Goal: Task Accomplishment & Management: Use online tool/utility

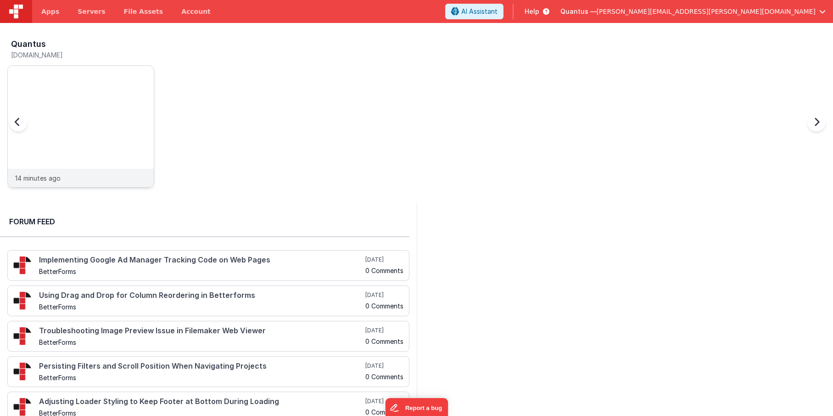
click at [104, 99] on div at bounding box center [81, 117] width 146 height 103
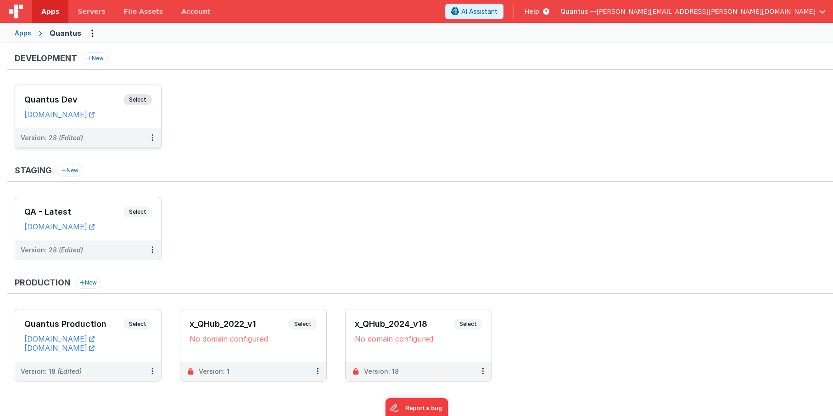
click at [104, 94] on div "Quantus Dev Select" at bounding box center [88, 102] width 128 height 16
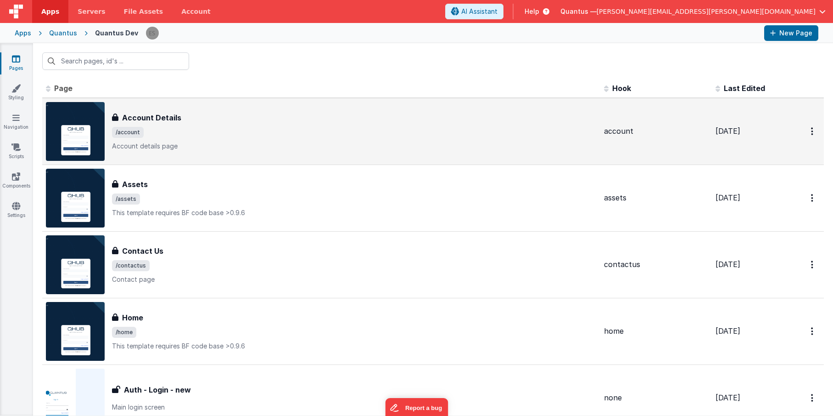
click at [213, 123] on div "Account Details Account Details /account Account details page" at bounding box center [354, 131] width 485 height 39
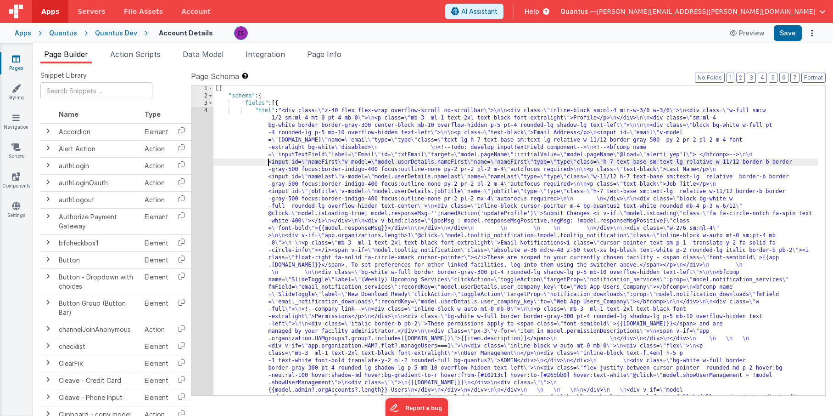
scroll to position [1, 0]
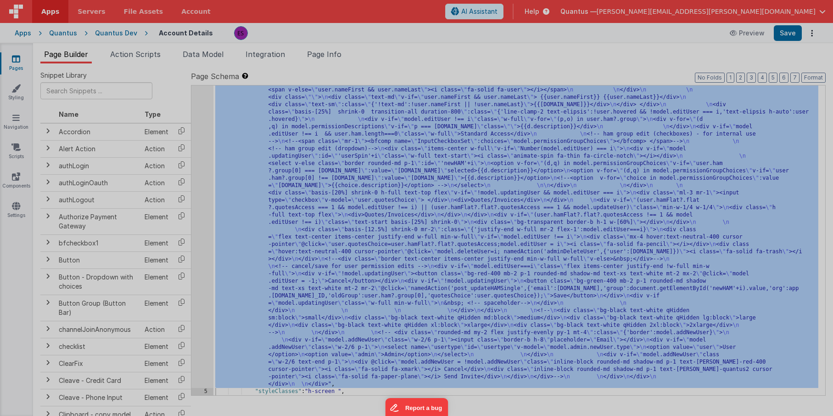
scroll to position [550, 0]
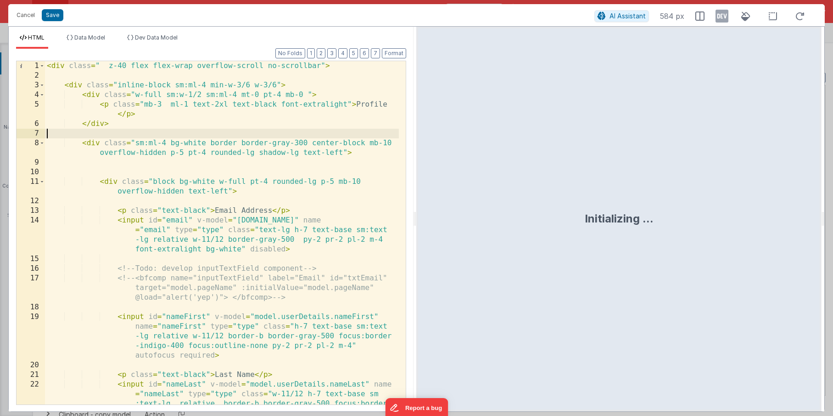
click at [225, 137] on div "< div class = " z-40 flex flex-wrap overflow-scroll no-scrollbar" > < div class…" at bounding box center [222, 261] width 354 height 401
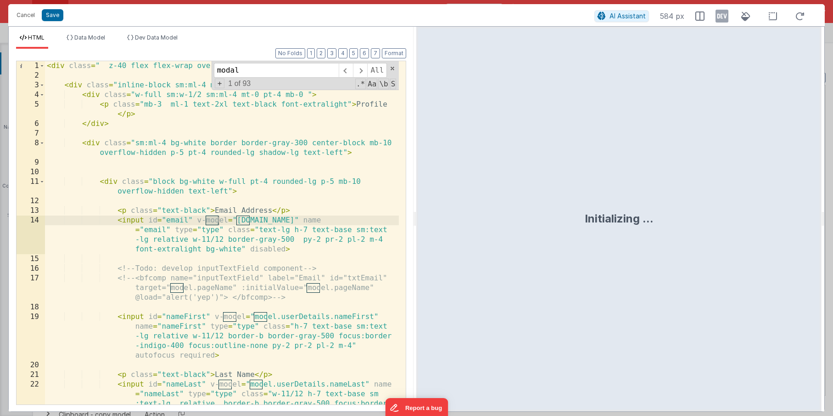
scroll to position [1449, 0]
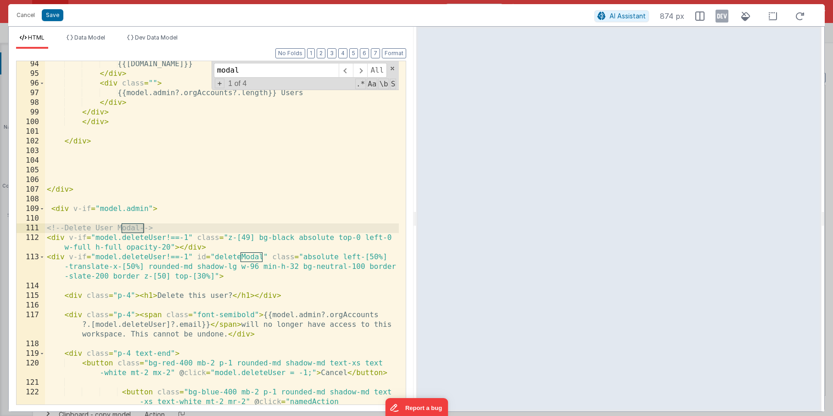
type input "modal"
click at [80, 269] on div "{{[DOMAIN_NAME]}} </ div > < div class = "" > {{model.admin?.orgAccounts?.lengt…" at bounding box center [222, 264] width 354 height 411
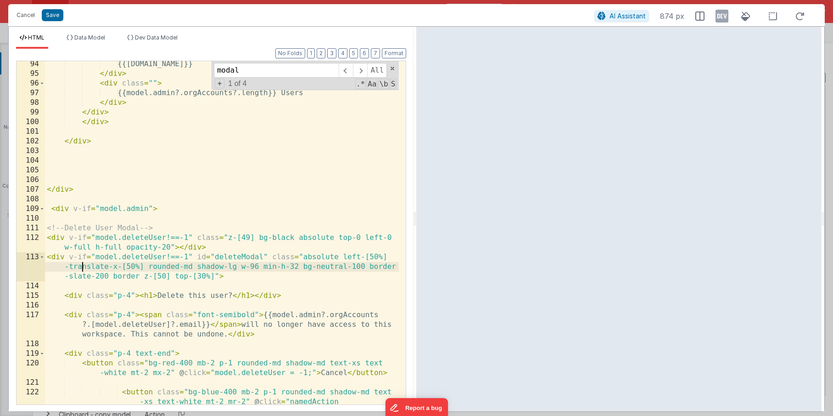
click at [48, 226] on div "{{[DOMAIN_NAME]}} </ div > < div class = "" > {{model.admin?.orgAccounts?.lengt…" at bounding box center [222, 264] width 354 height 411
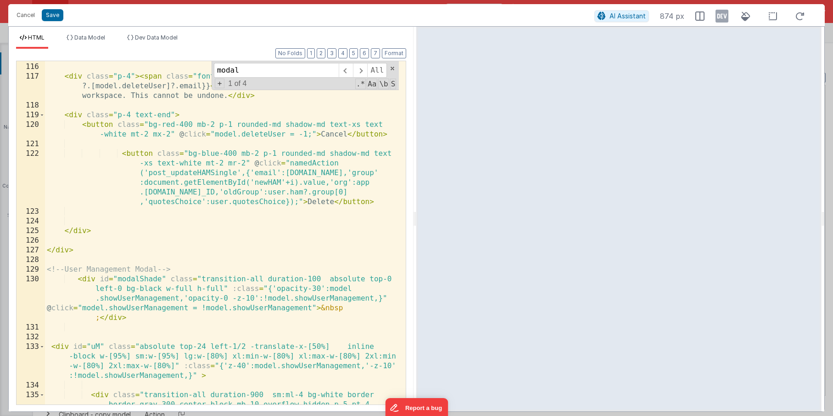
scroll to position [1687, 0]
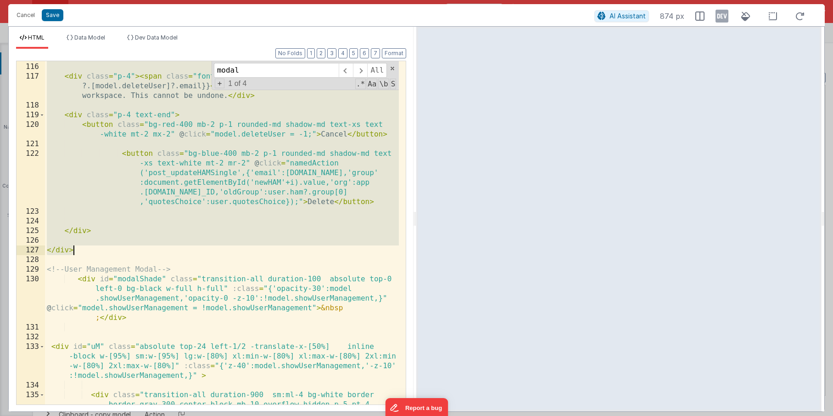
click at [81, 250] on div "< div class = "p-4" > < h1 > Delete this user? </ h1 > </ div > < div class = "…" at bounding box center [222, 252] width 354 height 401
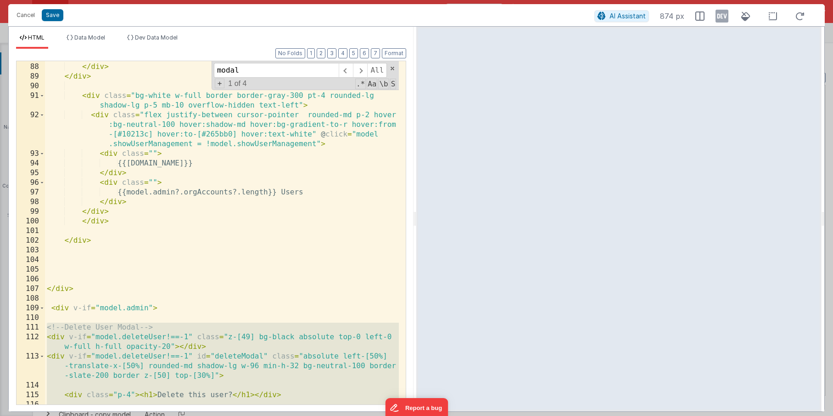
scroll to position [1212, 0]
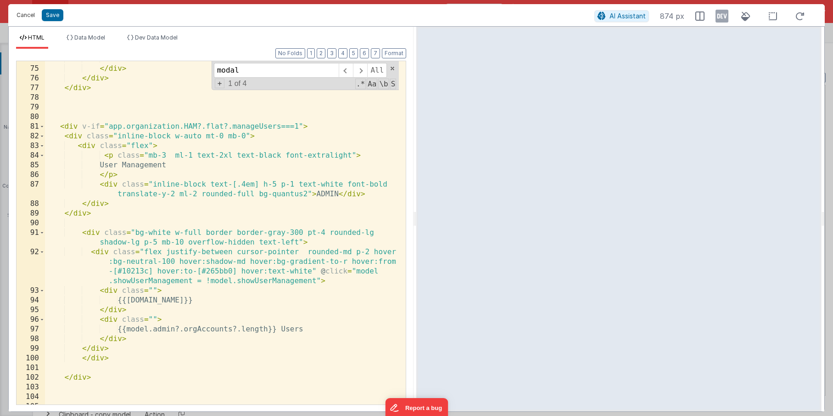
click at [27, 18] on button "Cancel" at bounding box center [26, 15] width 28 height 13
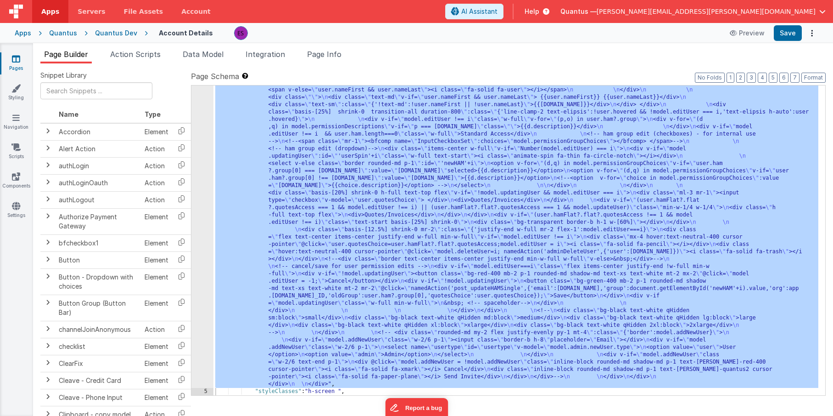
click at [336, 185] on div ""html" : "<div class= \" z-40 flex flex-wrap overflow-scroll no-scrollbar \" > …" at bounding box center [516, 130] width 605 height 1147
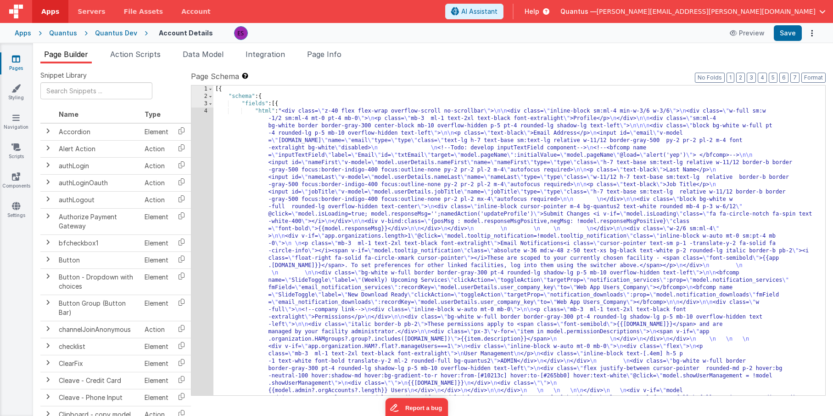
scroll to position [0, 0]
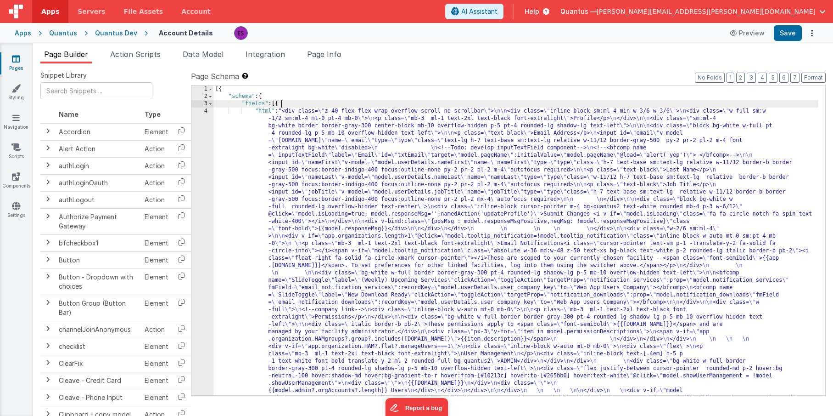
click at [74, 92] on input "text" at bounding box center [96, 90] width 112 height 17
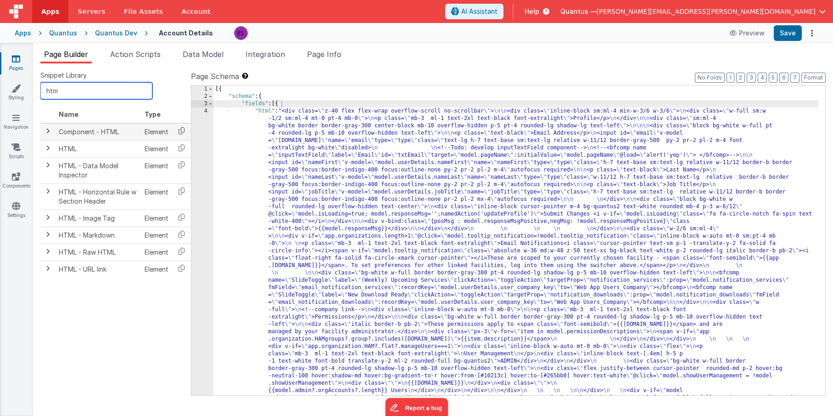
type input "htm"
drag, startPoint x: 183, startPoint y: 129, endPoint x: 177, endPoint y: 129, distance: 6.4
click at [186, 129] on icon at bounding box center [181, 131] width 19 height 14
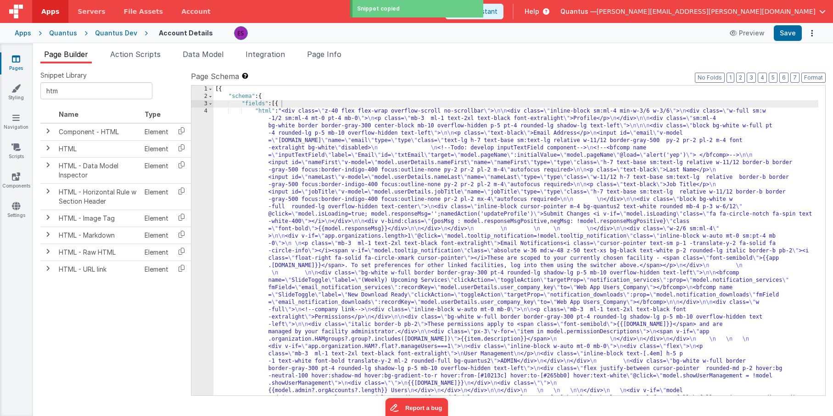
paste textarea
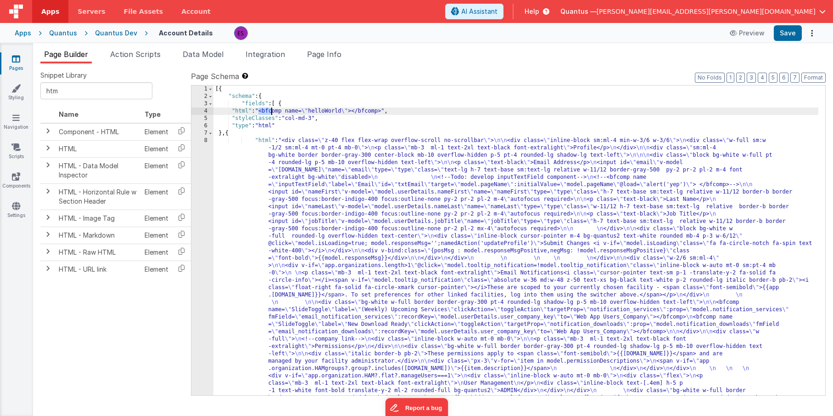
drag, startPoint x: 259, startPoint y: 109, endPoint x: 273, endPoint y: 109, distance: 13.8
drag, startPoint x: 263, startPoint y: 111, endPoint x: 383, endPoint y: 112, distance: 119.9
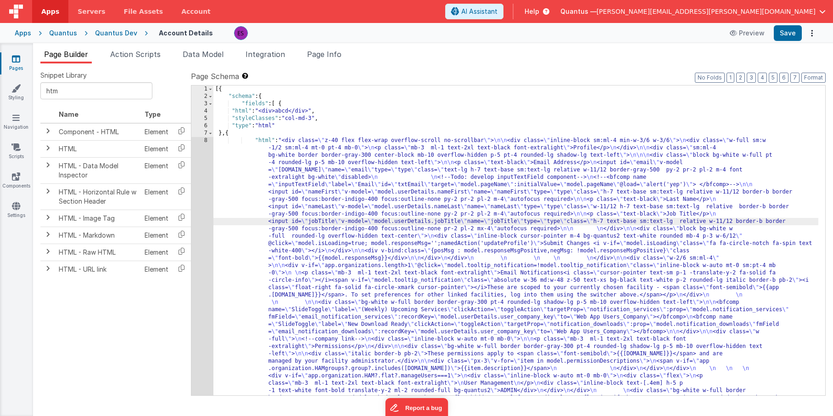
click at [206, 110] on div "4" at bounding box center [202, 110] width 22 height 7
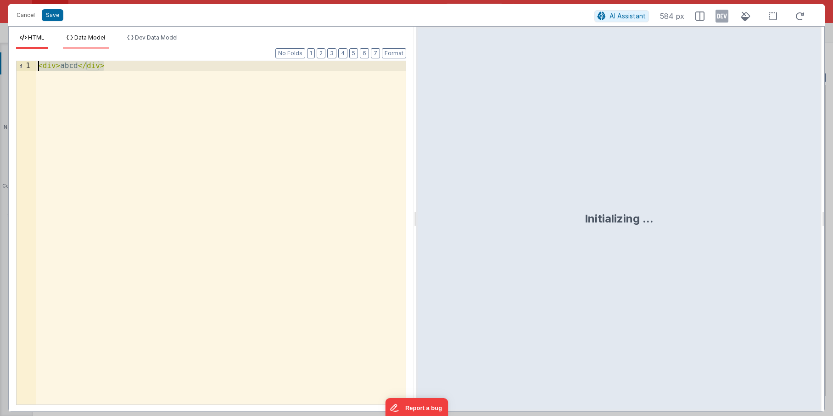
drag, startPoint x: 285, startPoint y: 108, endPoint x: 68, endPoint y: 34, distance: 229.0
click at [68, 34] on div "HTML Data Model Dev Data Model Format 7 6 5 4 3 2 1 No Folds 1 < div > abcd </ …" at bounding box center [211, 222] width 405 height 377
click at [22, 14] on button "Cancel" at bounding box center [26, 15] width 28 height 13
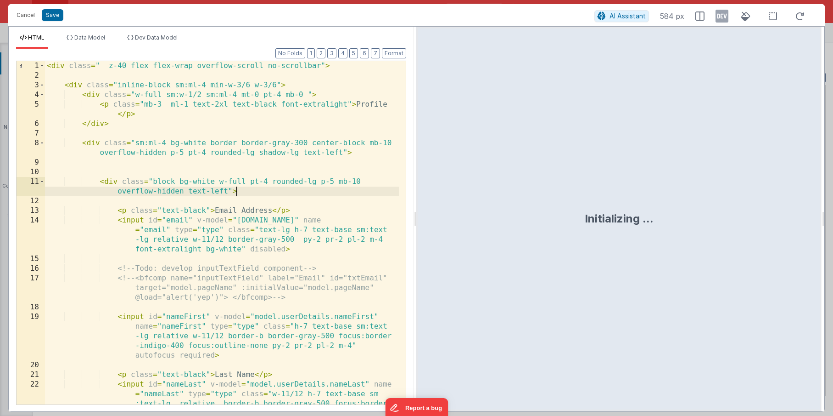
click at [246, 187] on div "< div class = " z-40 flex flex-wrap overflow-scroll no-scrollbar" > < div class…" at bounding box center [222, 261] width 354 height 401
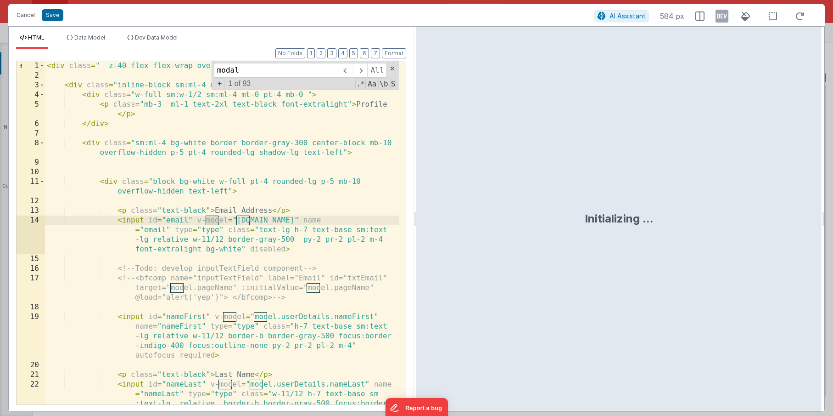
scroll to position [1449, 0]
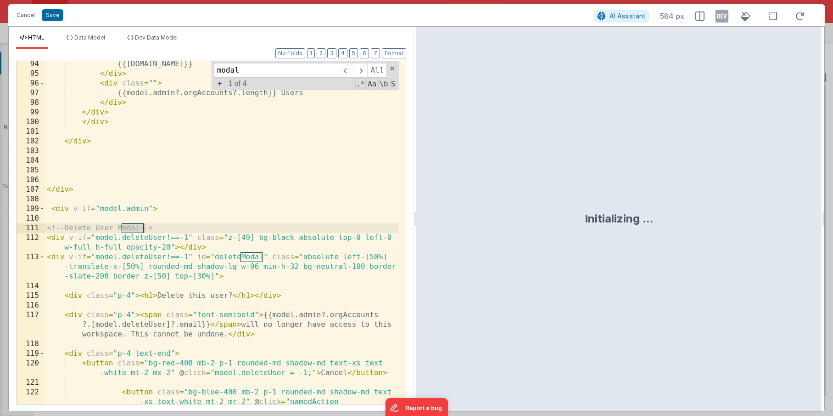
type input "modal"
click at [209, 257] on div "{{[DOMAIN_NAME]}} </ div > < div class = "" > {{model.admin?.orgAccounts?.lengt…" at bounding box center [222, 264] width 354 height 411
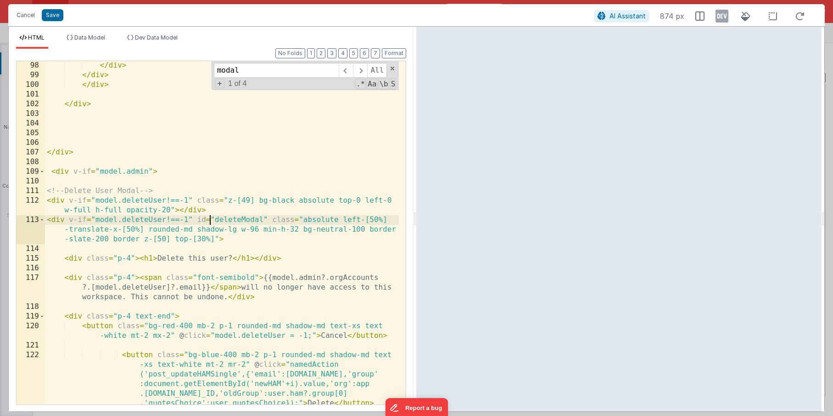
scroll to position [1487, 0]
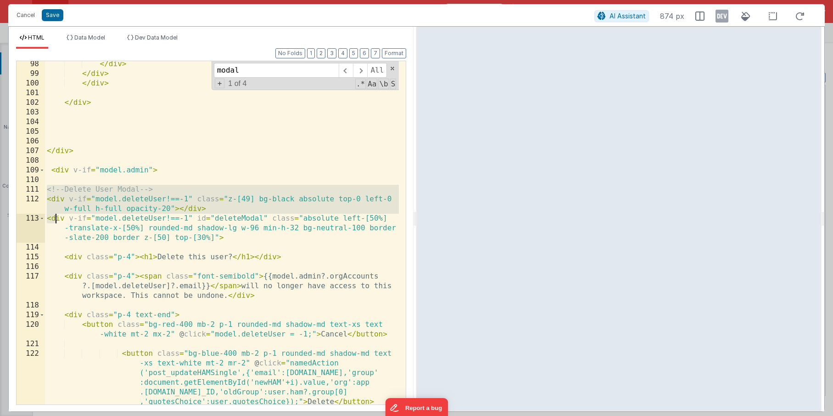
drag, startPoint x: 47, startPoint y: 190, endPoint x: 57, endPoint y: 220, distance: 31.9
click at [57, 220] on div "</ div > </ div > </ div > </ div > </ div > < div v-if = "model.admin" > <!-- …" at bounding box center [222, 240] width 354 height 362
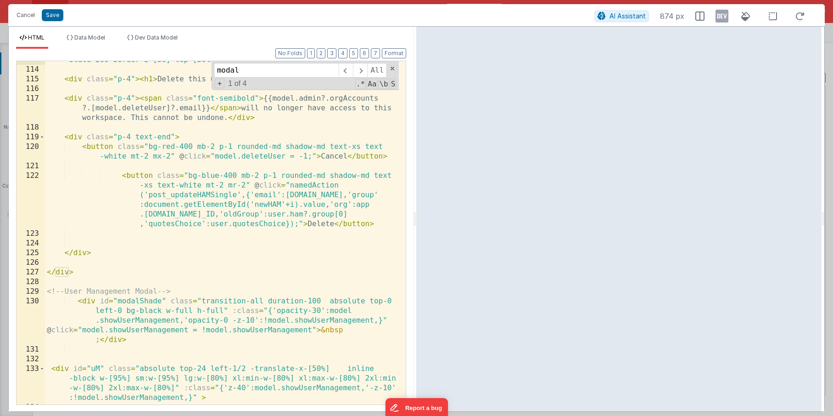
scroll to position [1665, 0]
click at [89, 270] on div "< div v-if = "model.deleteUser!==-1" id = "deleteModal" class = "absolute left-…" at bounding box center [222, 227] width 354 height 382
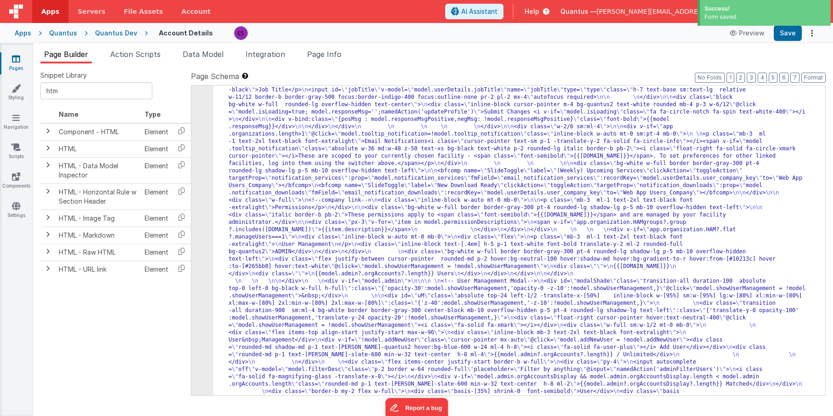
scroll to position [0, 0]
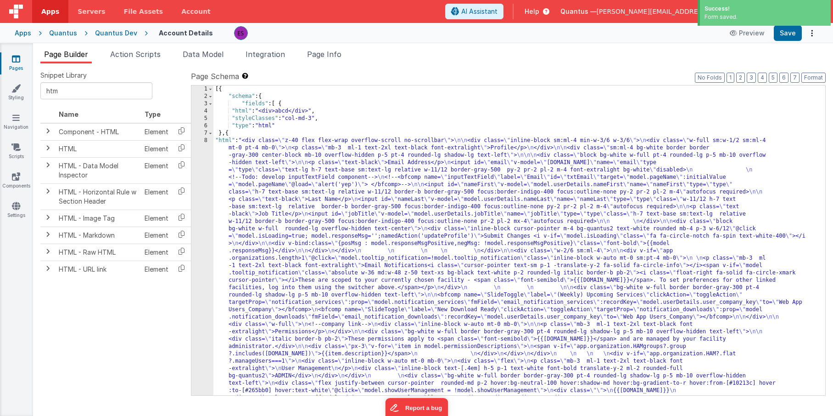
click at [203, 110] on div "4" at bounding box center [202, 110] width 22 height 7
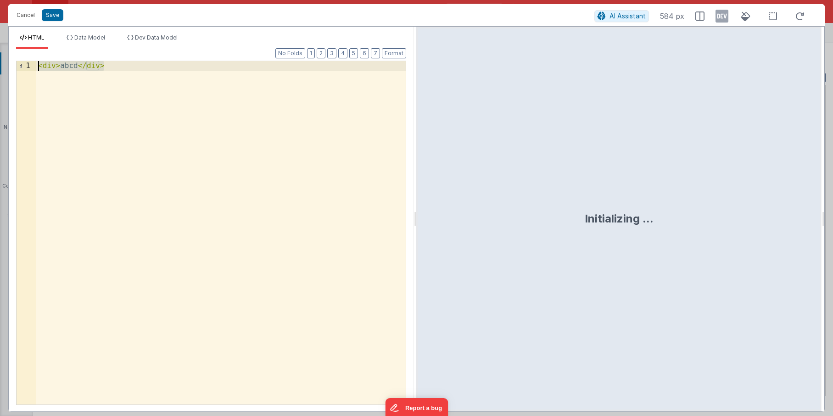
drag, startPoint x: 286, startPoint y: 141, endPoint x: 28, endPoint y: -2, distance: 294.8
click at [28, 0] on html "Success! Form saved. Cancel Save AI Assistant 584 px HTML Data Model Dev Data M…" at bounding box center [416, 208] width 833 height 416
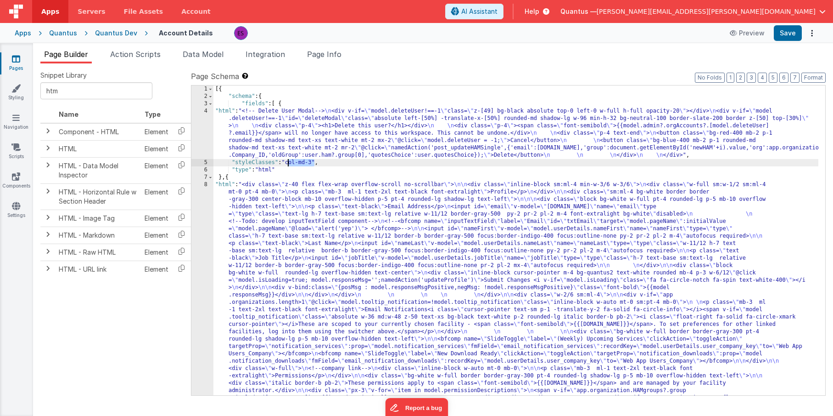
drag, startPoint x: 315, startPoint y: 160, endPoint x: 288, endPoint y: 163, distance: 26.8
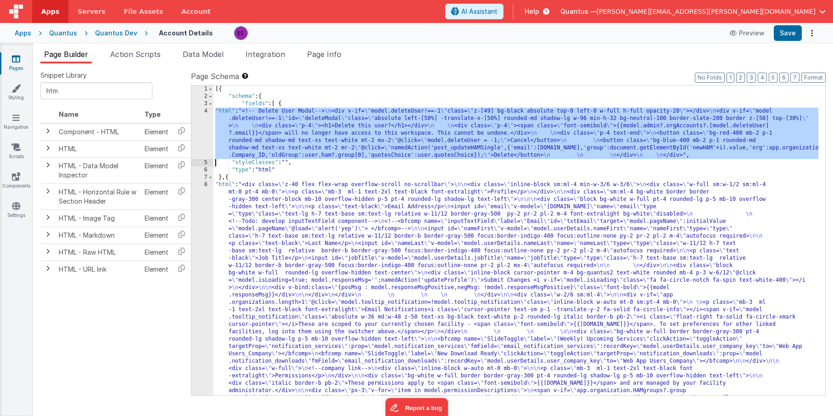
click at [201, 141] on div "4" at bounding box center [202, 132] width 22 height 51
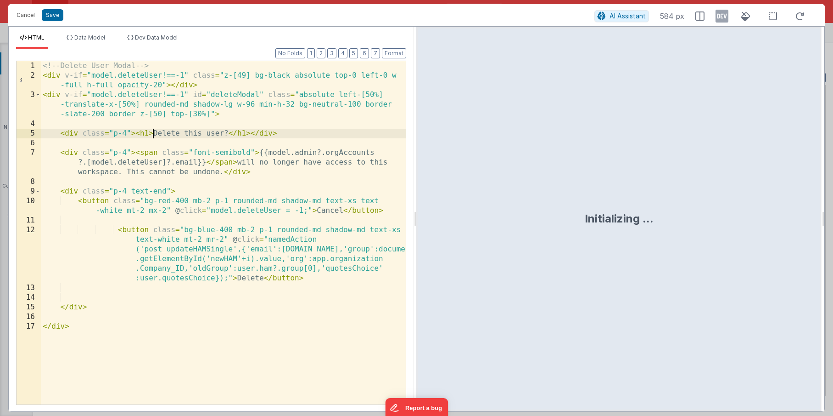
click at [154, 131] on div "<!-- Delete User Modal --> < div v-if = "model.deleteUser!==-1" class = "z-[49]…" at bounding box center [223, 242] width 365 height 362
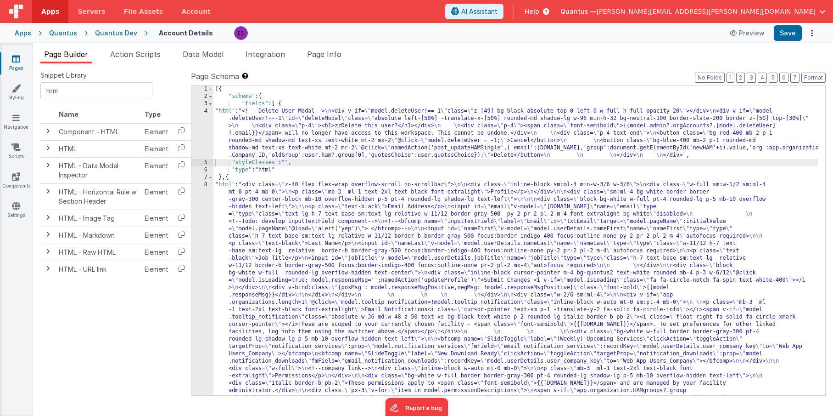
drag, startPoint x: 326, startPoint y: 240, endPoint x: 257, endPoint y: 180, distance: 91.4
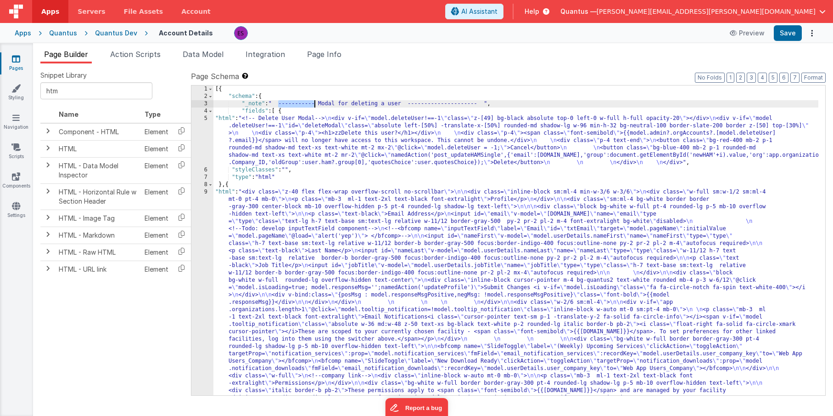
drag, startPoint x: 279, startPoint y: 101, endPoint x: 315, endPoint y: 102, distance: 36.3
drag, startPoint x: 399, startPoint y: 105, endPoint x: 482, endPoint y: 102, distance: 83.2
paste textarea
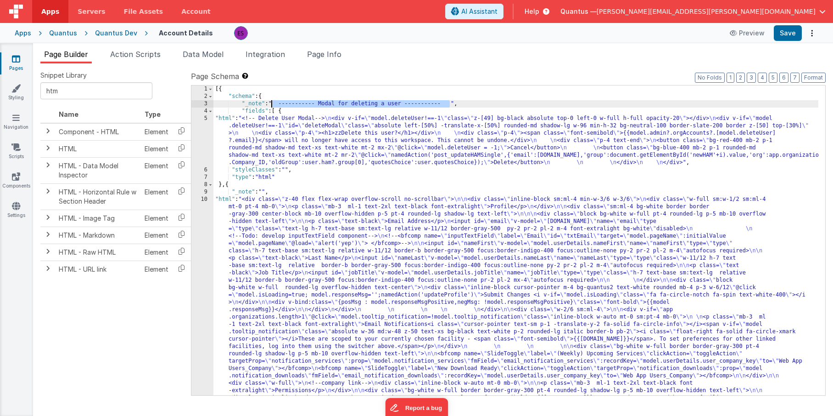
drag, startPoint x: 450, startPoint y: 103, endPoint x: 270, endPoint y: 101, distance: 180.0
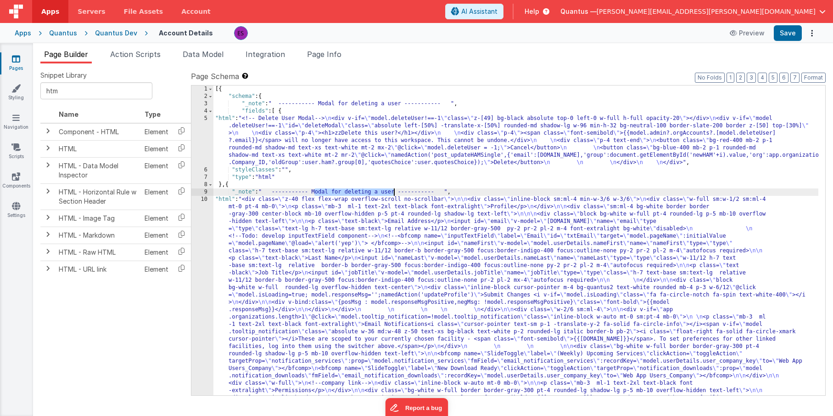
drag, startPoint x: 315, startPoint y: 191, endPoint x: 393, endPoint y: 191, distance: 78.5
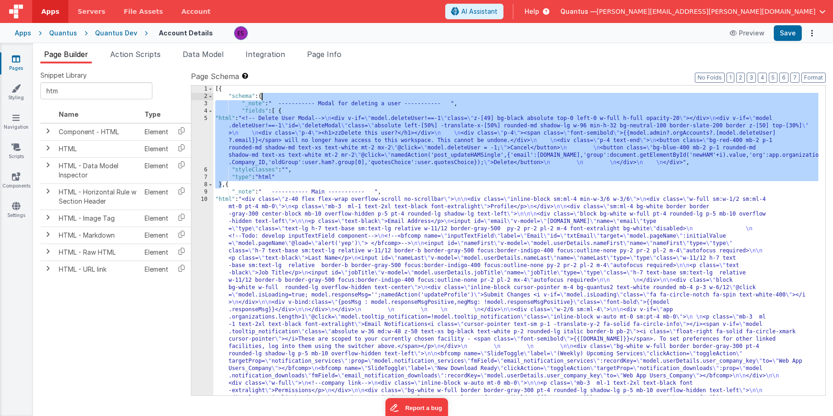
drag, startPoint x: 222, startPoint y: 185, endPoint x: 261, endPoint y: 96, distance: 96.6
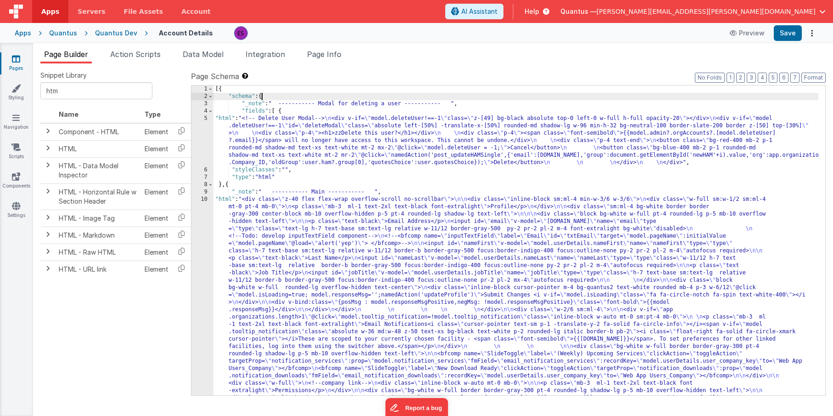
paste textarea
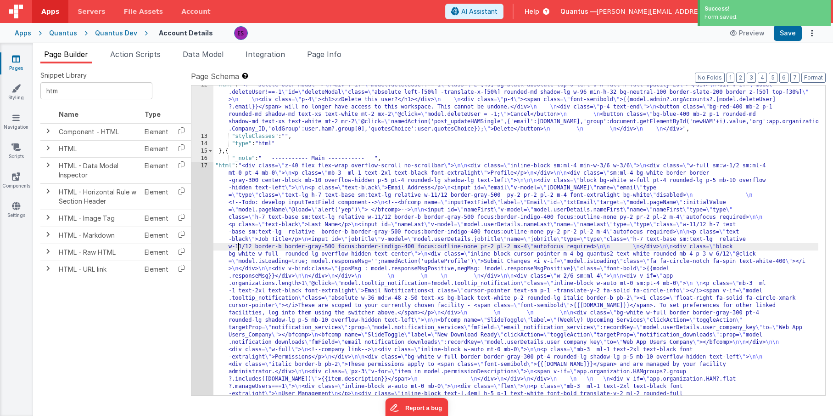
scroll to position [129, 0]
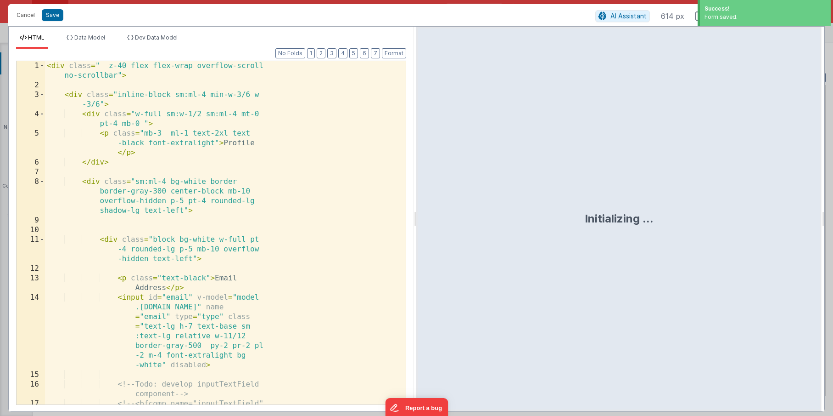
scroll to position [624, 0]
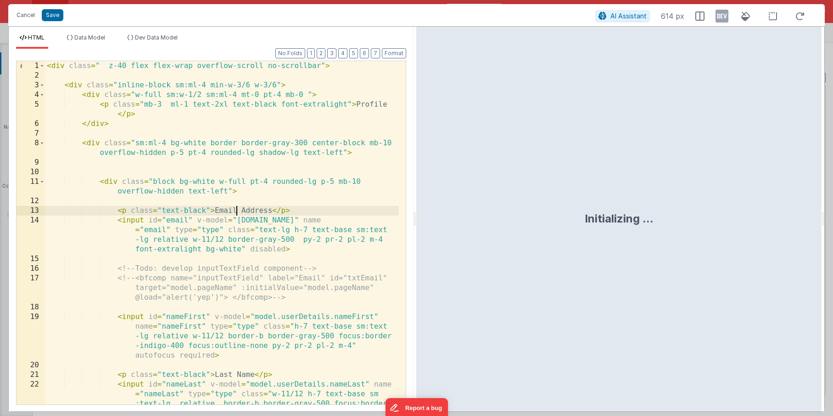
click at [238, 206] on div "< div class = " z-40 flex flex-wrap overflow-scroll no-scrollbar" > < div class…" at bounding box center [222, 261] width 354 height 401
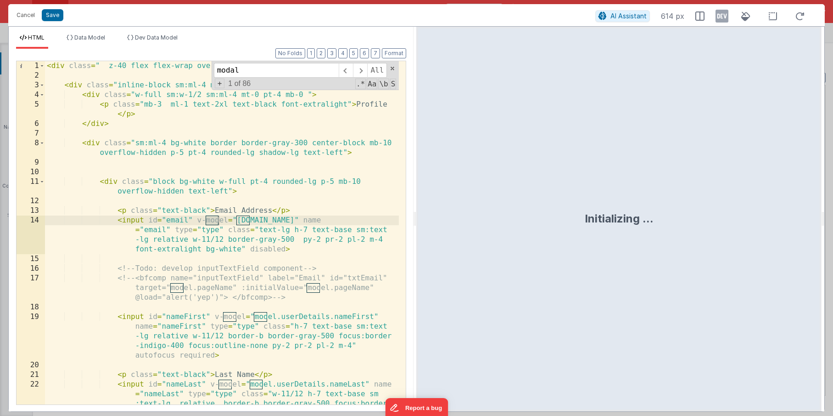
scroll to position [1468, 0]
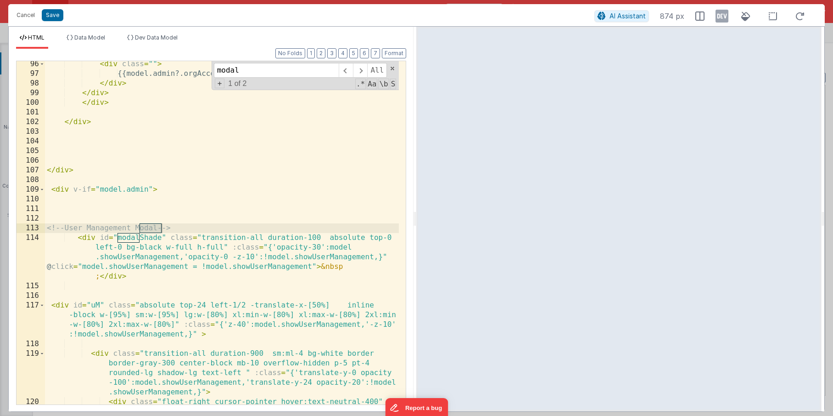
type input "modal"
click at [86, 236] on div "< div class = "" > {{model.admin?.orgAccounts?.length}} Users </ div > </ div >…" at bounding box center [222, 250] width 354 height 382
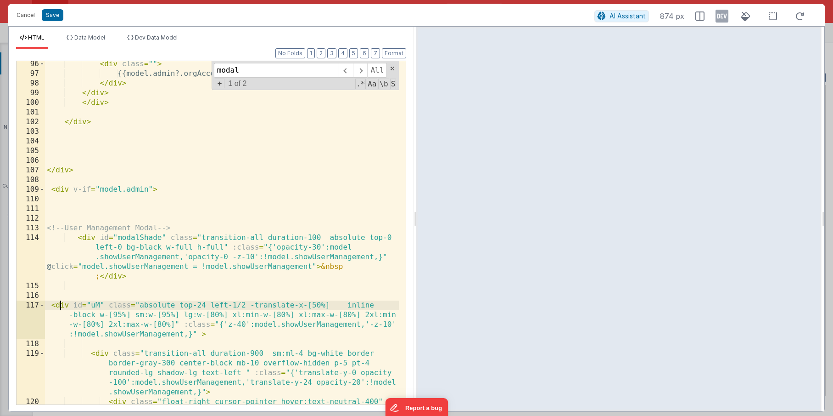
click at [60, 305] on div "< div class = "" > {{model.admin?.orgAccounts?.length}} Users </ div > </ div >…" at bounding box center [222, 250] width 354 height 382
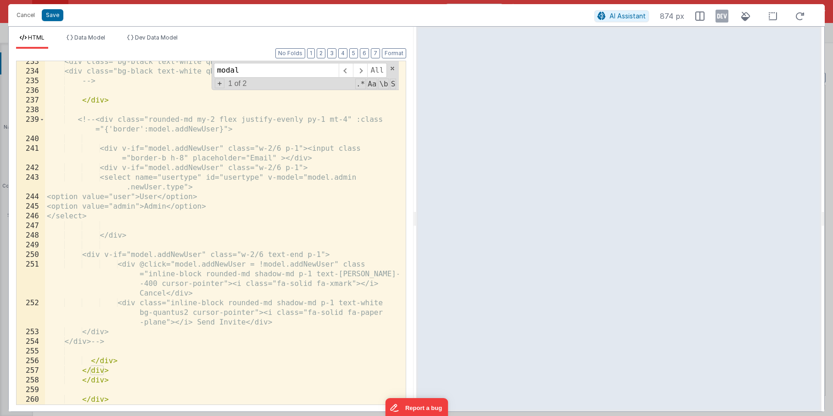
scroll to position [3572, 0]
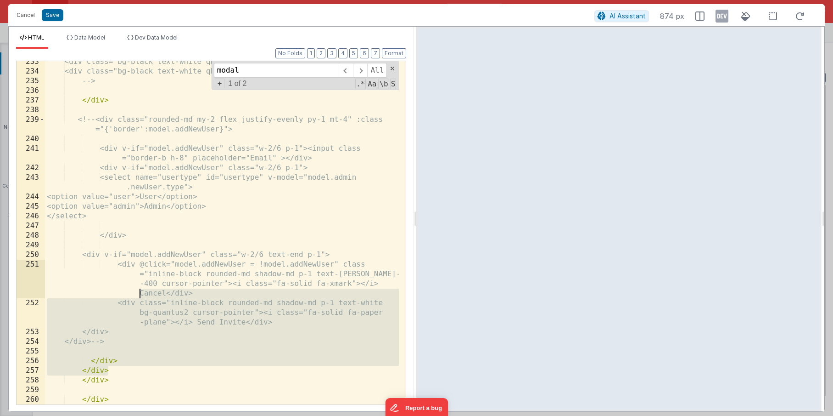
drag, startPoint x: 110, startPoint y: 371, endPoint x: 93, endPoint y: 287, distance: 85.2
click at [93, 287] on div "<div class="bg-black text-white qHidden xl:block">xlarge</div> <div class="bg-b…" at bounding box center [222, 238] width 354 height 362
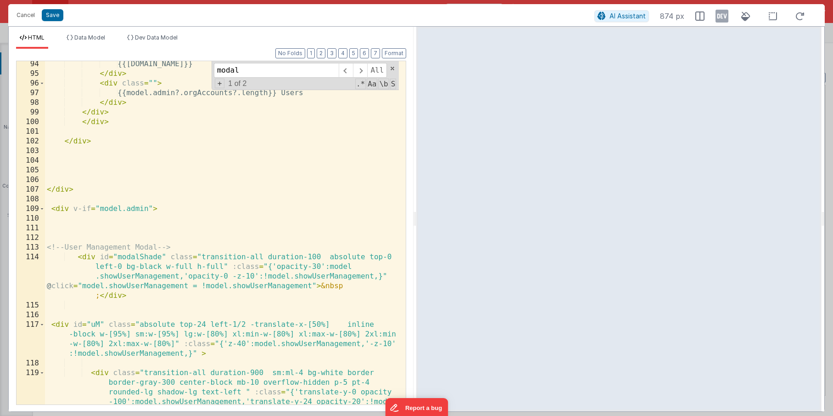
scroll to position [1448, 0]
click at [53, 232] on div "{{[DOMAIN_NAME]}} </ div > < div class = "" > {{model.admin?.orgAccounts?.lengt…" at bounding box center [222, 259] width 354 height 401
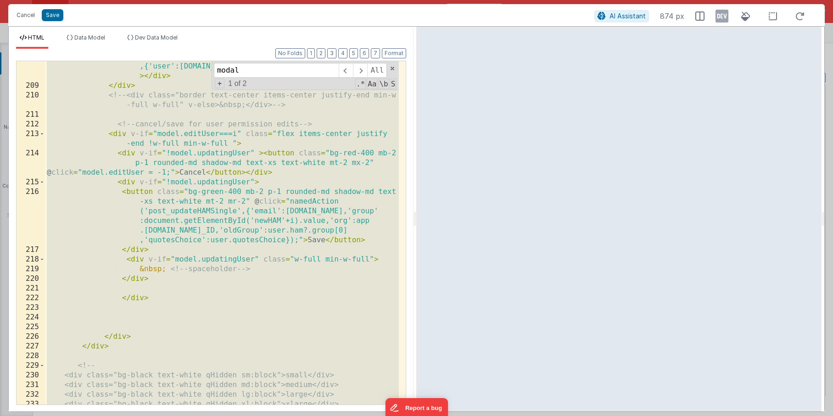
scroll to position [3572, 0]
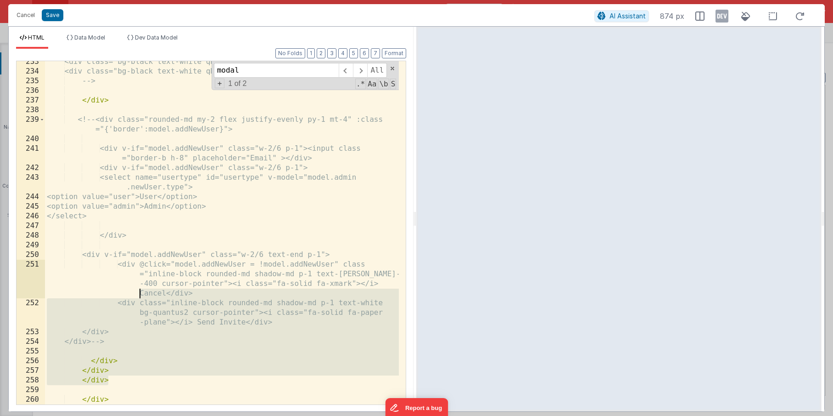
drag, startPoint x: 118, startPoint y: 379, endPoint x: 128, endPoint y: 297, distance: 82.8
click at [128, 297] on div "<div class="bg-black text-white qHidden xl:block">xlarge</div> <div class="bg-b…" at bounding box center [222, 238] width 354 height 362
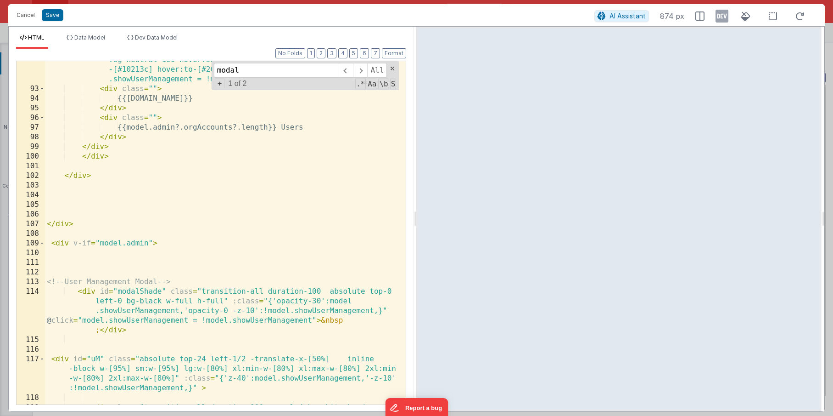
scroll to position [1370, 0]
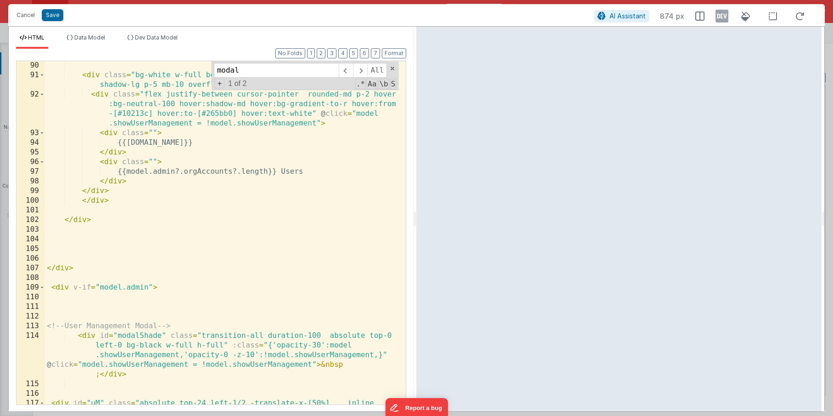
click at [50, 288] on div "< div class = "bg-white w-full border border-gray-300 pt-4 rounded-lg shadow-lg…" at bounding box center [222, 256] width 354 height 391
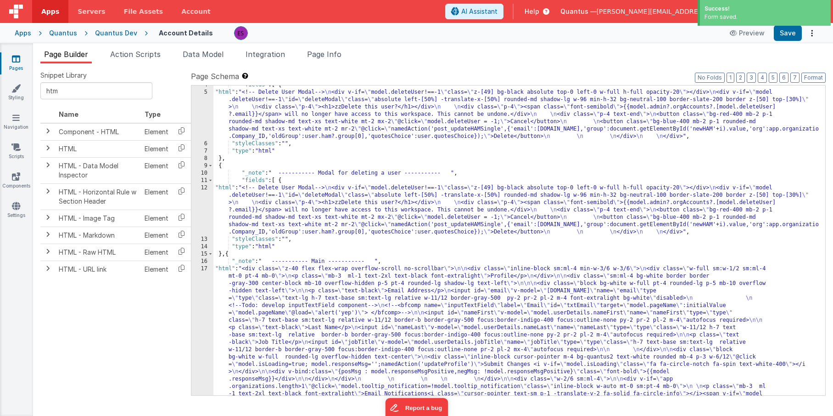
scroll to position [0, 0]
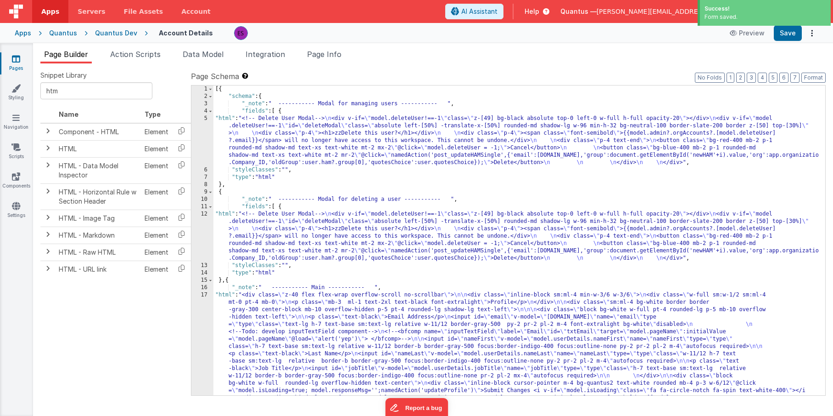
click at [252, 138] on div "[{ "schema" : { "_note" : " ----------- Modal for managing users ----------- " …" at bounding box center [516, 379] width 605 height 589
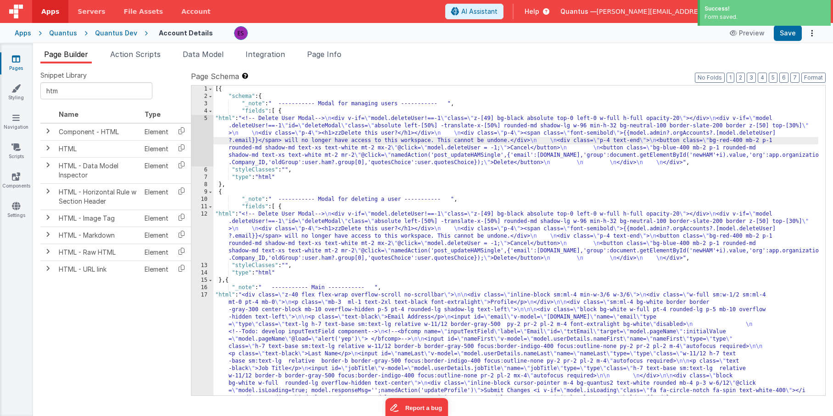
click at [201, 141] on div "5" at bounding box center [202, 140] width 22 height 51
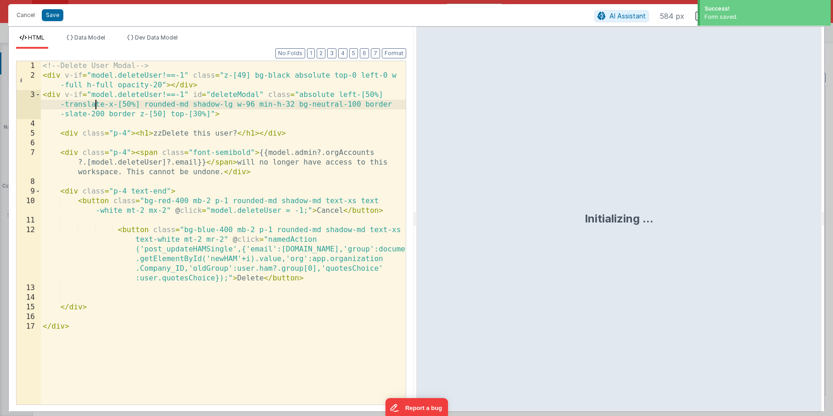
click at [95, 101] on div "<!-- Delete User Modal --> < div v-if = "model.deleteUser!==-1" class = "z-[49]…" at bounding box center [223, 242] width 365 height 362
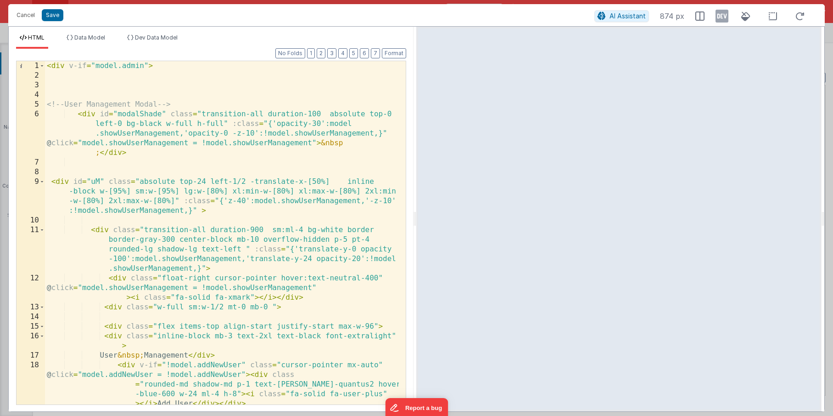
click at [128, 95] on div "< div v-if = "model.admin" > <!-- User Management Modal --> < div id = "modalSh…" at bounding box center [222, 252] width 354 height 382
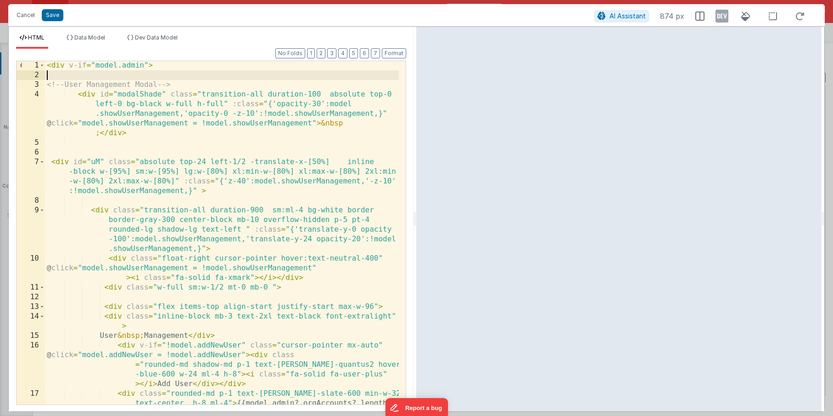
scroll to position [1, 0]
drag, startPoint x: 184, startPoint y: 84, endPoint x: 182, endPoint y: 76, distance: 8.5
click at [182, 76] on div "< div v-if = "model.admin" > <!-- User Management Modal --> < div id = "modalSh…" at bounding box center [222, 252] width 354 height 382
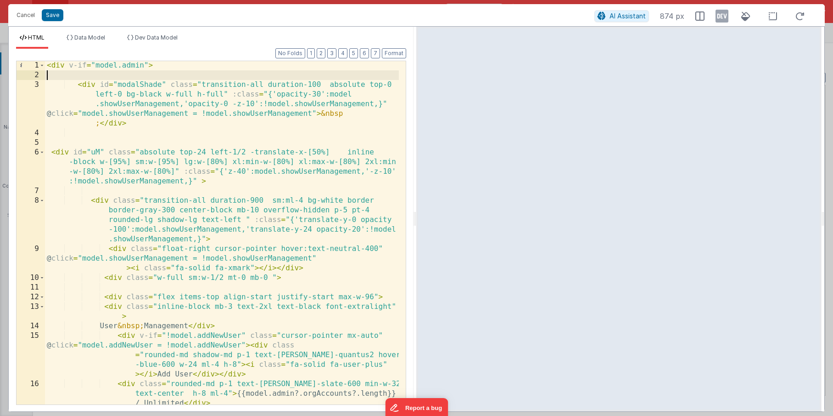
scroll to position [0, 0]
paste textarea
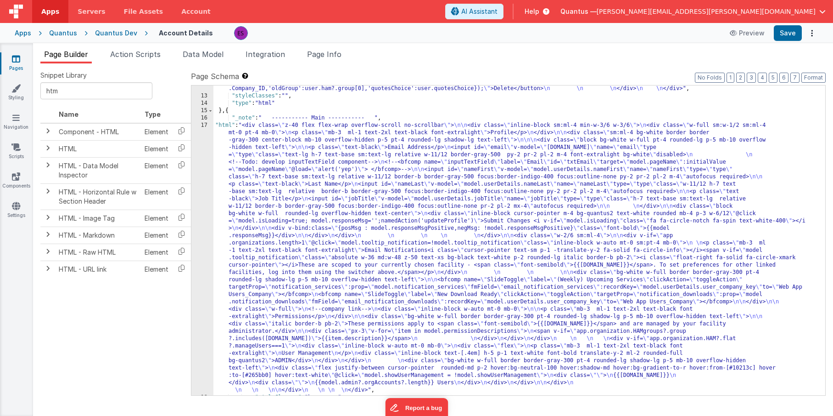
scroll to position [548, 0]
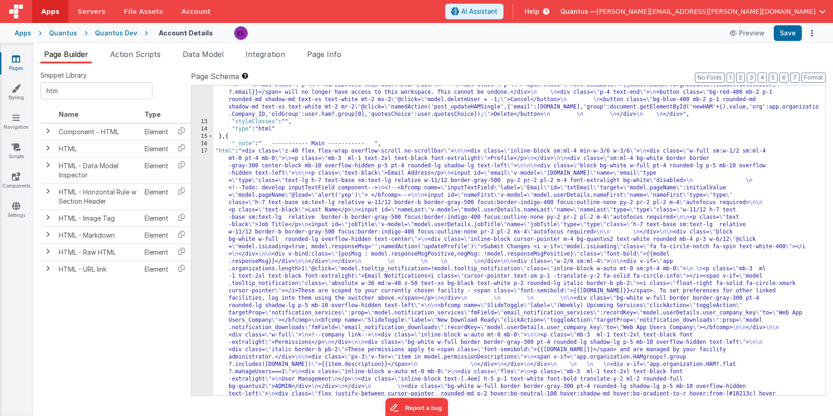
click at [286, 188] on div ""html" : "<!-- Delete User Modal--> \n <div v-if= \" model.deleteUser!==-1 \" c…" at bounding box center [516, 383] width 605 height 633
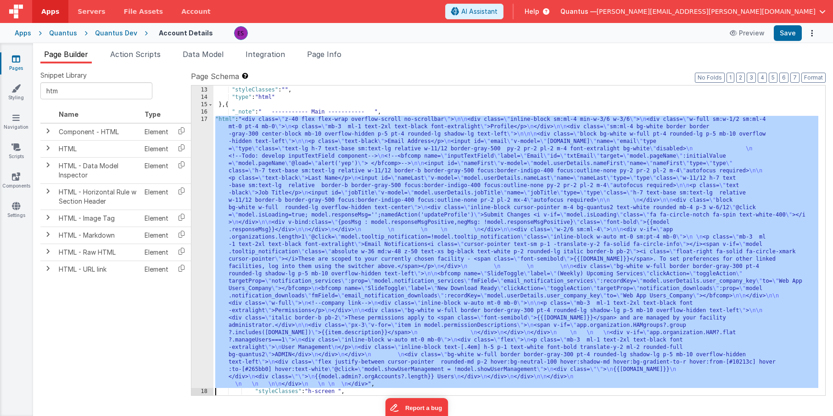
click at [199, 206] on div "17" at bounding box center [202, 252] width 22 height 272
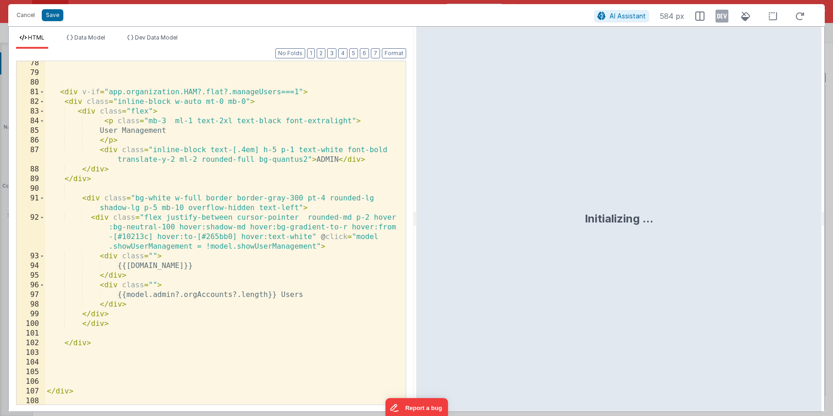
scroll to position [1277, 0]
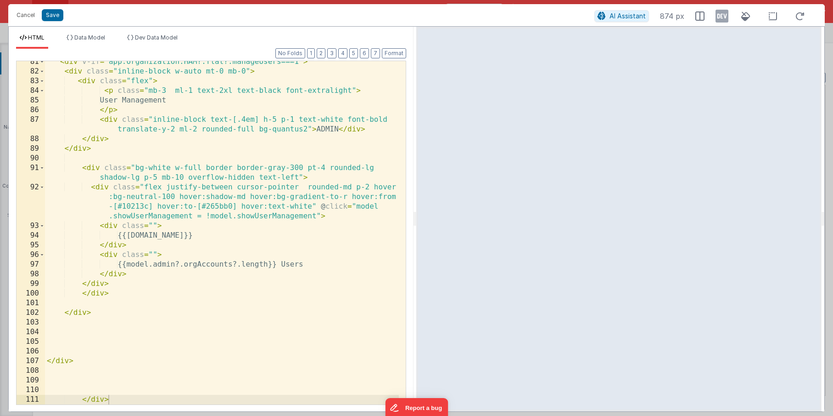
click at [66, 350] on div "< div v-if = "app.organization.HAM?.flat?.manageUsers===1" > < div class = "inl…" at bounding box center [222, 238] width 354 height 362
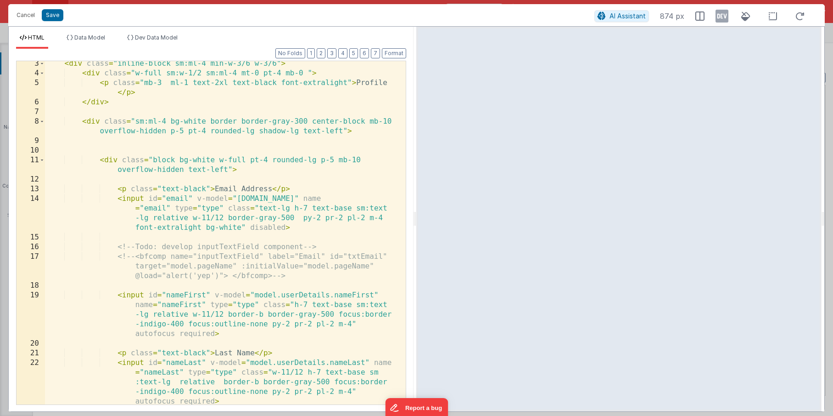
scroll to position [0, 0]
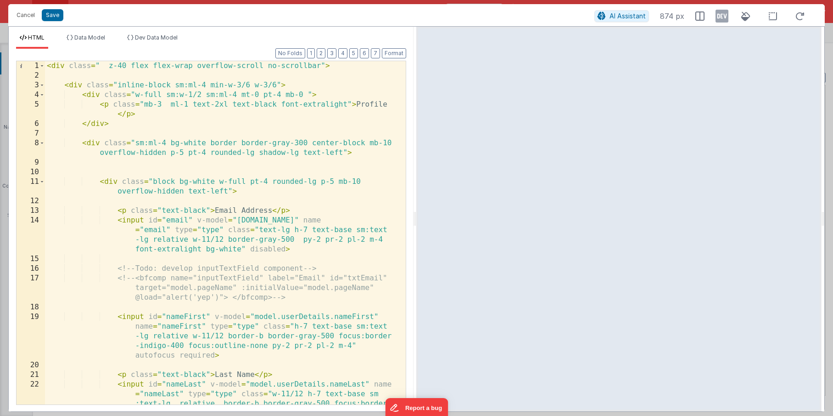
click at [144, 216] on div "< div class = " z-40 flex flex-wrap overflow-scroll no-scrollbar" > < div class…" at bounding box center [222, 261] width 354 height 401
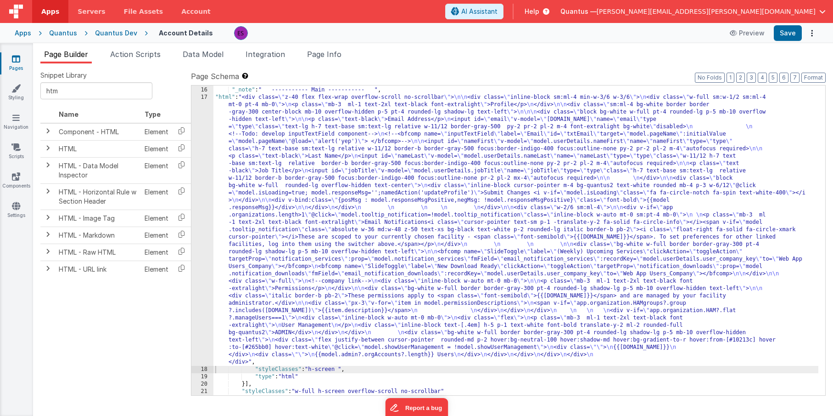
scroll to position [616, 0]
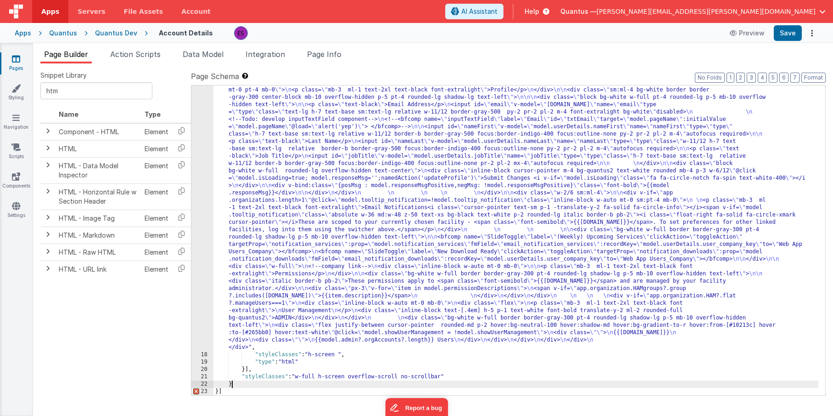
click at [248, 383] on div ""html" : "<div class= \" z-40 flex flex-wrap overflow-scroll no-scrollbar \" > …" at bounding box center [516, 373] width 605 height 589
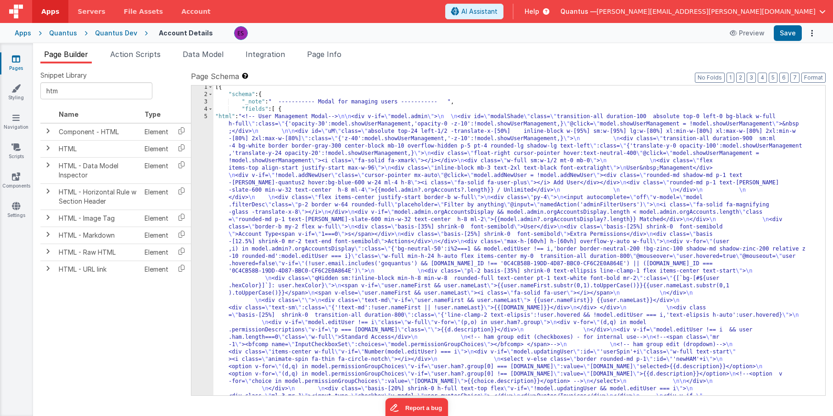
scroll to position [0, 0]
click at [210, 96] on span at bounding box center [210, 96] width 5 height 7
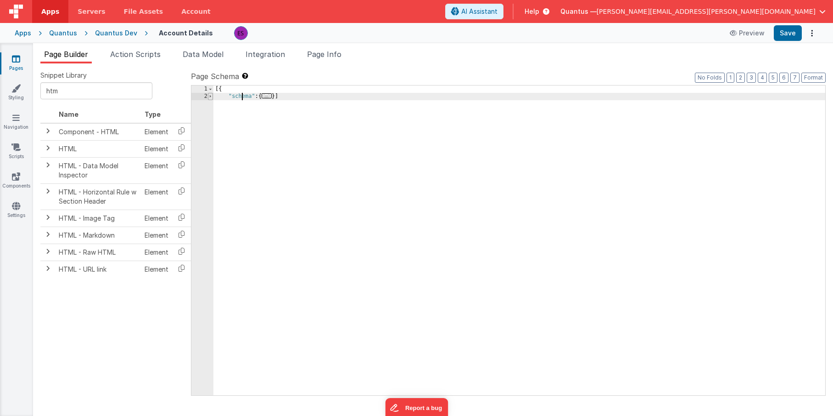
click at [210, 96] on span at bounding box center [210, 96] width 5 height 7
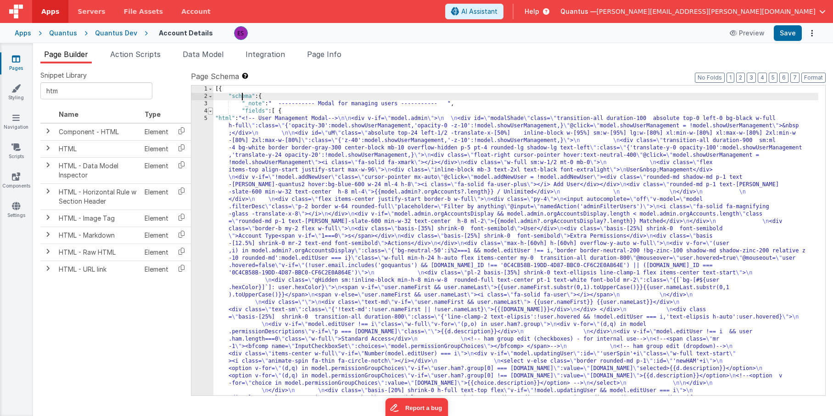
click at [211, 111] on span at bounding box center [210, 110] width 5 height 7
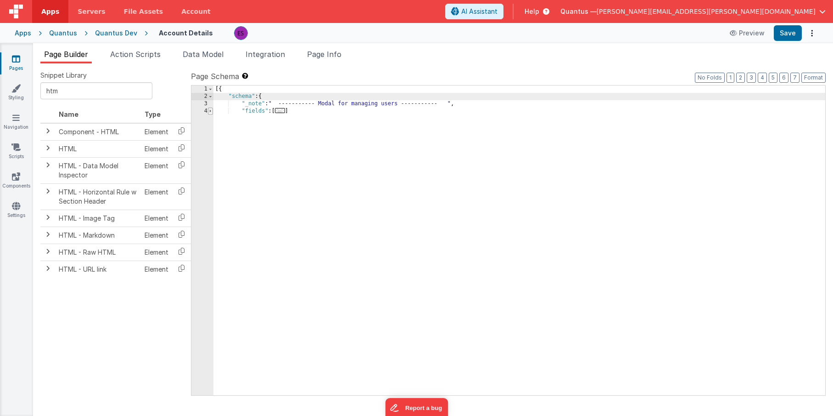
click at [211, 111] on span at bounding box center [210, 110] width 5 height 7
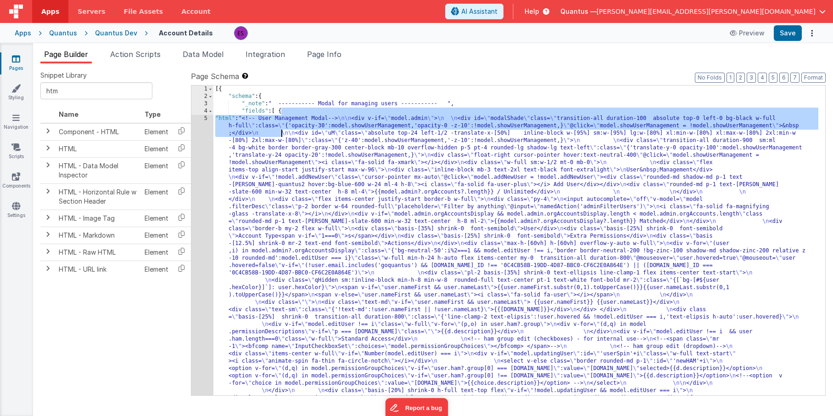
drag, startPoint x: 282, startPoint y: 115, endPoint x: 281, endPoint y: 131, distance: 15.7
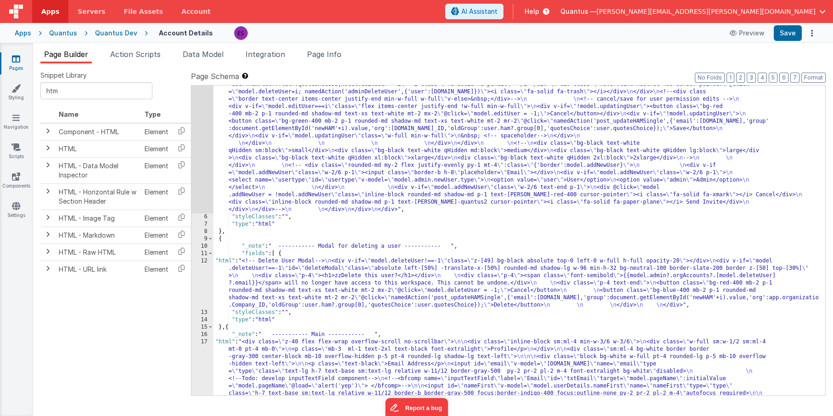
scroll to position [358, 0]
click at [234, 232] on div ""html" : "<!-- User Management Modal--> \n\n <div v-if= \" model.admin \" > \n …" at bounding box center [516, 276] width 605 height 1037
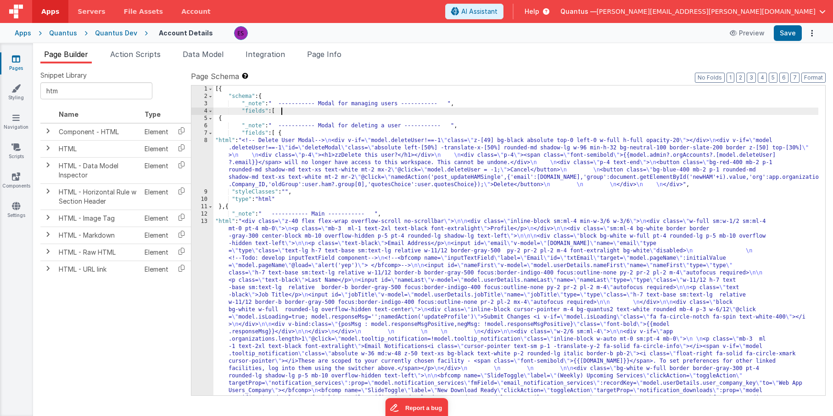
scroll to position [352, 0]
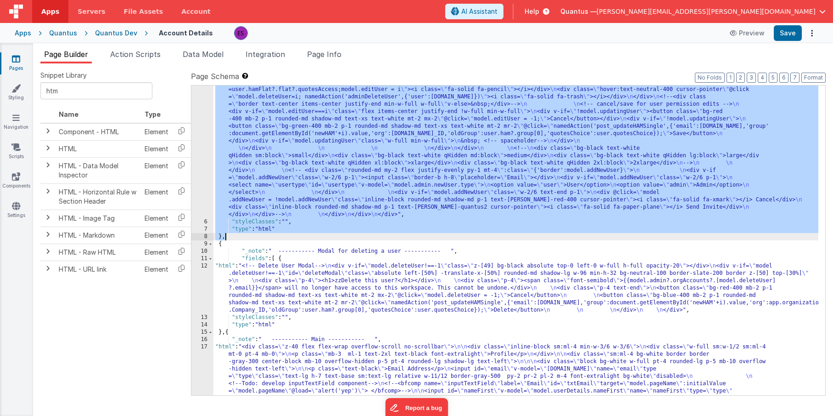
click at [217, 331] on div ""html" : "<!-- User Management Modal--> \n\n <div v-if= \" model.admin \" > \n …" at bounding box center [516, 281] width 605 height 1037
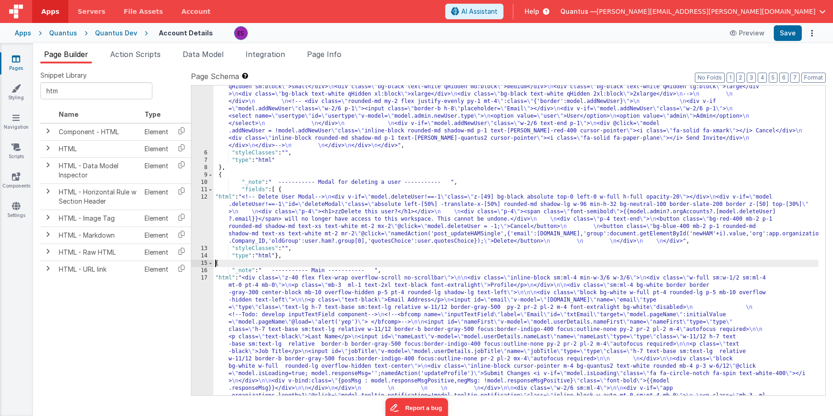
scroll to position [616, 0]
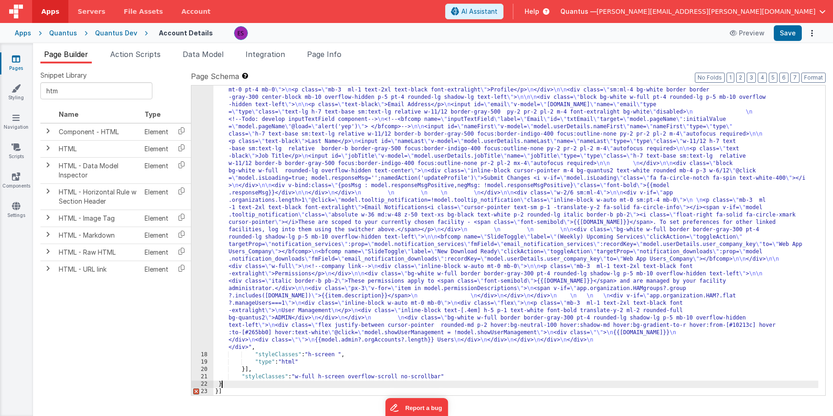
click at [241, 383] on div ""html" : "<div class= \" z-40 flex flex-wrap overflow-scroll no-scrollbar \" > …" at bounding box center [516, 373] width 605 height 589
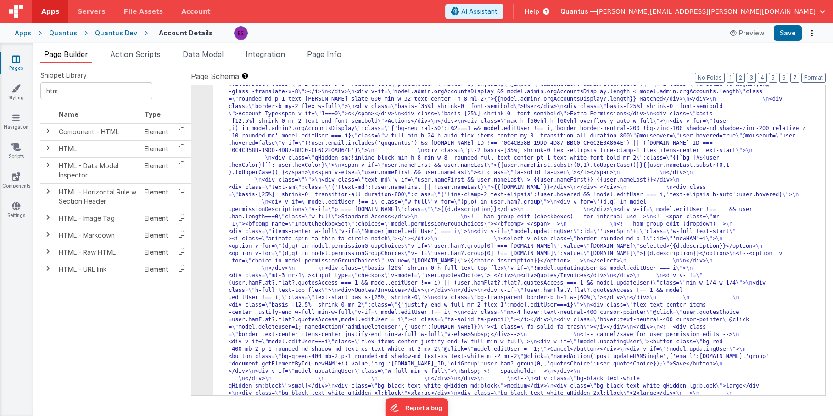
scroll to position [0, 0]
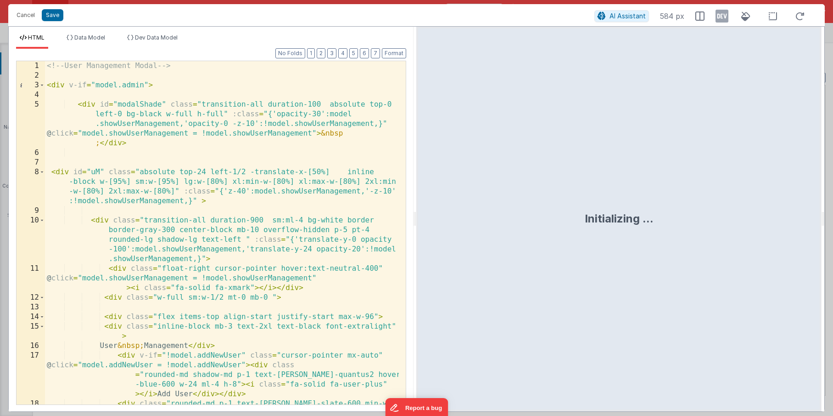
click at [287, 204] on div "<!-- User Management Modal --> < div v-if = "model.admin" > < div id = "modalSh…" at bounding box center [222, 252] width 354 height 382
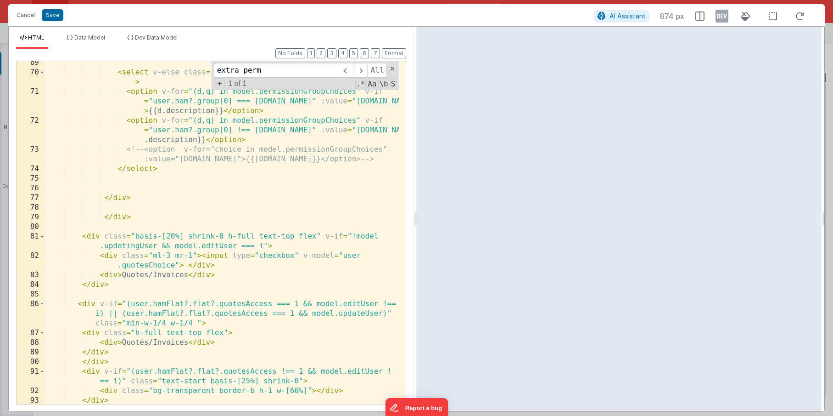
scroll to position [1175, 0]
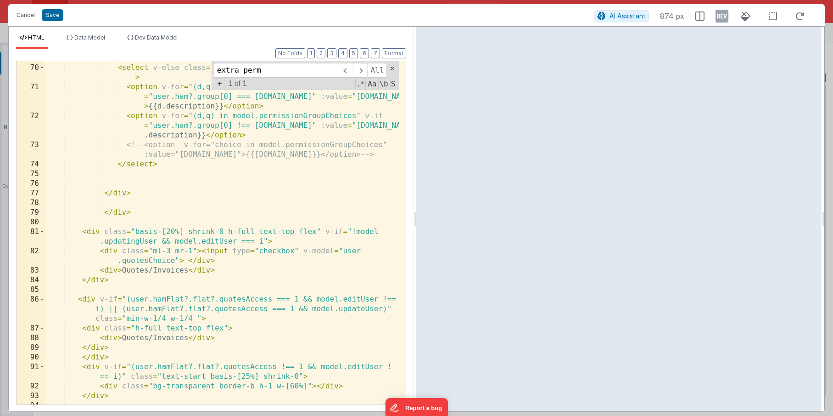
type input "extra perm"
click at [171, 232] on div "< select v-else class = "border rounded-md p-1 " :id = "'newHAM'+i" > < option …" at bounding box center [222, 234] width 354 height 362
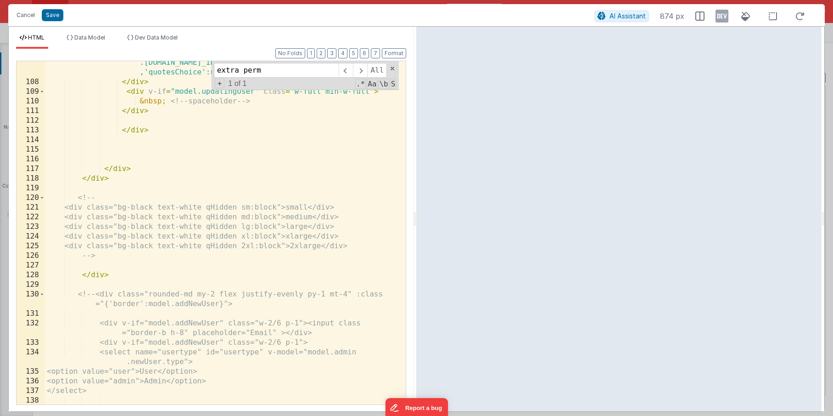
scroll to position [1795, 0]
click at [240, 147] on div "< button class = "bg-green-400 mb-2 p-1 rounded-md shadow-md text -xs text-whit…" at bounding box center [222, 227] width 354 height 411
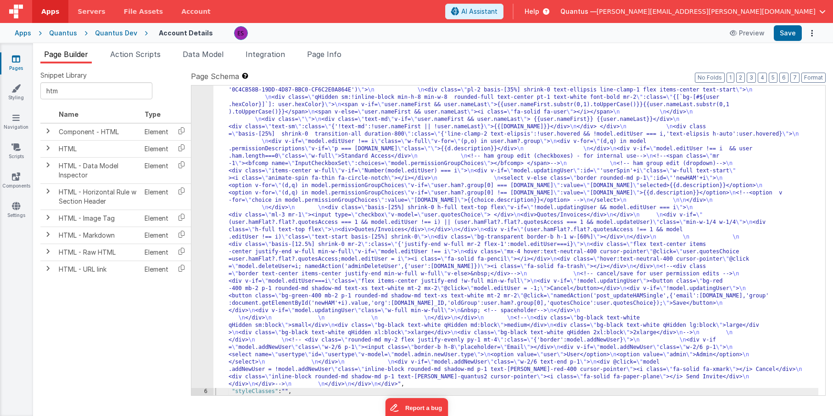
click at [265, 201] on div ""html" : "<!-- User Management Modal--> \n\n <div v-if= \" model.admin \" > \n …" at bounding box center [516, 318] width 605 height 772
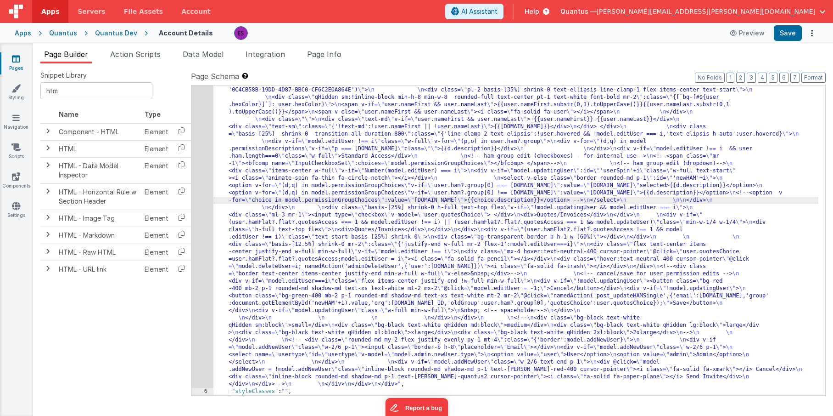
click at [204, 214] on div "5" at bounding box center [202, 160] width 22 height 456
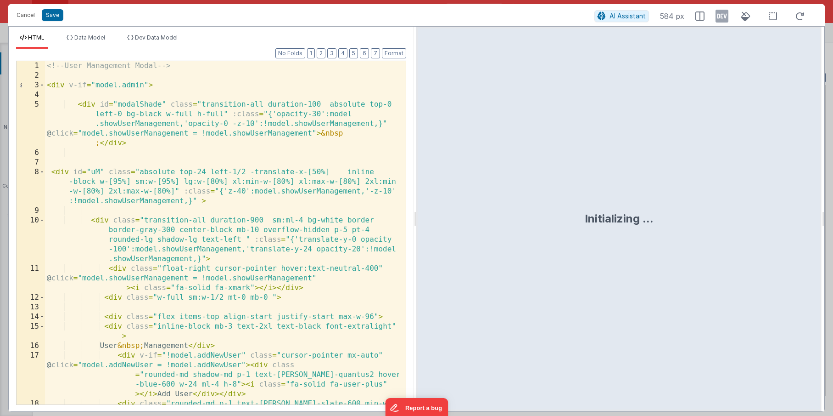
click at [204, 214] on div "<!-- User Management Modal --> < div v-if = "model.admin" > < div id = "modalSh…" at bounding box center [222, 252] width 354 height 382
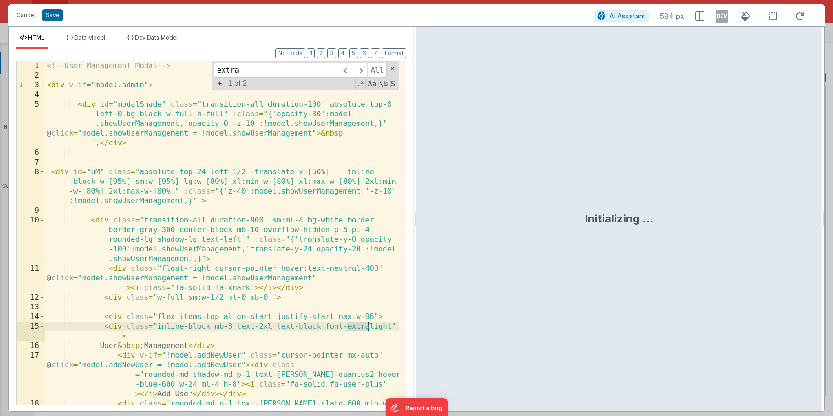
scroll to position [427, 0]
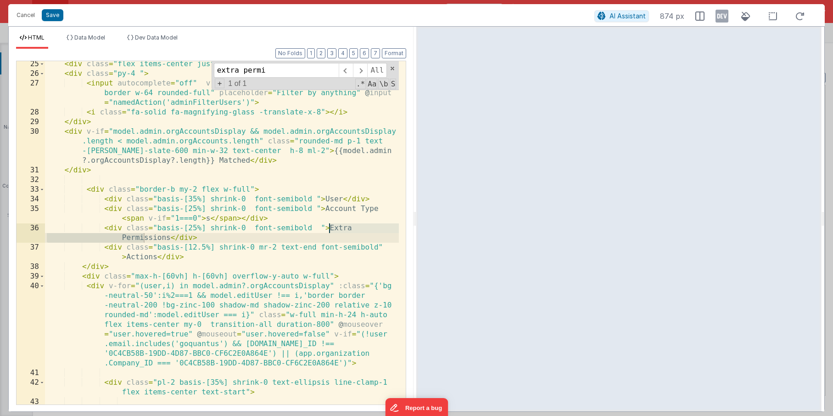
type input "extra permi"
click at [202, 189] on div "< div class = "flex items-center justify-start border-b w-full" > < div class =…" at bounding box center [222, 250] width 354 height 382
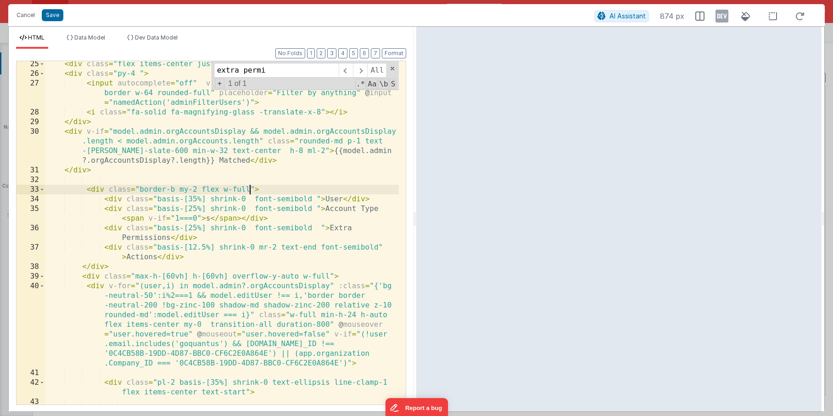
click at [248, 187] on div "< div class = "flex items-center justify-start border-b w-full" > < div class =…" at bounding box center [222, 250] width 354 height 382
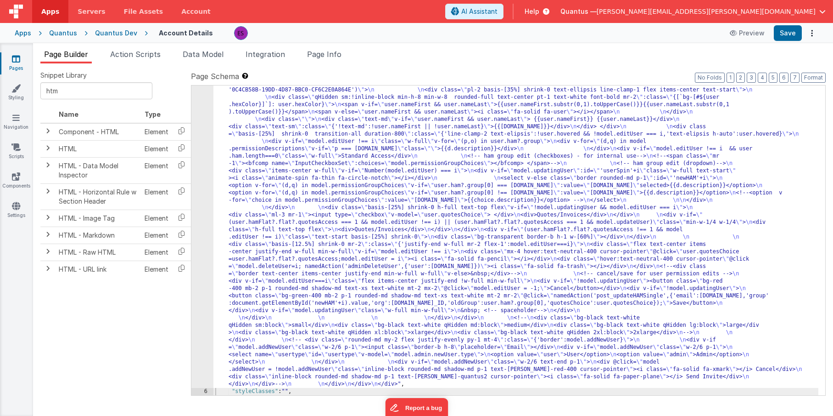
click at [225, 240] on div ""html" : "<!-- User Management Modal--> \n\n <div v-if= \" model.admin \" > \n …" at bounding box center [516, 318] width 605 height 772
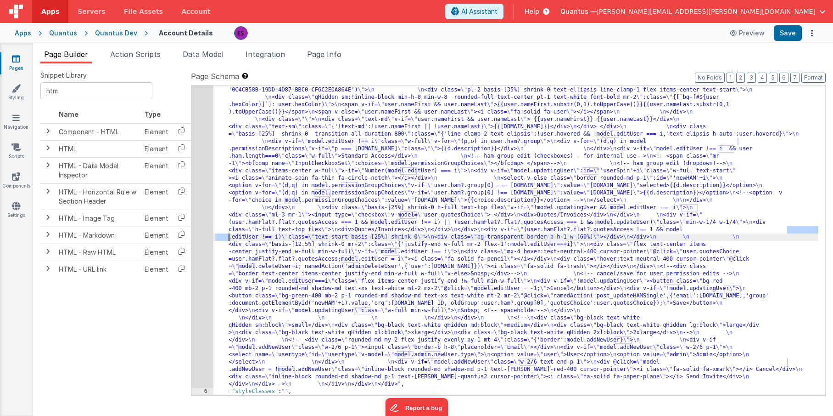
click at [225, 240] on div ""html" : "<!-- User Management Modal--> \n\n <div v-if= \" model.admin \" > \n …" at bounding box center [516, 318] width 605 height 772
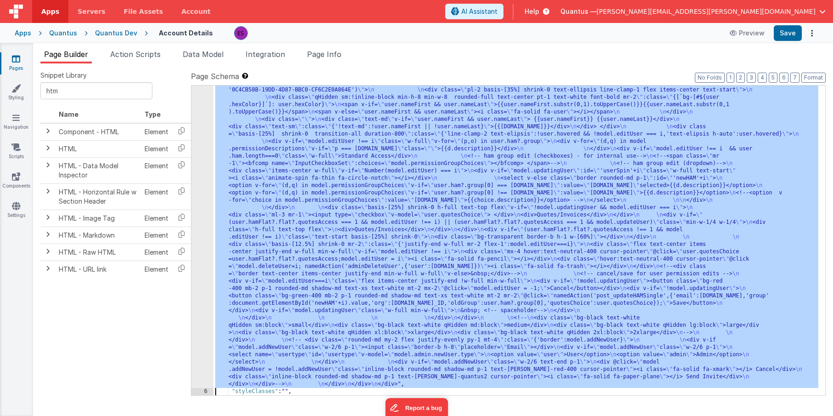
click at [203, 242] on div "5" at bounding box center [202, 160] width 22 height 456
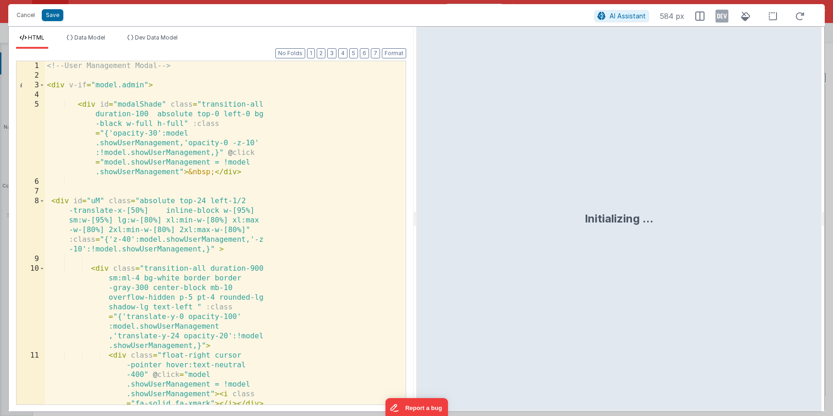
click at [203, 242] on div "<!-- User Management Modal --> < div v-if = "model.admin" > < div id = "modalSh…" at bounding box center [222, 247] width 354 height 372
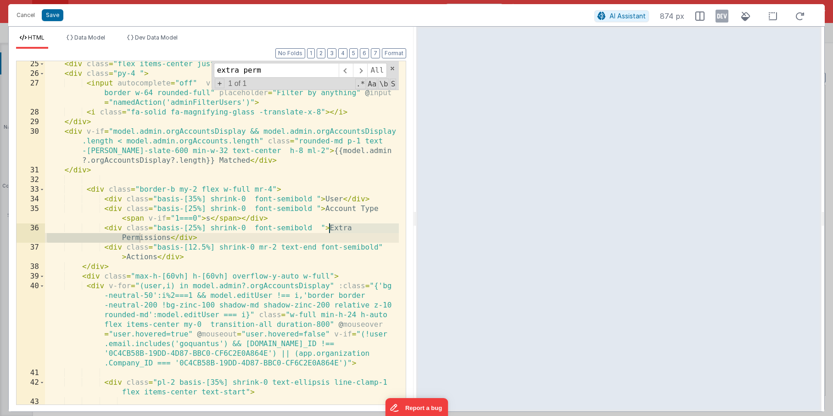
type input "extra perm"
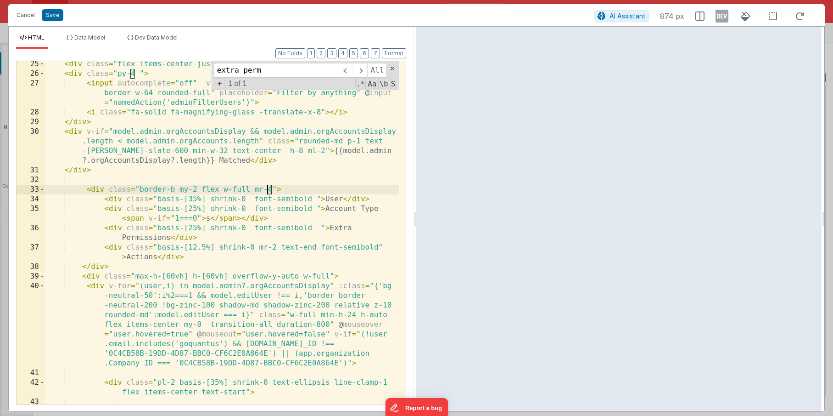
click at [269, 187] on div "< div class = "flex items-center justify-start border-b w-full" > < div class =…" at bounding box center [222, 250] width 354 height 382
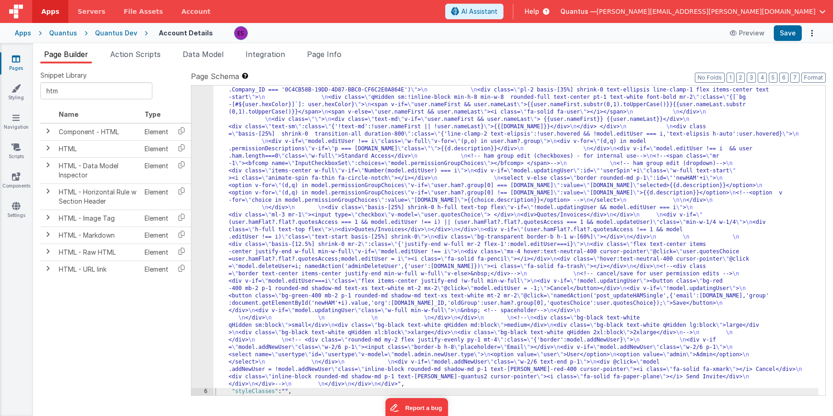
click at [294, 192] on div ""html" : "<!-- User Management Modal--> \n\n <div v-if= \" model.admin \" > \n …" at bounding box center [516, 318] width 605 height 772
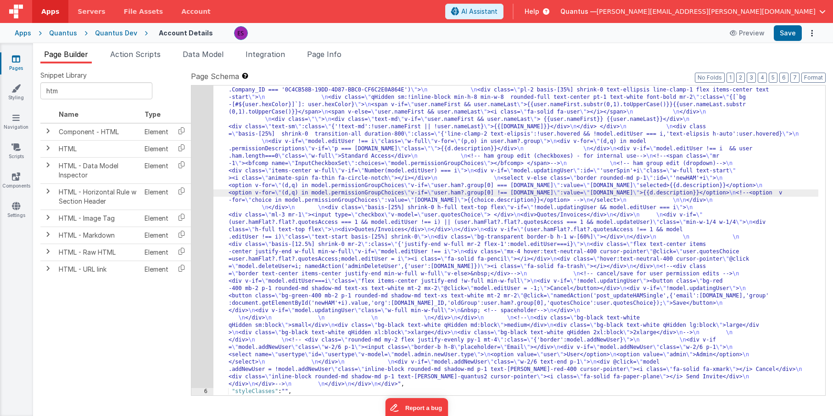
click at [203, 216] on div "5" at bounding box center [202, 160] width 22 height 456
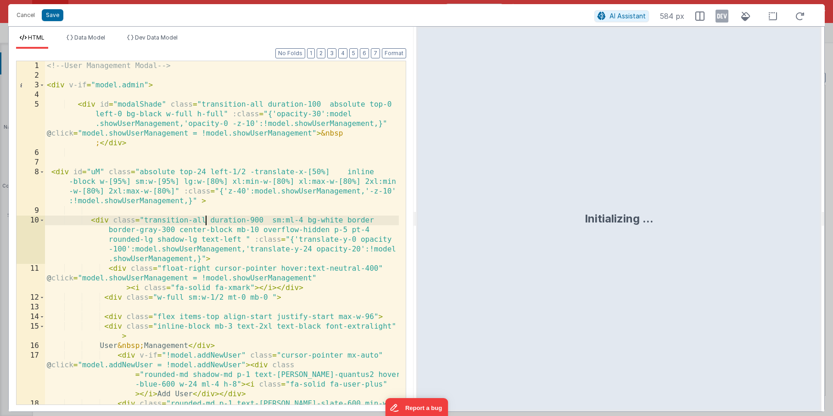
click at [207, 215] on div "<!-- User Management Modal --> < div v-if = "model.admin" > < div id = "modalSh…" at bounding box center [222, 252] width 354 height 382
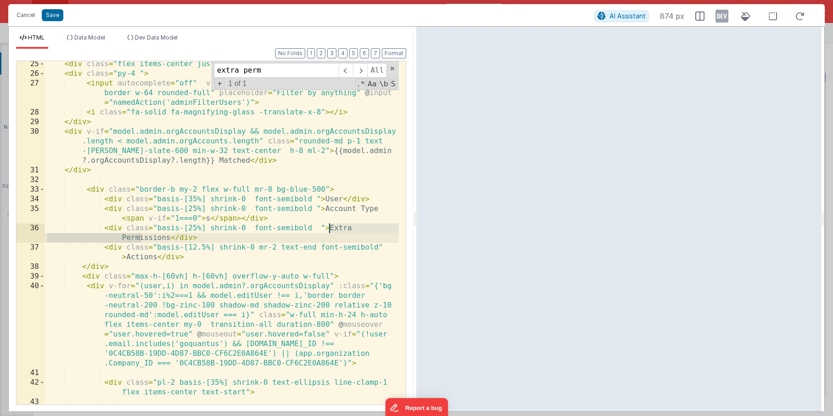
type input "extra perm"
click at [323, 233] on div "< div class = "flex items-center justify-start border-b w-full" > < div class =…" at bounding box center [222, 250] width 354 height 382
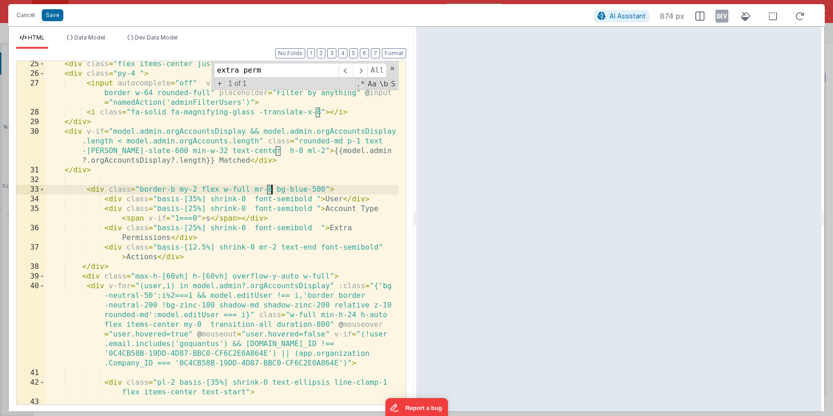
click at [270, 189] on div "< div class = "flex items-center justify-start border-b w-full" > < div class =…" at bounding box center [222, 250] width 354 height 382
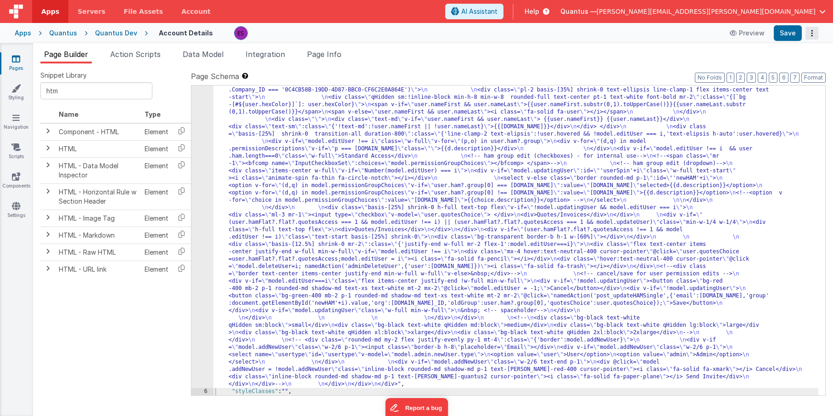
click at [810, 31] on button "Options" at bounding box center [812, 33] width 13 height 13
click at [785, 65] on link "Rollback" at bounding box center [778, 69] width 81 height 17
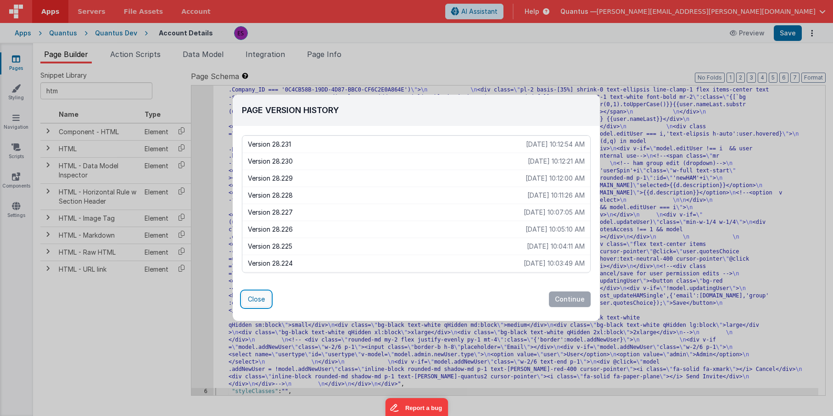
click at [246, 298] on button "Close" at bounding box center [256, 299] width 29 height 16
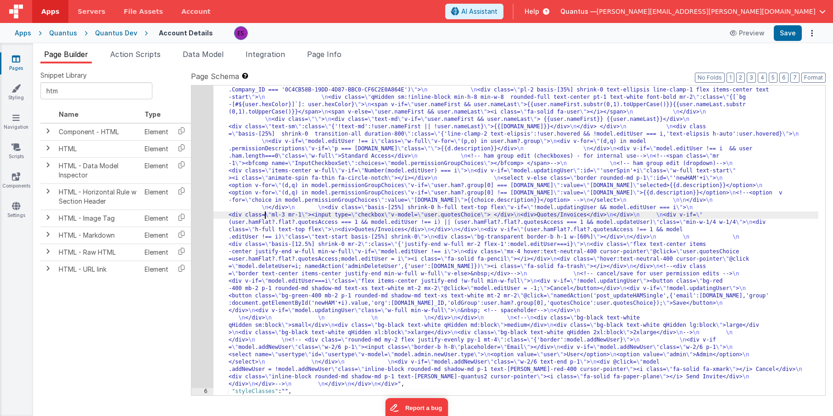
click at [264, 214] on div ""html" : "<!-- User Management Modal--> \n\n <div v-if= \" model.admin \" > \n …" at bounding box center [516, 318] width 605 height 772
click at [199, 227] on div "5" at bounding box center [202, 160] width 22 height 456
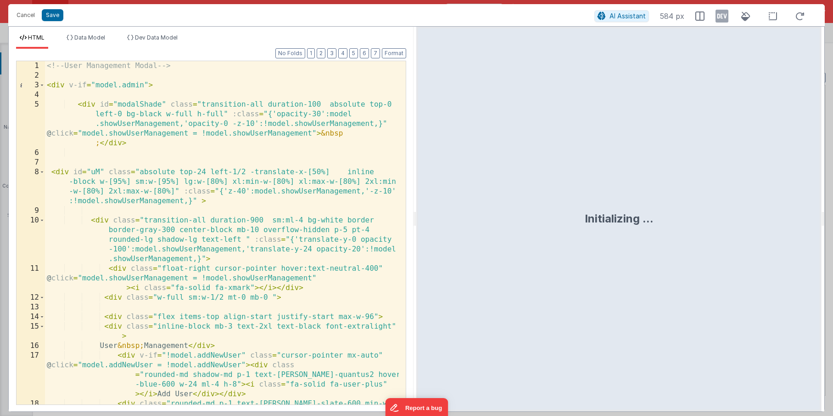
click at [199, 227] on div "<!-- User Management Modal --> < div v-if = "model.admin" > < div id = "modalSh…" at bounding box center [222, 252] width 354 height 382
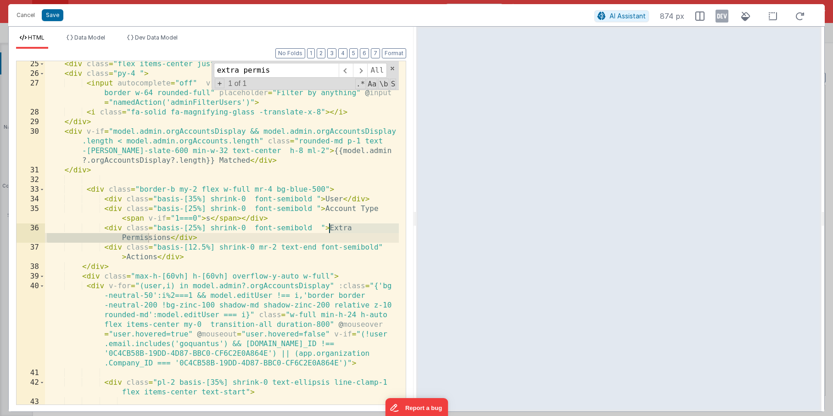
type input "extra permis"
click at [256, 197] on div "< div class = "flex items-center justify-start border-b w-full" > < div class =…" at bounding box center [222, 250] width 354 height 382
click at [323, 199] on div "< div class = "flex items-center justify-start border-b w-full" > < div class =…" at bounding box center [222, 250] width 354 height 382
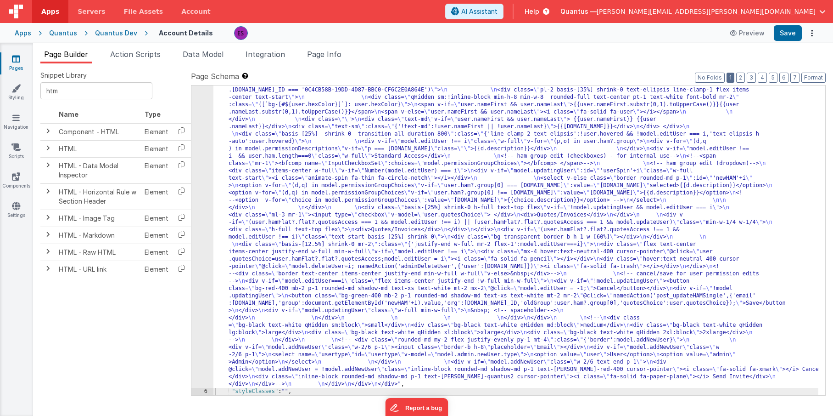
click at [731, 79] on button "1" at bounding box center [731, 78] width 8 height 10
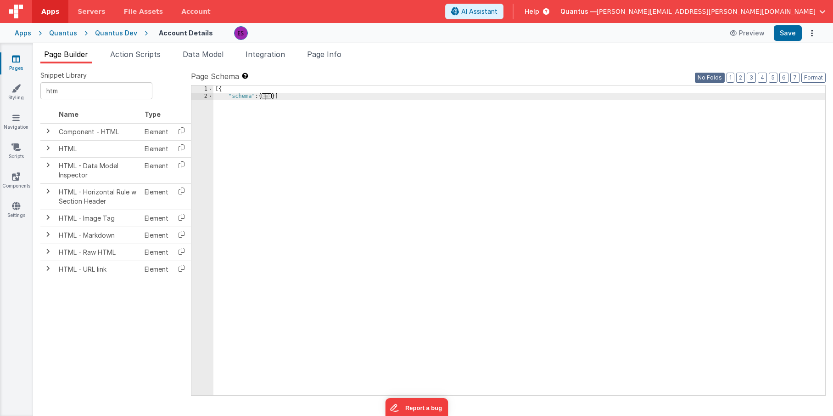
click at [722, 81] on button "No Folds" at bounding box center [710, 78] width 30 height 10
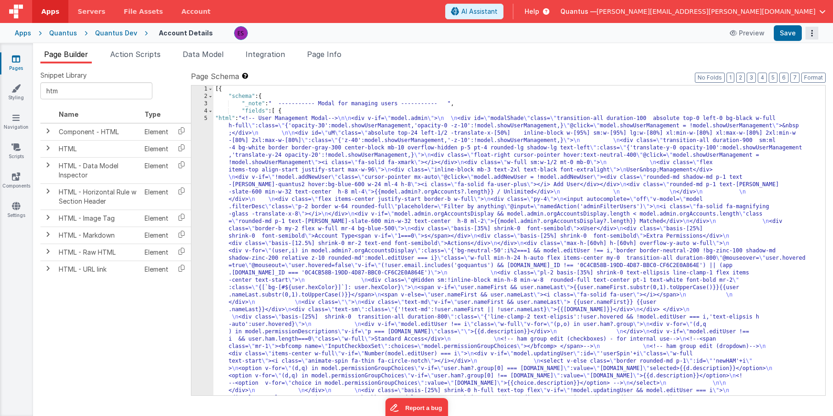
click at [814, 32] on button "Options" at bounding box center [812, 33] width 13 height 13
click at [796, 68] on link "Rollback" at bounding box center [778, 69] width 81 height 17
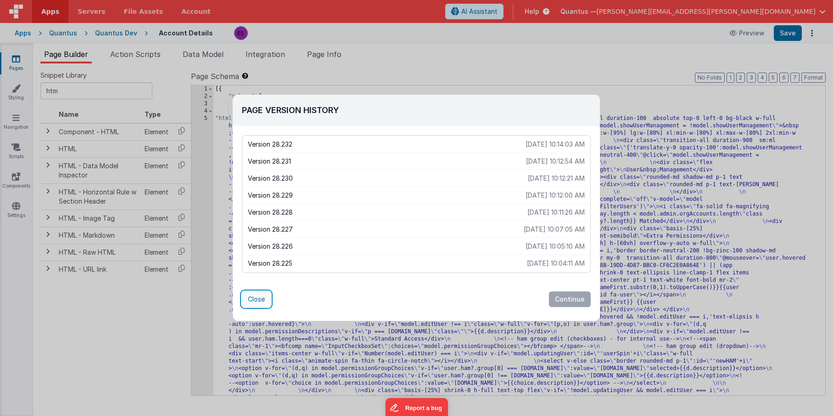
drag, startPoint x: 267, startPoint y: 302, endPoint x: 256, endPoint y: 300, distance: 11.6
click at [265, 302] on button "Close" at bounding box center [256, 299] width 29 height 16
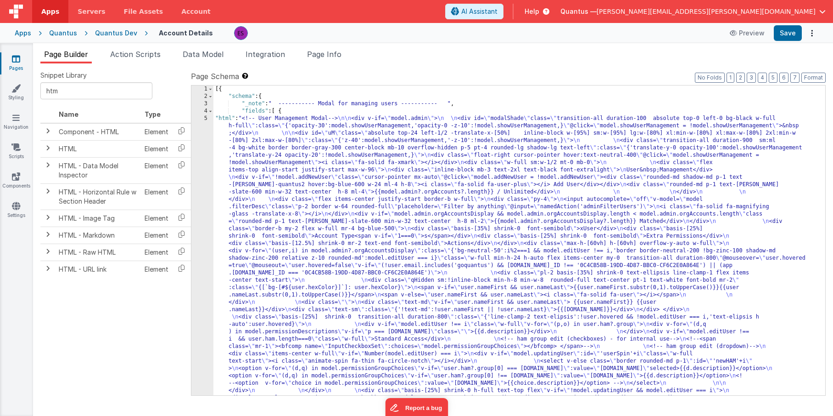
click at [12, 61] on icon at bounding box center [16, 58] width 8 height 9
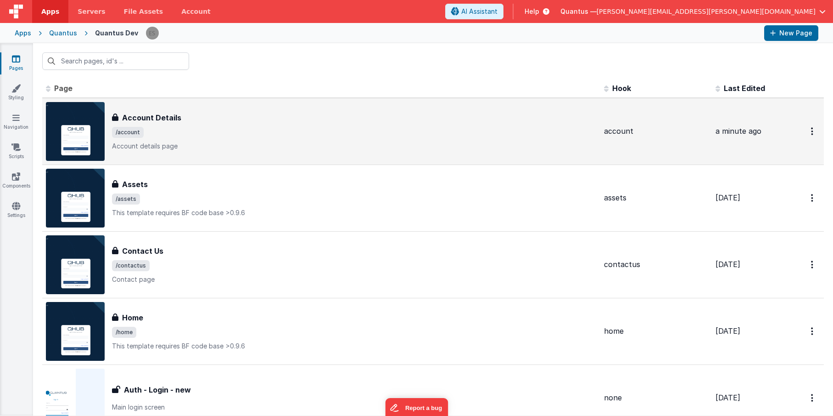
click at [209, 130] on span "/account" at bounding box center [354, 132] width 485 height 11
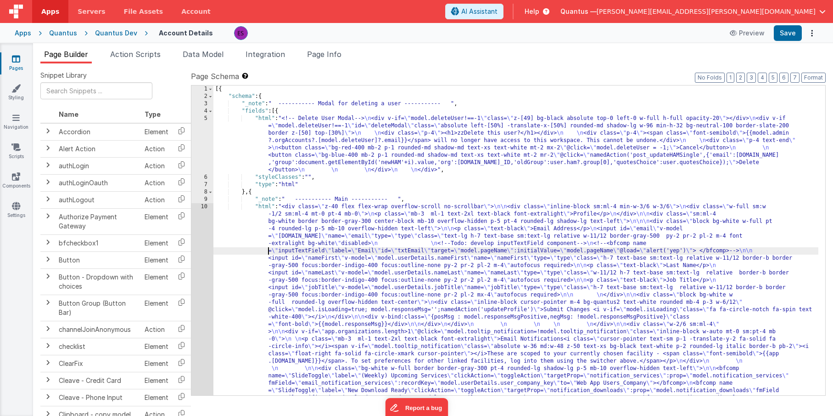
drag, startPoint x: 269, startPoint y: 248, endPoint x: 235, endPoint y: 248, distance: 34.0
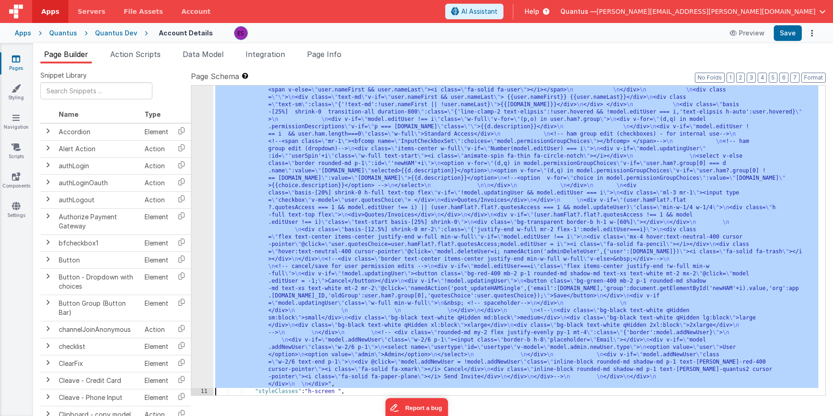
scroll to position [594, 0]
click at [273, 222] on div ""html" : "<div class= \" z-40 flex flex-wrap overflow-scroll no-scrollbar \" > …" at bounding box center [516, 157] width 605 height 1096
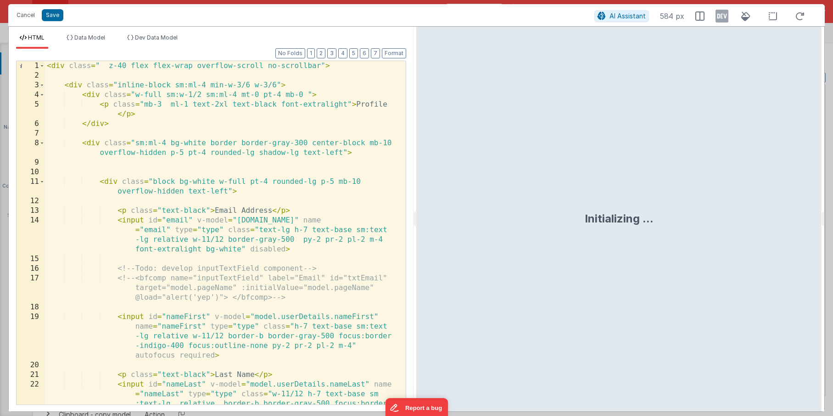
click at [213, 222] on div "< div class = " z-40 flex flex-wrap overflow-scroll no-scrollbar" > < div class…" at bounding box center [222, 261] width 354 height 401
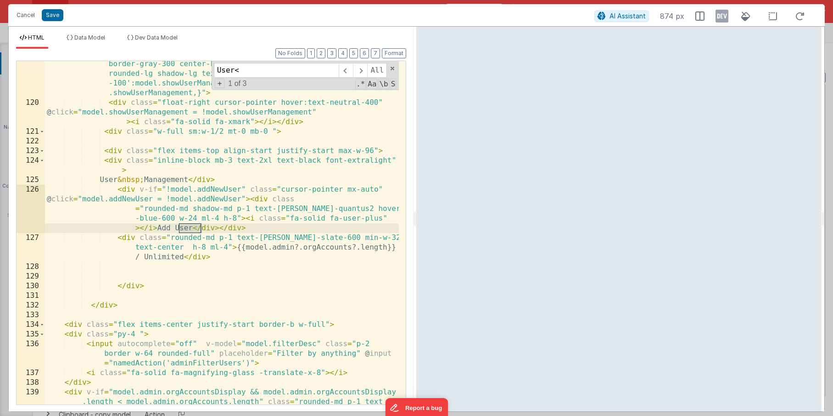
scroll to position [1767, 0]
type input "User<"
click at [361, 69] on span at bounding box center [360, 70] width 14 height 15
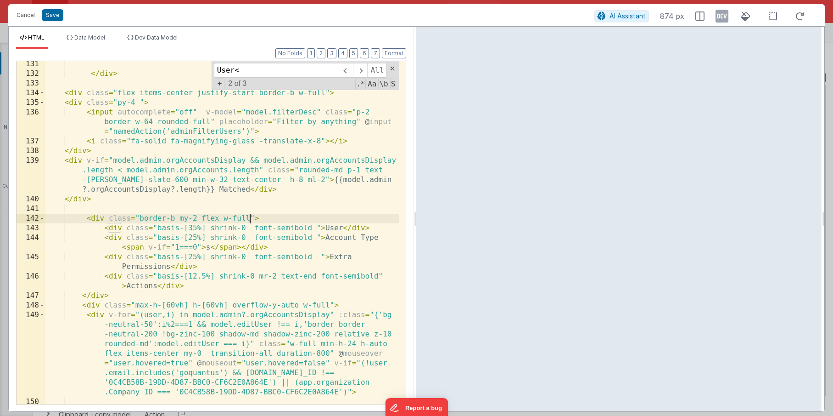
click at [248, 216] on div "</ div > < div class = "flex items-center justify-start border-b w-full" > < di…" at bounding box center [222, 245] width 354 height 372
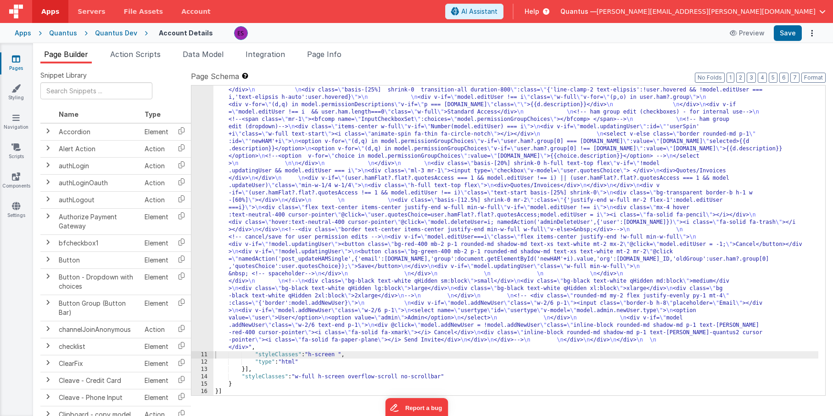
scroll to position [580, 0]
click at [21, 62] on link "Pages" at bounding box center [16, 63] width 33 height 18
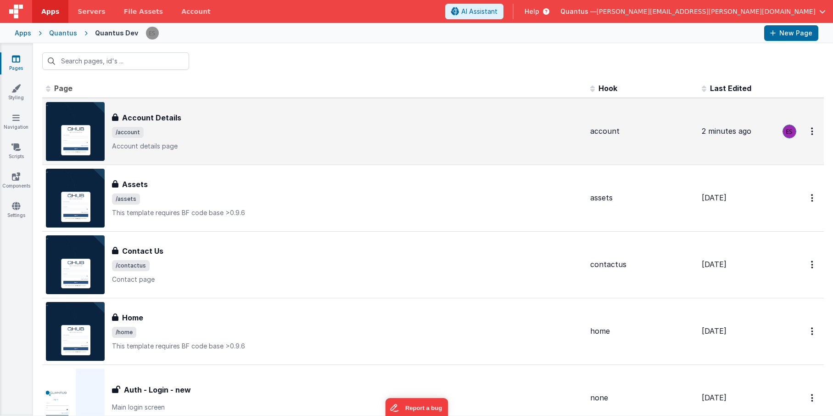
click at [254, 157] on div "Account Details Account Details /account Account details page" at bounding box center [314, 131] width 537 height 59
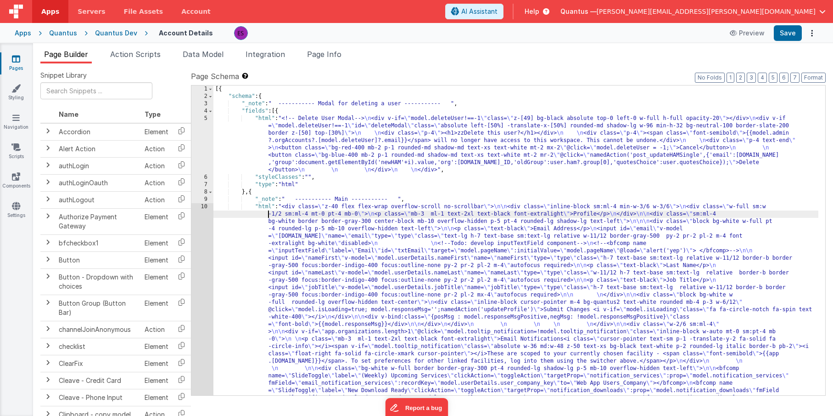
scroll to position [594, 0]
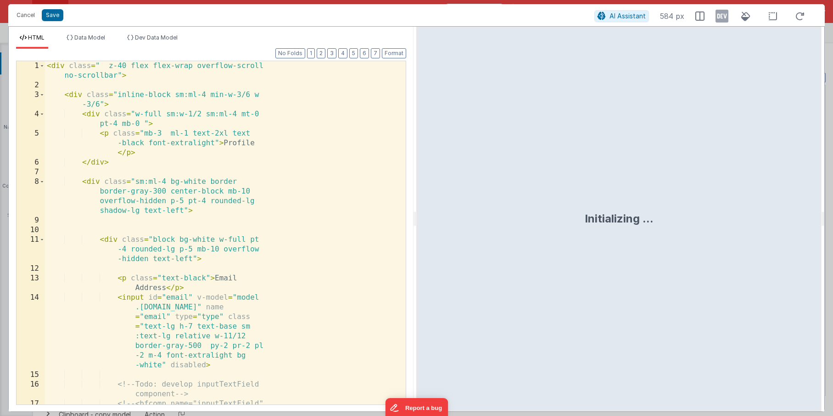
click at [276, 226] on div "< div class = " z-40 flex flex-wrap overflow-scroll no-scrollbar" > < div class…" at bounding box center [222, 271] width 354 height 420
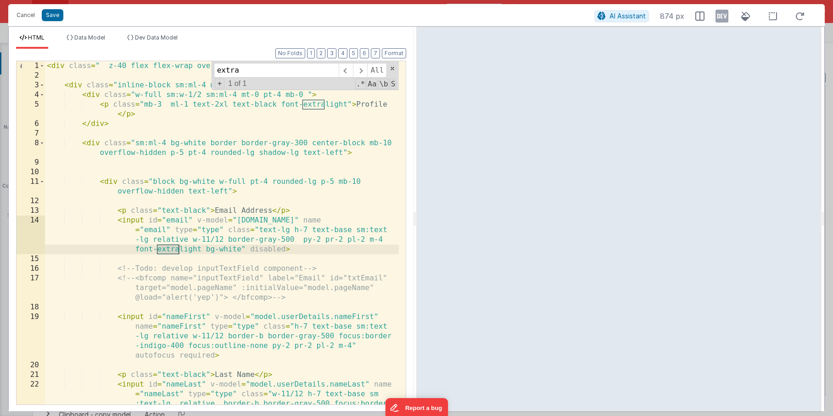
scroll to position [2027, 0]
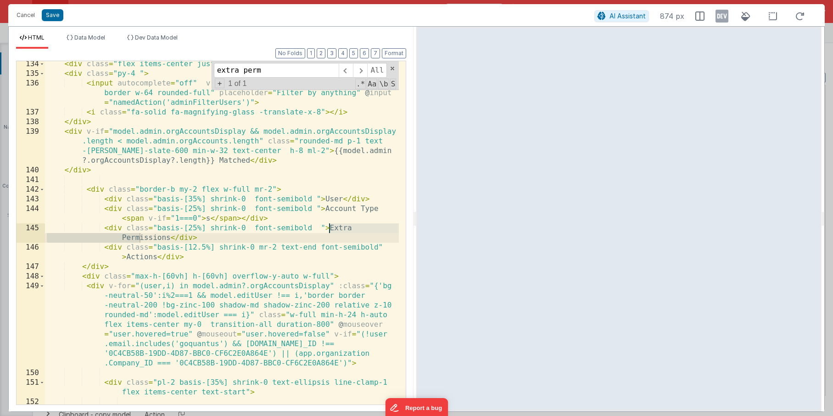
type input "extra perm"
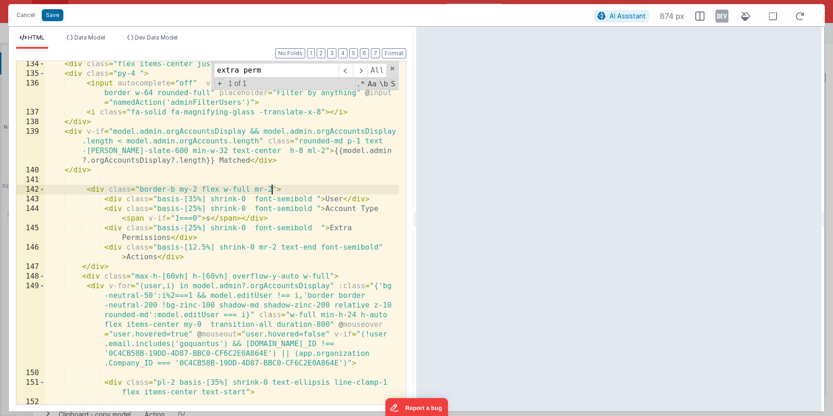
click at [271, 188] on div "< div class = "flex items-center justify-start border-b w-full" > < div class =…" at bounding box center [222, 250] width 354 height 382
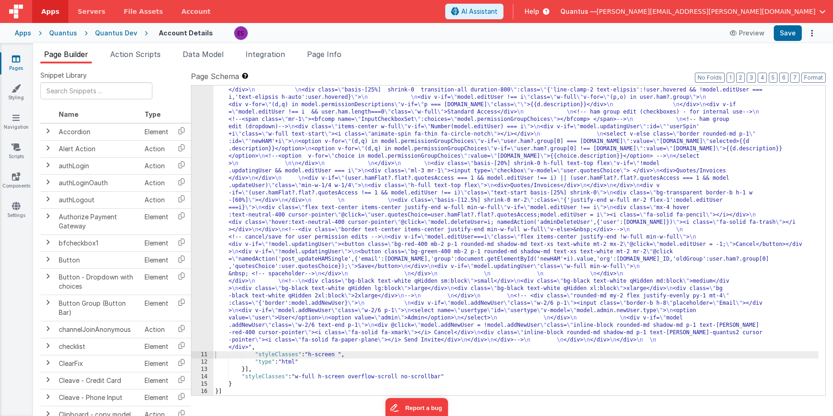
scroll to position [580, 0]
click at [283, 220] on div ""html" : "<div class= \" z-40 flex flex-wrap overflow-scroll no-scrollbar \" > …" at bounding box center [516, 145] width 605 height 1044
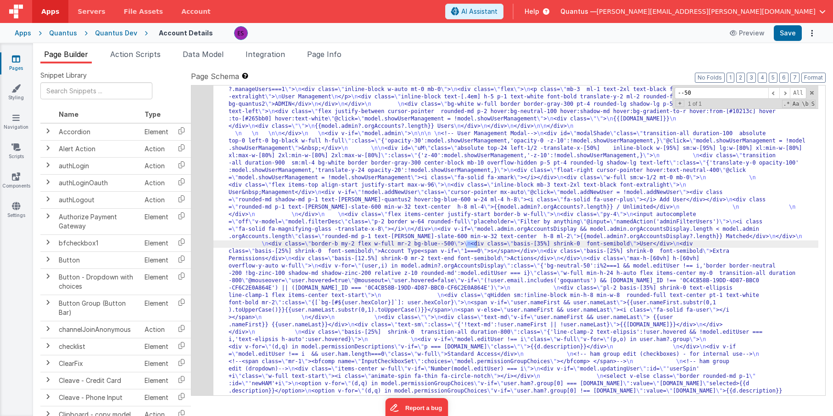
scroll to position [338, 0]
type input "--50"
click at [208, 267] on div "10" at bounding box center [202, 228] width 22 height 727
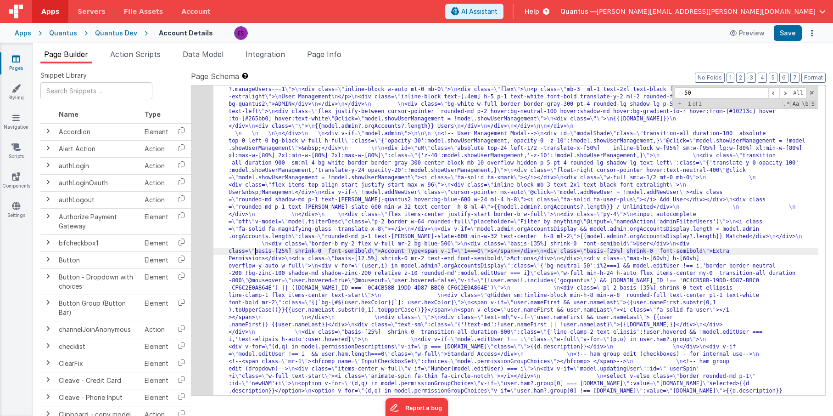
click at [207, 267] on div "10" at bounding box center [202, 228] width 22 height 727
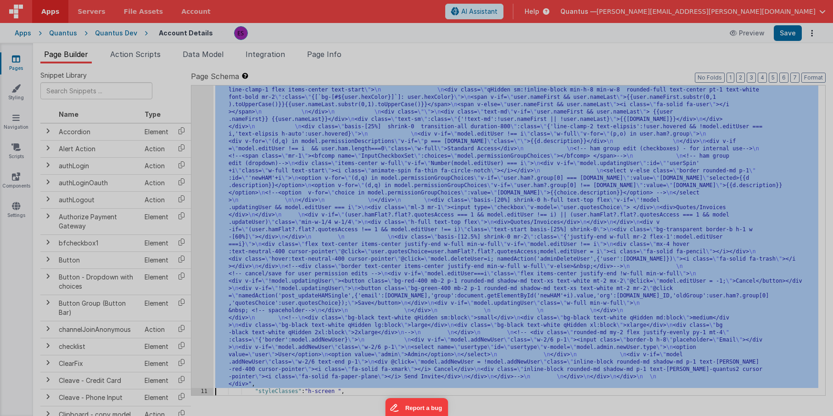
scroll to position [543, 0]
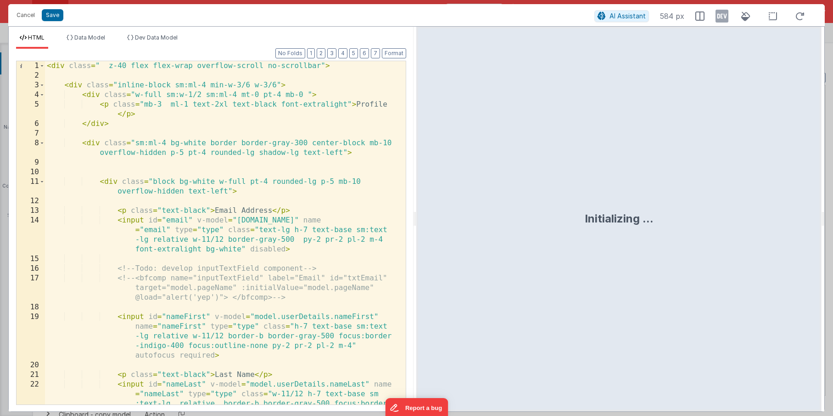
click at [209, 268] on div "< div class = " z-40 flex flex-wrap overflow-scroll no-scrollbar" > < div class…" at bounding box center [222, 261] width 354 height 401
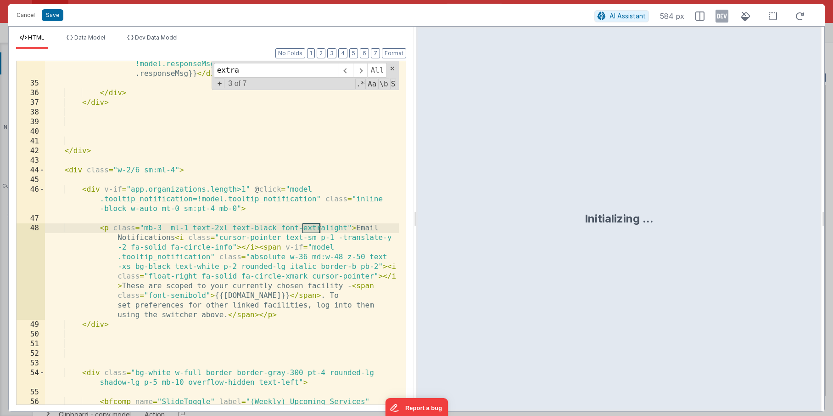
scroll to position [2027, 0]
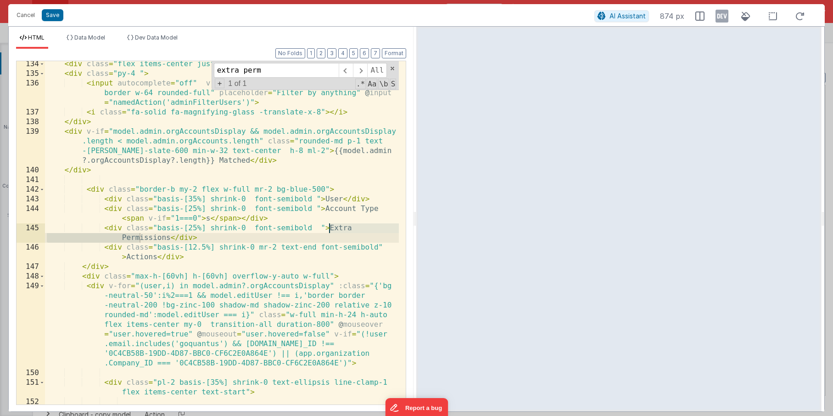
type input "extra perm"
click at [294, 186] on div "< div class = "flex items-center justify-start border-b w-full" > < div class =…" at bounding box center [222, 250] width 354 height 382
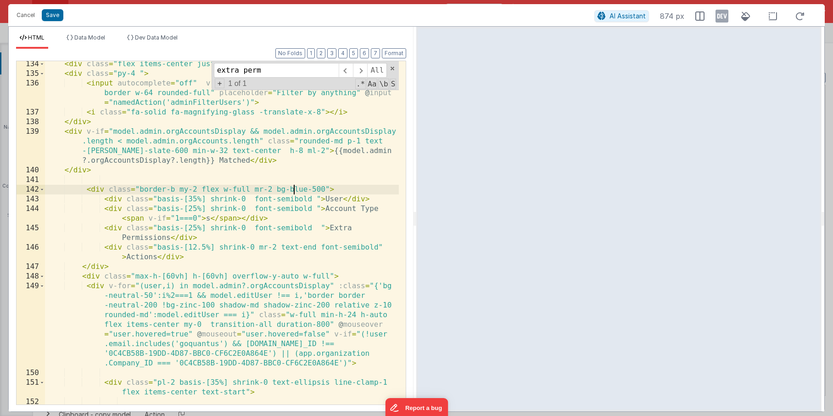
click at [294, 186] on div "< div class = "flex items-center justify-start border-b w-full" > < div class =…" at bounding box center [222, 250] width 354 height 382
click at [226, 256] on div "< div class = "flex items-center justify-start border-b w-full" > < div class =…" at bounding box center [222, 250] width 354 height 382
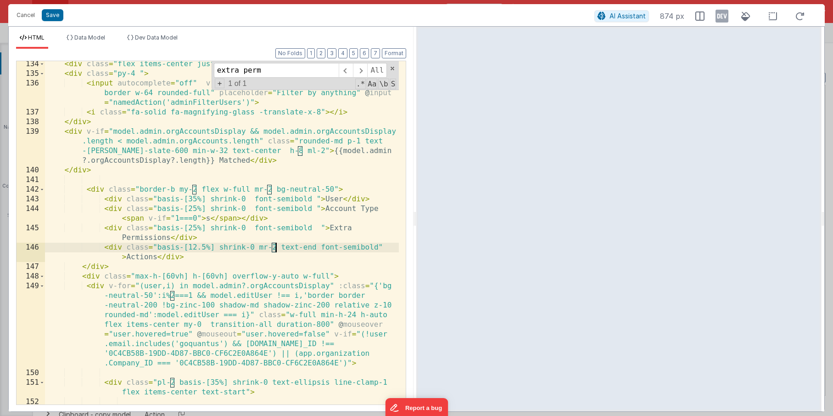
click at [275, 246] on div "< div class = "flex items-center justify-start border-b w-full" > < div class =…" at bounding box center [222, 250] width 354 height 382
click at [319, 227] on div "< div class = "flex items-center justify-start border-b w-full" > < div class =…" at bounding box center [222, 250] width 354 height 382
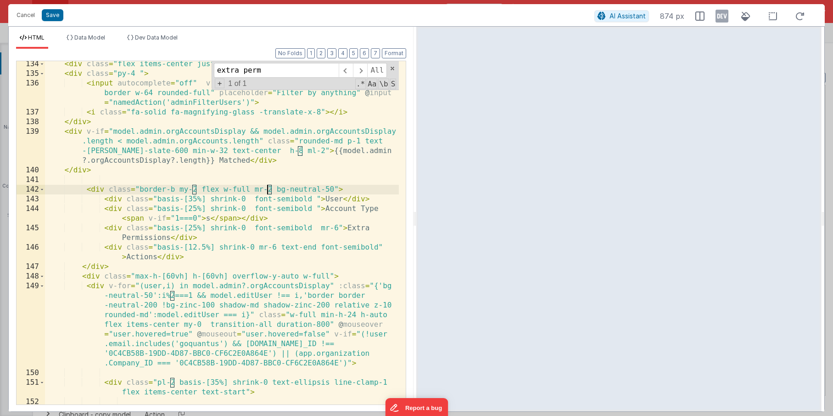
click at [269, 188] on div "< div class = "flex items-center justify-start border-b w-full" > < div class =…" at bounding box center [222, 250] width 354 height 382
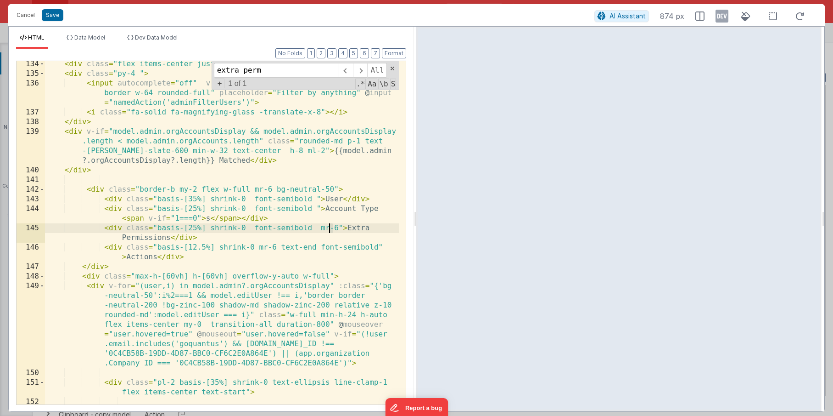
drag, startPoint x: 335, startPoint y: 226, endPoint x: 327, endPoint y: 227, distance: 8.3
click at [327, 227] on div "< div class = "flex items-center justify-start border-b w-full" > < div class =…" at bounding box center [222, 250] width 354 height 382
drag, startPoint x: 338, startPoint y: 227, endPoint x: 317, endPoint y: 229, distance: 20.7
click at [317, 229] on div "< div class = "flex items-center justify-start border-b w-full" > < div class =…" at bounding box center [222, 250] width 354 height 382
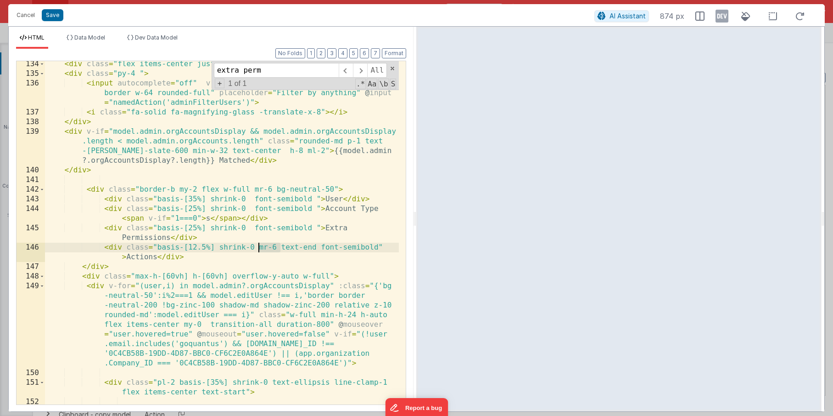
drag, startPoint x: 279, startPoint y: 248, endPoint x: 259, endPoint y: 251, distance: 21.0
click at [259, 251] on div "< div class = "flex items-center justify-start border-b w-full" > < div class =…" at bounding box center [222, 250] width 354 height 382
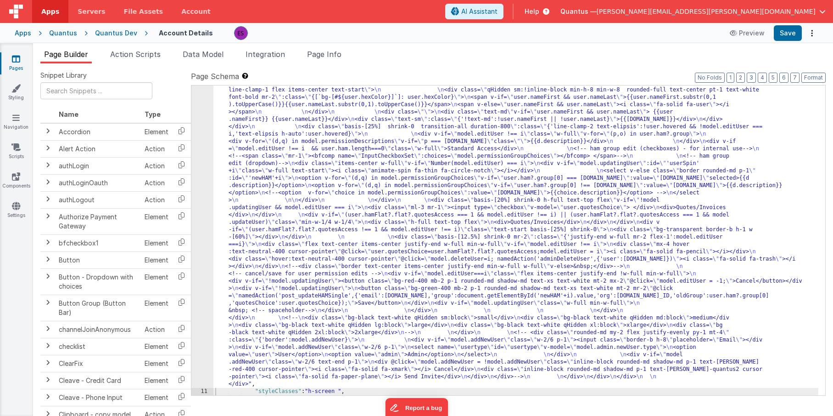
drag, startPoint x: 273, startPoint y: 170, endPoint x: 231, endPoint y: 182, distance: 44.2
click at [273, 170] on div ""html" : "<div class= \" z-40 flex flex-wrap overflow-scroll no-scrollbar \" > …" at bounding box center [516, 182] width 605 height 1044
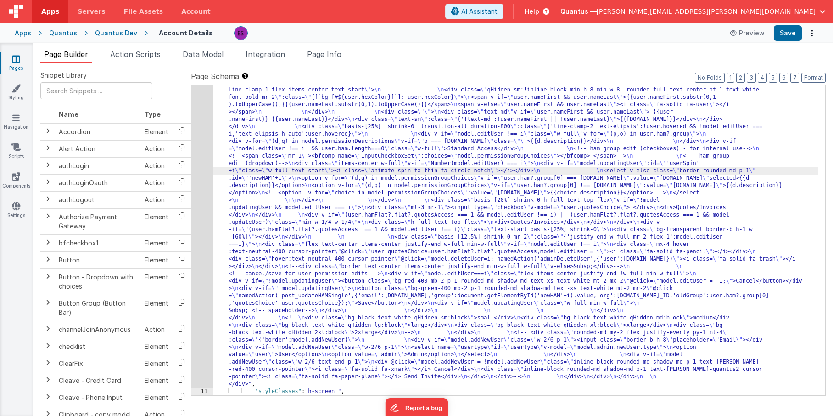
click at [203, 200] on div "10" at bounding box center [202, 23] width 22 height 727
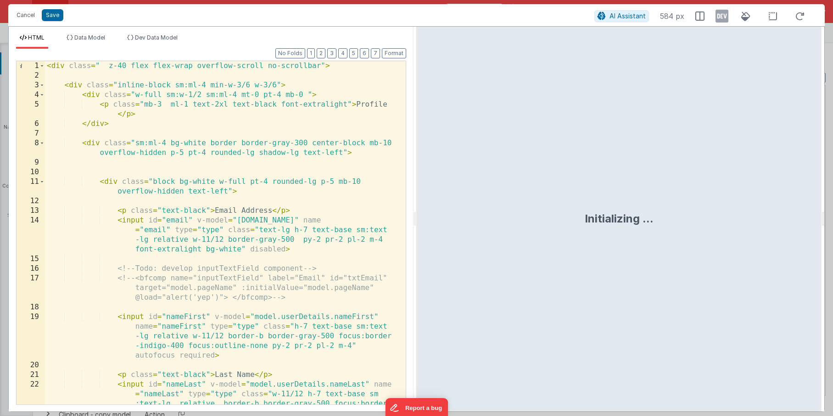
click at [232, 201] on div "< div class = " z-40 flex flex-wrap overflow-scroll no-scrollbar" > < div class…" at bounding box center [222, 261] width 354 height 401
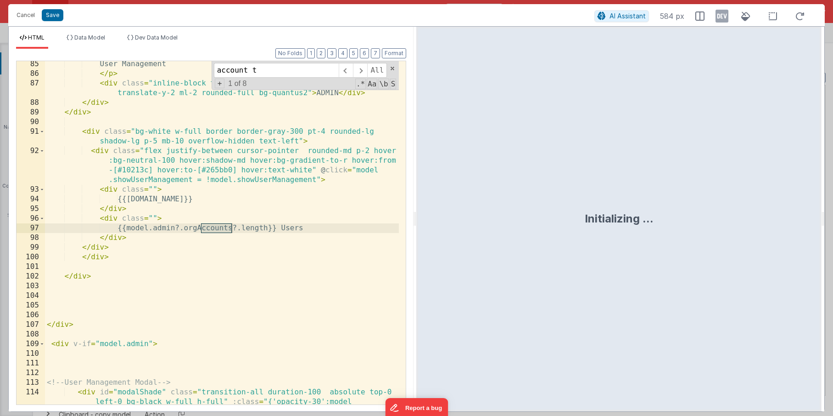
scroll to position [2008, 0]
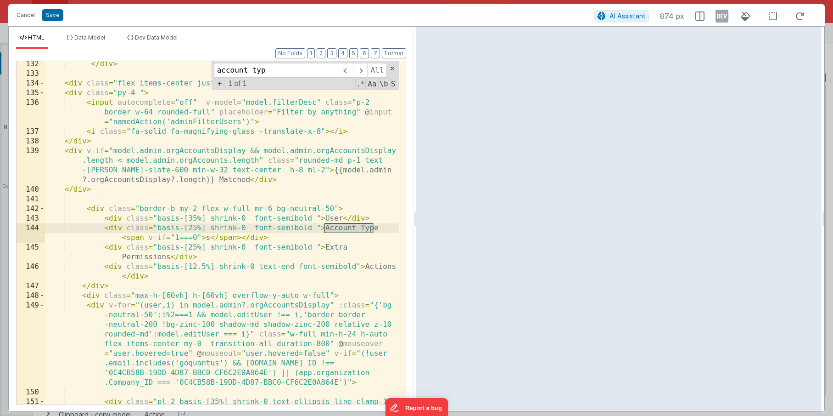
type input "account typ"
click at [314, 228] on div "</ div > < div class = "flex items-center justify-start border-b w-full" > < di…" at bounding box center [222, 245] width 354 height 372
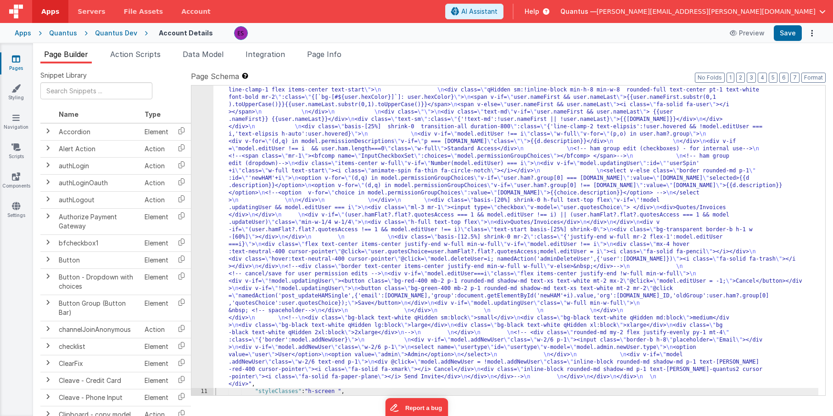
click at [330, 173] on div ""html" : "<div class= \" z-40 flex flex-wrap overflow-scroll no-scrollbar \" > …" at bounding box center [516, 182] width 605 height 1044
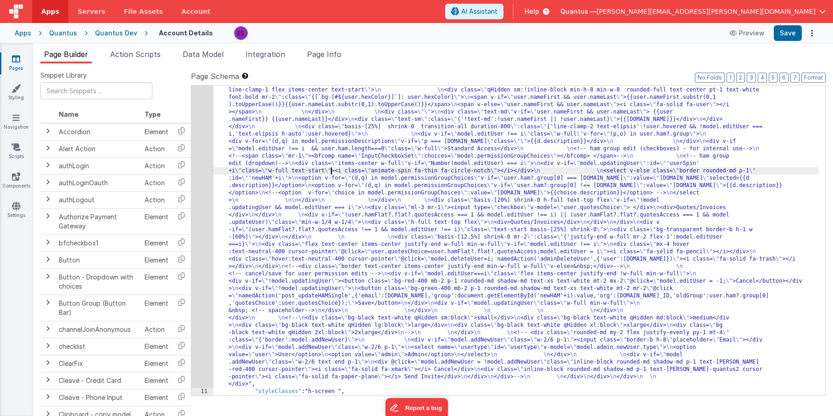
click at [281, 202] on div ""html" : "<div class= \" z-40 flex flex-wrap overflow-scroll no-scrollbar \" > …" at bounding box center [516, 182] width 605 height 1044
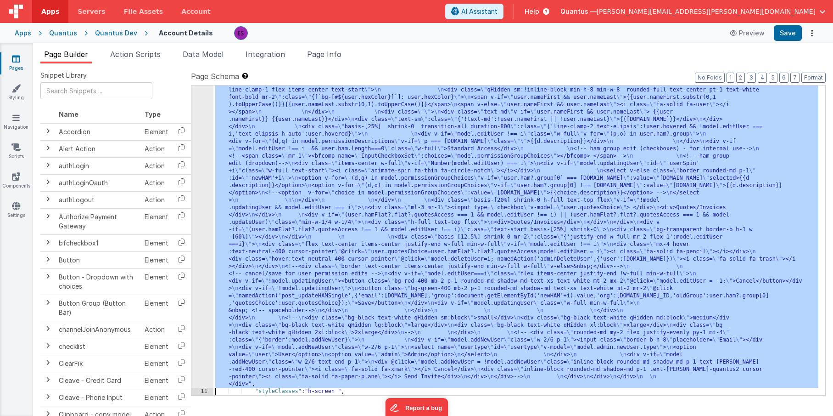
click at [200, 243] on div "10" at bounding box center [202, 23] width 22 height 727
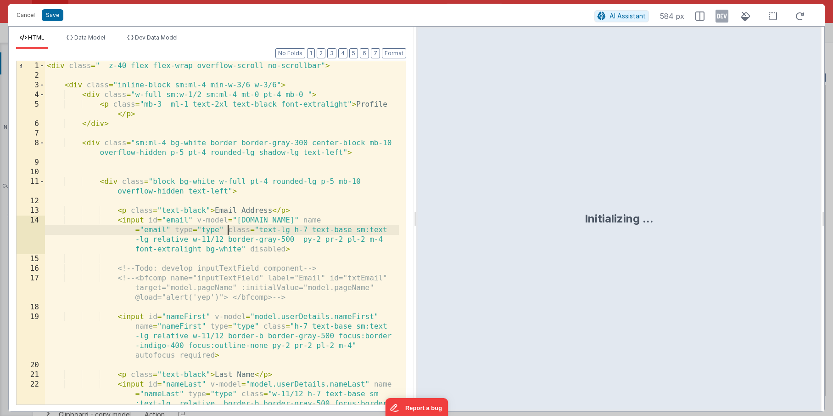
click at [227, 229] on div "< div class = " z-40 flex flex-wrap overflow-scroll no-scrollbar" > < div class…" at bounding box center [222, 261] width 354 height 401
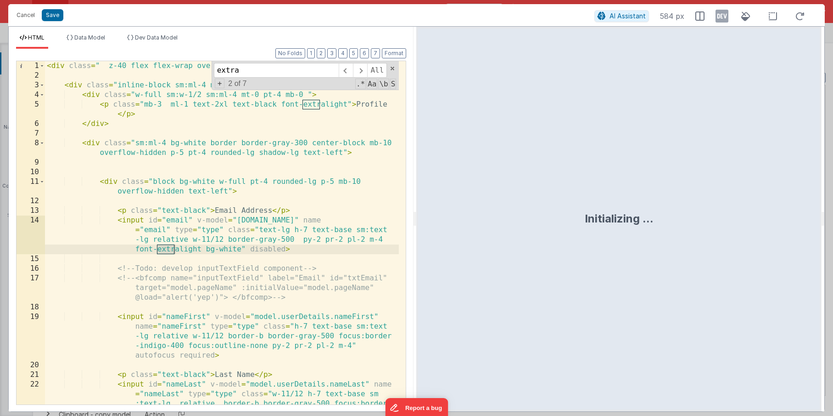
scroll to position [2027, 0]
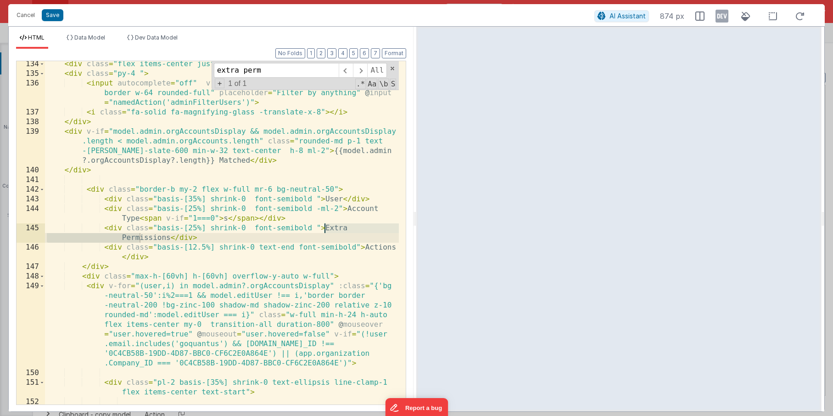
type input "extra perm"
click at [291, 241] on div "< div class = "flex items-center justify-start border-b w-full" > < div class =…" at bounding box center [222, 250] width 354 height 382
click at [302, 188] on div "< div class = "flex items-center justify-start border-b w-full" > < div class =…" at bounding box center [222, 250] width 354 height 382
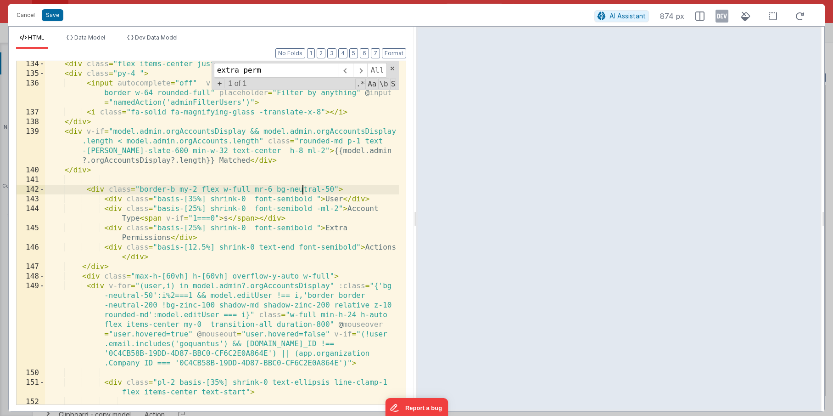
click at [302, 188] on div "< div class = "flex items-center justify-start border-b w-full" > < div class =…" at bounding box center [222, 250] width 354 height 382
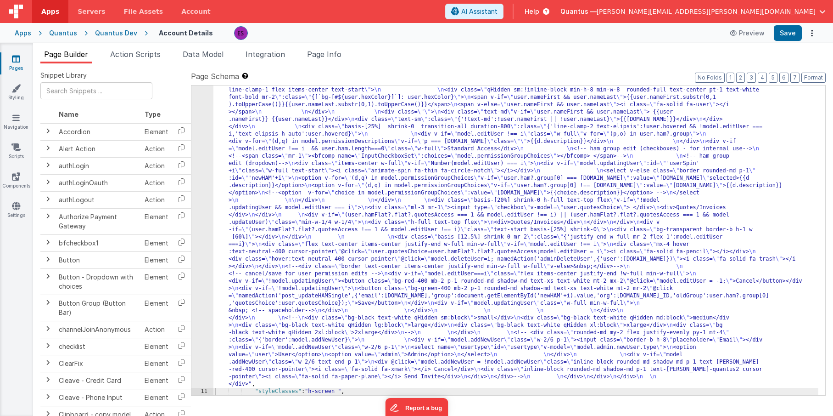
click at [312, 218] on div ""html" : "<div class= \" z-40 flex flex-wrap overflow-scroll no-scrollbar \" > …" at bounding box center [516, 182] width 605 height 1044
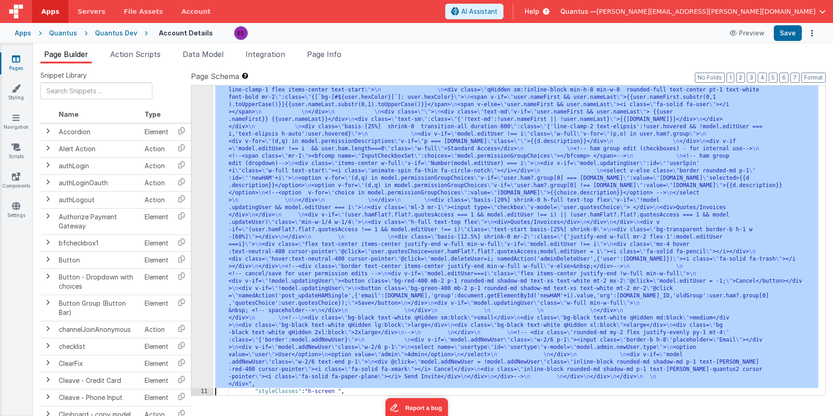
click at [200, 236] on div "10" at bounding box center [202, 23] width 22 height 727
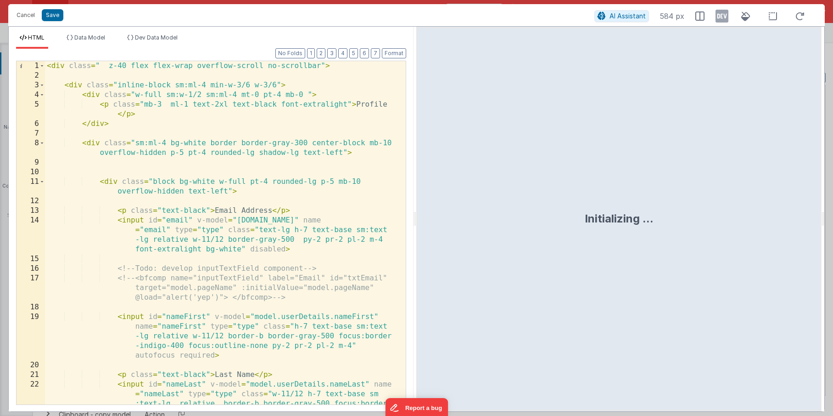
click at [202, 236] on div "< div class = " z-40 flex flex-wrap overflow-scroll no-scrollbar" > < div class…" at bounding box center [222, 261] width 354 height 401
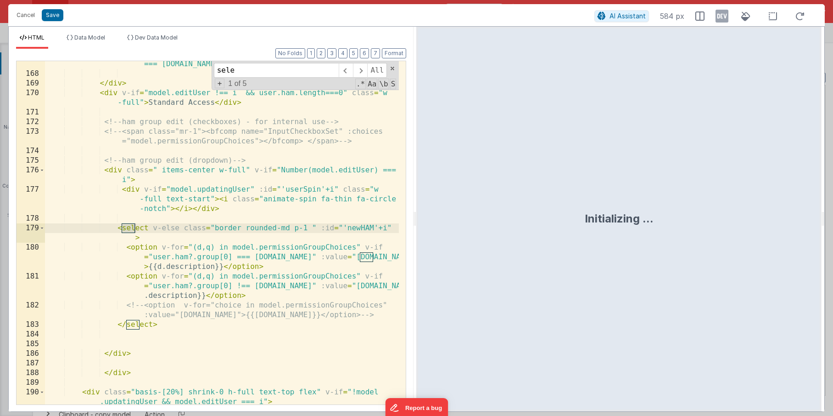
scroll to position [2616, 0]
type input "select<"
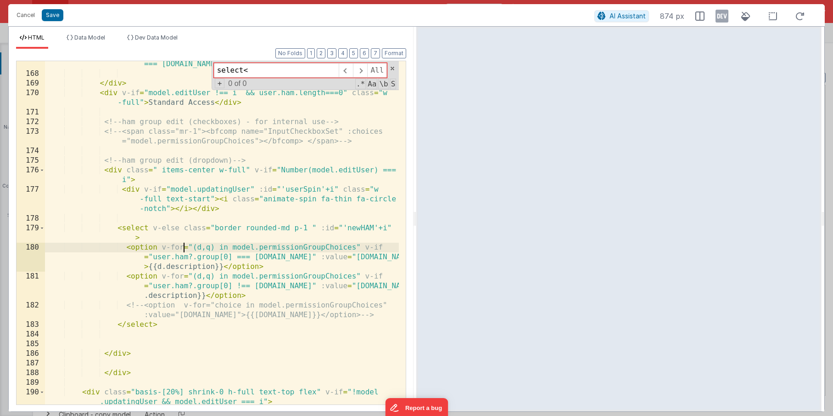
click at [185, 242] on div "< div v-for = "(d,q) in model.permissionDescriptions" v-if = "p === [DOMAIN_NAM…" at bounding box center [222, 241] width 354 height 382
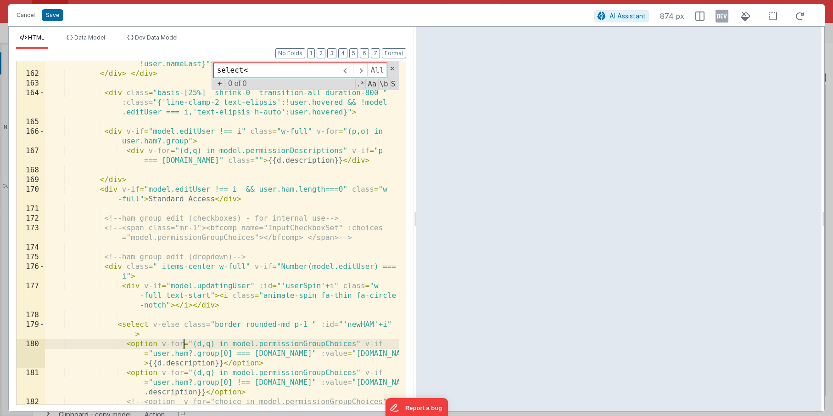
scroll to position [2496, 0]
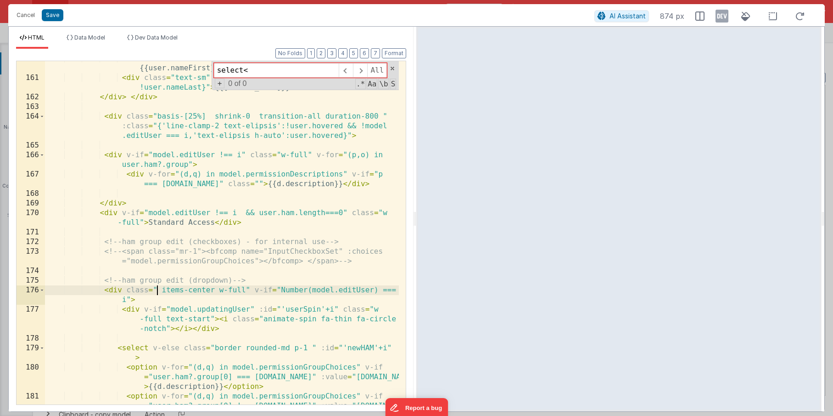
click at [156, 288] on div "< div class = "text-md" v-if = "user.nameFirst && user.nameLast" > {{user.nameF…" at bounding box center [222, 249] width 354 height 391
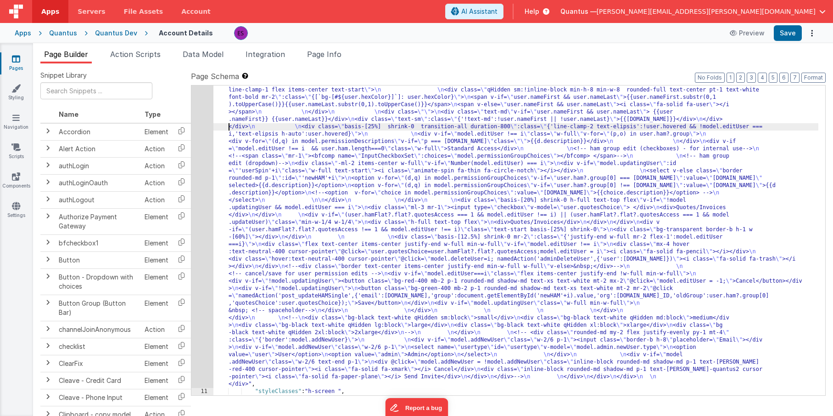
click at [220, 124] on div ""html" : "<div class= \" z-40 flex flex-wrap overflow-scroll no-scrollbar \" > …" at bounding box center [516, 182] width 605 height 1044
click at [144, 57] on span "Action Scripts" at bounding box center [135, 54] width 51 height 9
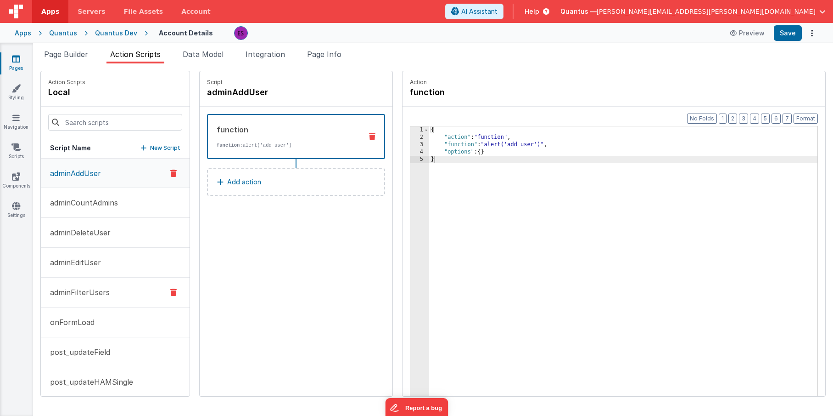
click at [86, 287] on p "adminFilterUsers" at bounding box center [77, 292] width 65 height 11
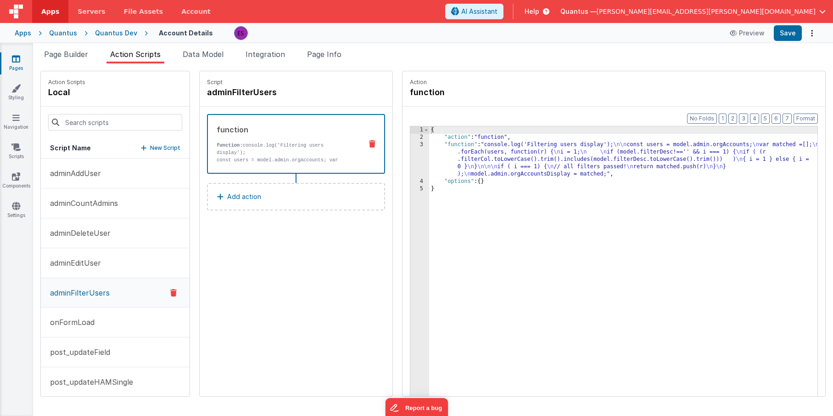
click at [429, 160] on div "{ "action" : "function" , "function" : "console.log('Filtering users display');…" at bounding box center [635, 282] width 412 height 313
click at [411, 162] on div "3" at bounding box center [420, 159] width 19 height 37
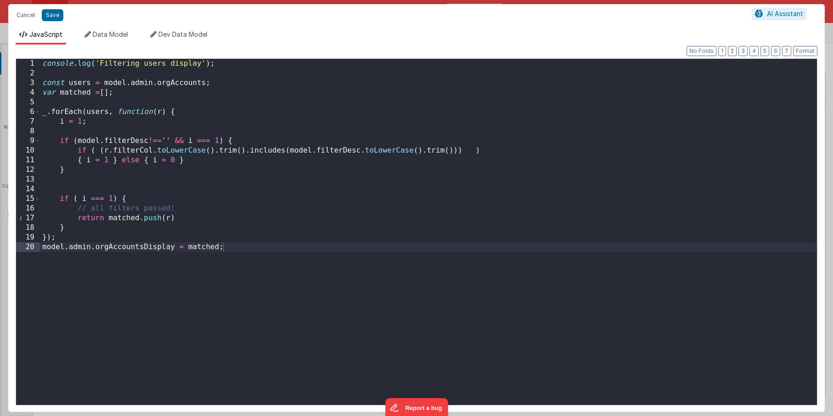
click at [148, 94] on div "console . log ( 'Filtering users display' ) ; const users = model . admin . org…" at bounding box center [428, 241] width 777 height 365
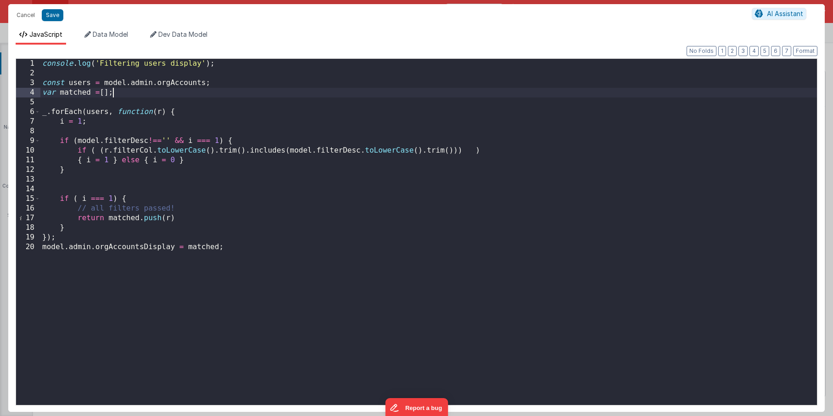
click at [113, 173] on div "console . log ( 'Filtering users display' ) ; const users = model . admin . org…" at bounding box center [428, 241] width 777 height 365
click at [95, 127] on div "console . log ( 'Filtering users display' ) ; const users = model . admin . org…" at bounding box center [428, 241] width 777 height 365
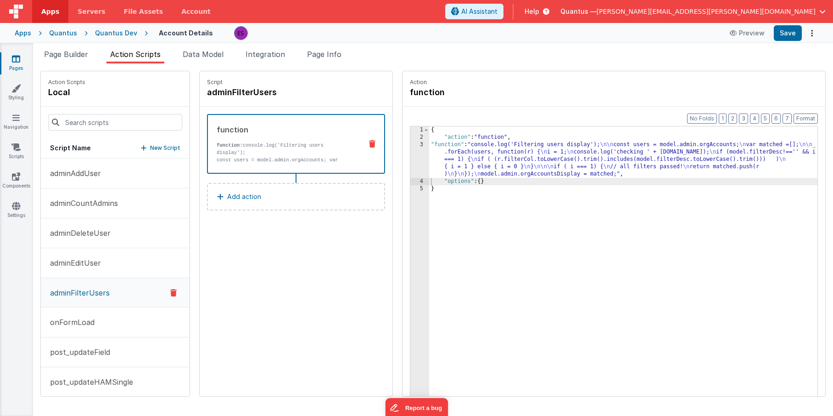
click at [429, 157] on div "{ "action" : "function" , "function" : "console.log('Filtering users display');…" at bounding box center [635, 282] width 412 height 313
click at [411, 161] on div "3" at bounding box center [420, 159] width 19 height 37
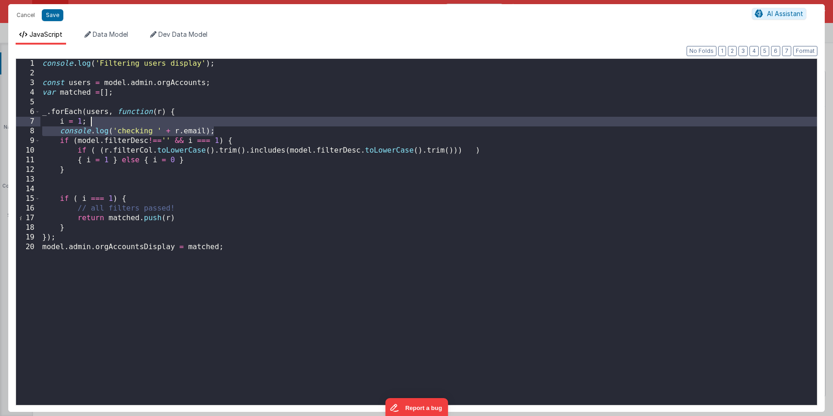
drag, startPoint x: 221, startPoint y: 131, endPoint x: 224, endPoint y: 123, distance: 8.7
click at [224, 123] on div "console . log ( 'Filtering users display' ) ; const users = model . admin . org…" at bounding box center [428, 241] width 777 height 365
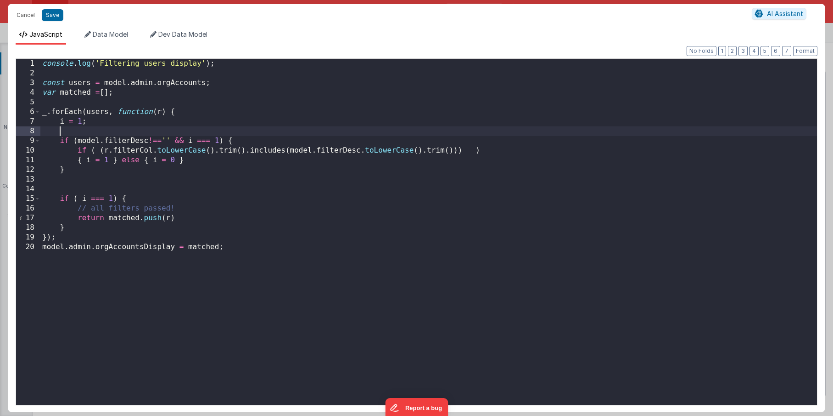
click at [379, 265] on div "console . log ( 'Filtering users display' ) ; const users = model . admin . org…" at bounding box center [428, 241] width 777 height 365
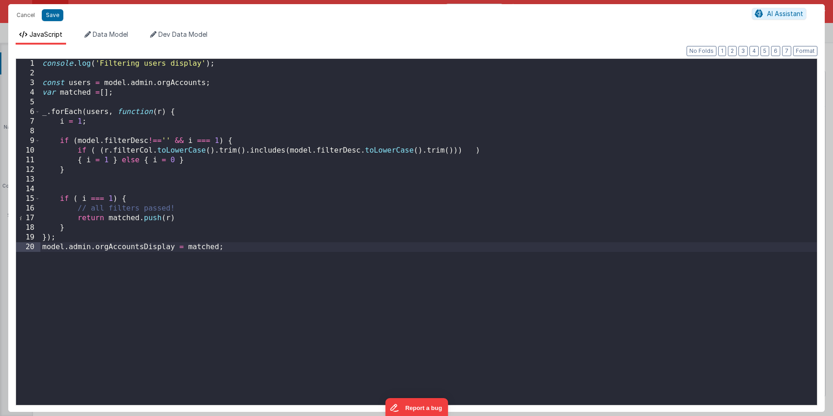
click at [101, 74] on div "console . log ( 'Filtering users display' ) ; const users = model . admin . org…" at bounding box center [428, 241] width 777 height 365
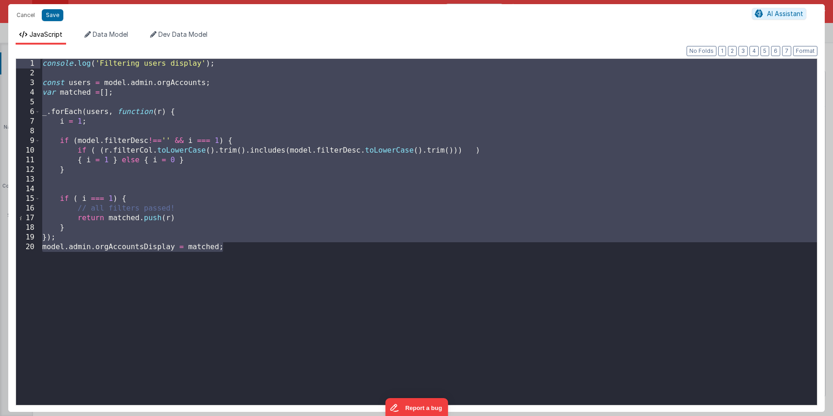
drag, startPoint x: 248, startPoint y: 251, endPoint x: -21, endPoint y: 63, distance: 327.7
click at [0, 63] on html "Cancel Save AI Assistant JavaScript Data Model Dev Data Model Format 7 6 5 4 3 …" at bounding box center [416, 208] width 833 height 416
click at [469, 306] on div "console . log ( 'Filtering users display' ) ; const users = model . admin . org…" at bounding box center [428, 241] width 777 height 365
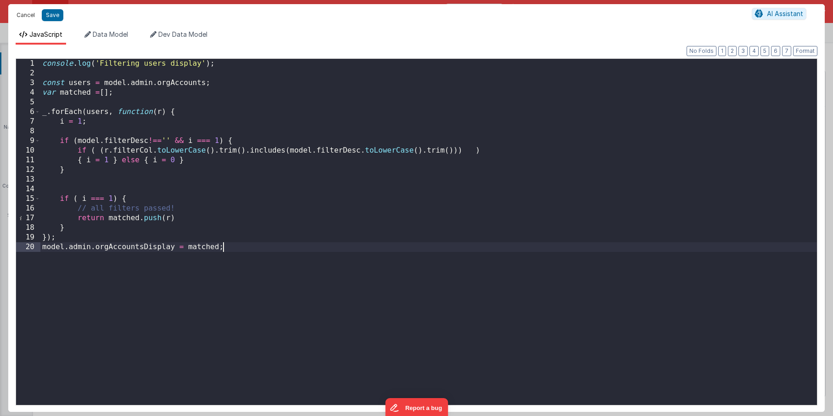
click at [24, 18] on button "Cancel" at bounding box center [26, 15] width 28 height 13
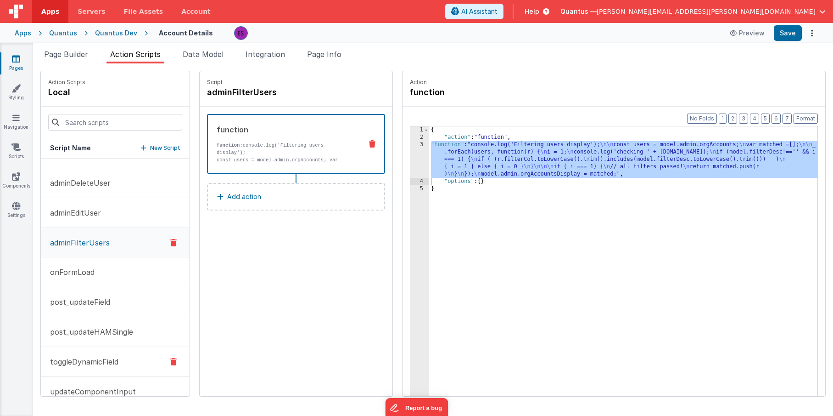
scroll to position [37, 0]
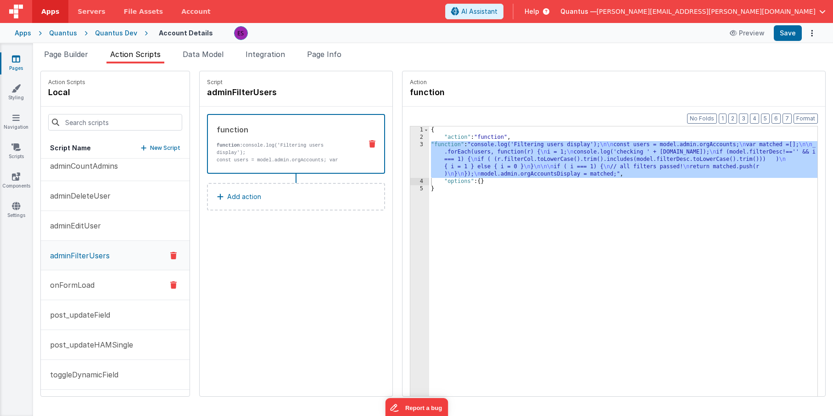
click at [88, 284] on p "onFormLoad" at bounding box center [70, 284] width 50 height 11
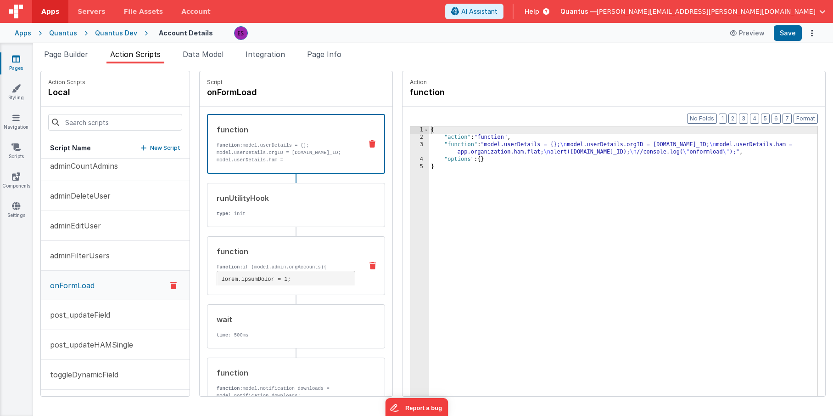
click at [219, 264] on p "function: if (model.admin.orgAccounts){" at bounding box center [286, 266] width 139 height 7
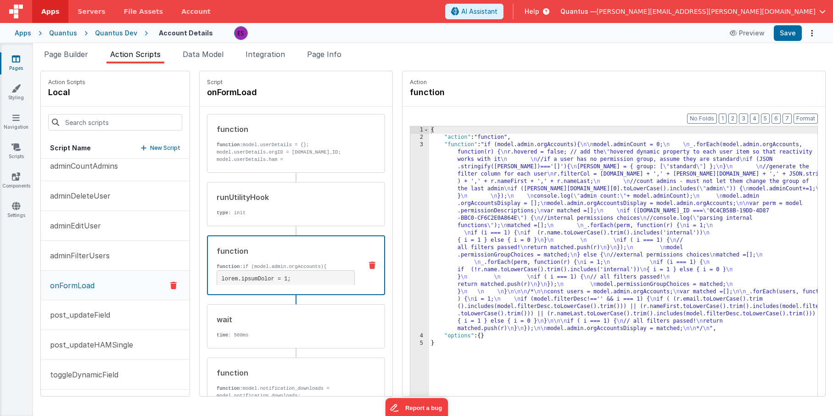
click at [471, 212] on div "{ "action" : "function" , "function" : "if (model.admin.orgAccounts){ \n\n mode…" at bounding box center [635, 282] width 412 height 313
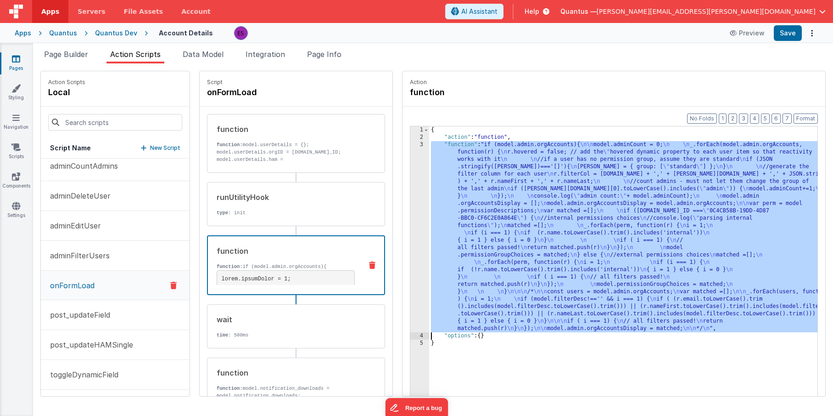
click at [411, 203] on div "3" at bounding box center [420, 236] width 19 height 191
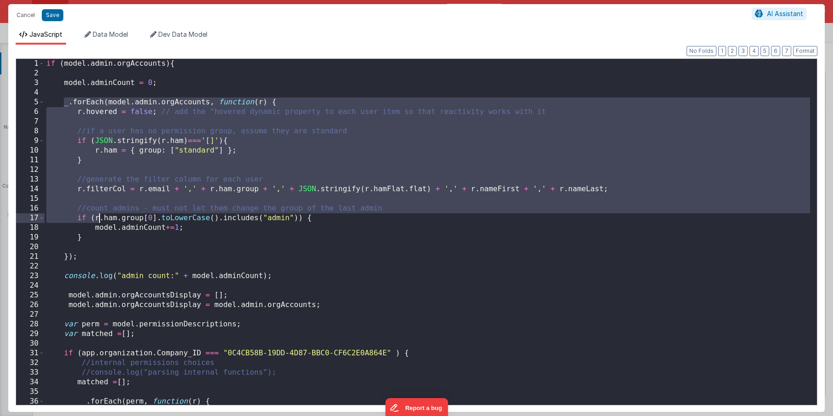
drag, startPoint x: 63, startPoint y: 102, endPoint x: 101, endPoint y: 217, distance: 121.0
click at [101, 217] on div "if ( model . admin . orgAccounts ) { model . adminCount = 0 ; _ . forEach ( mod…" at bounding box center [428, 241] width 766 height 365
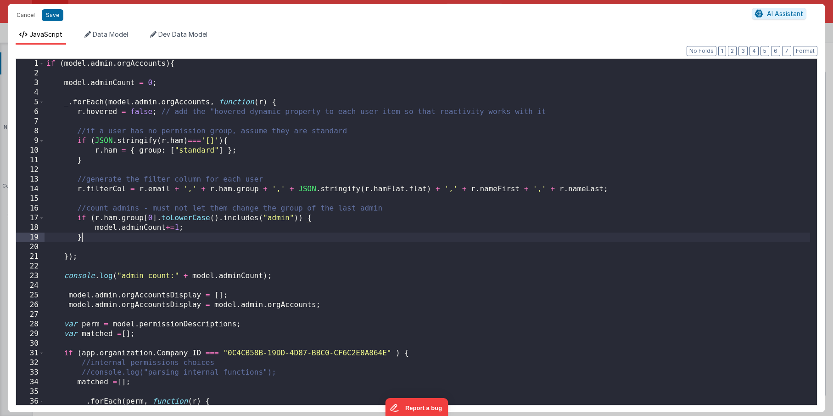
click at [107, 236] on div "if ( model . admin . orgAccounts ) { model . adminCount = 0 ; _ . forEach ( mod…" at bounding box center [428, 241] width 766 height 365
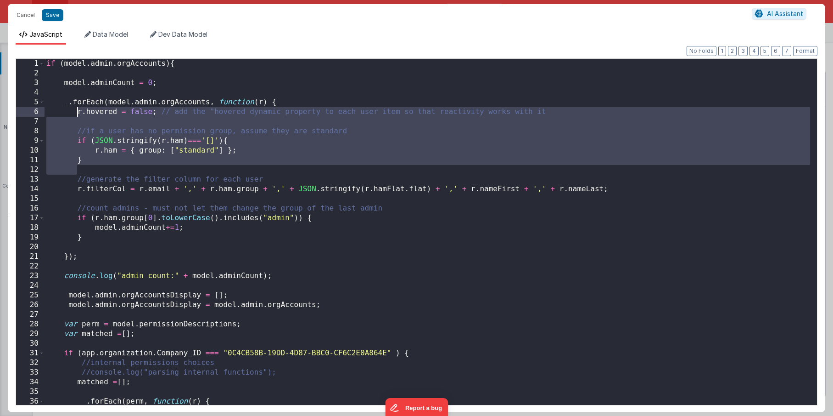
drag, startPoint x: 149, startPoint y: 167, endPoint x: 76, endPoint y: 113, distance: 90.6
click at [76, 113] on div "if ( model . admin . orgAccounts ) { model . adminCount = 0 ; _ . forEach ( mod…" at bounding box center [428, 241] width 766 height 365
click at [22, 18] on button "Cancel" at bounding box center [26, 15] width 28 height 13
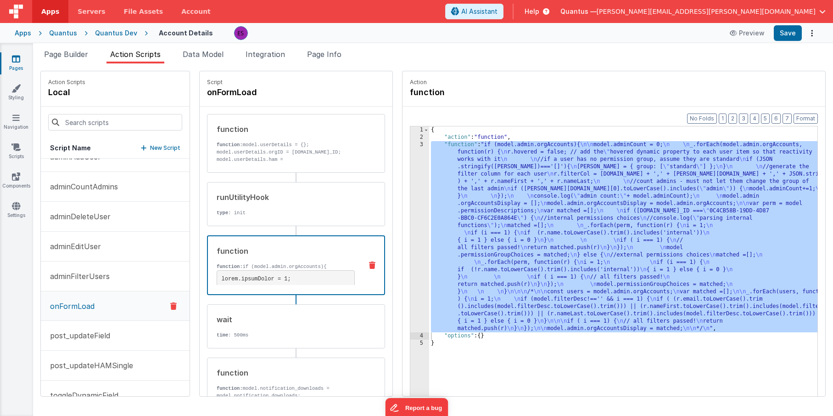
scroll to position [0, 0]
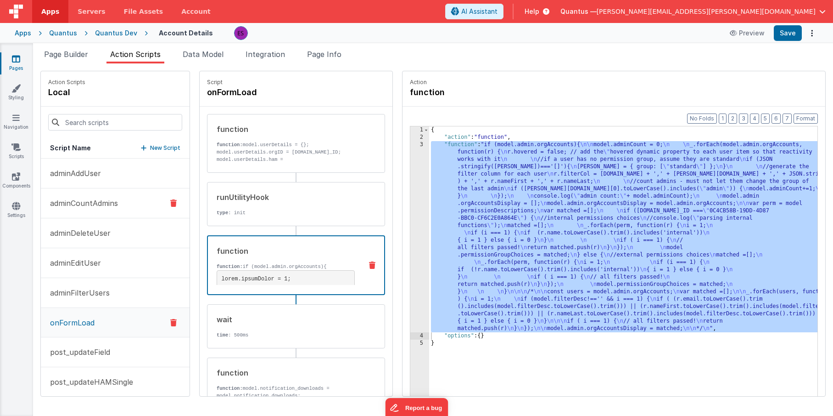
click at [77, 197] on p "adminCountAdmins" at bounding box center [81, 202] width 73 height 11
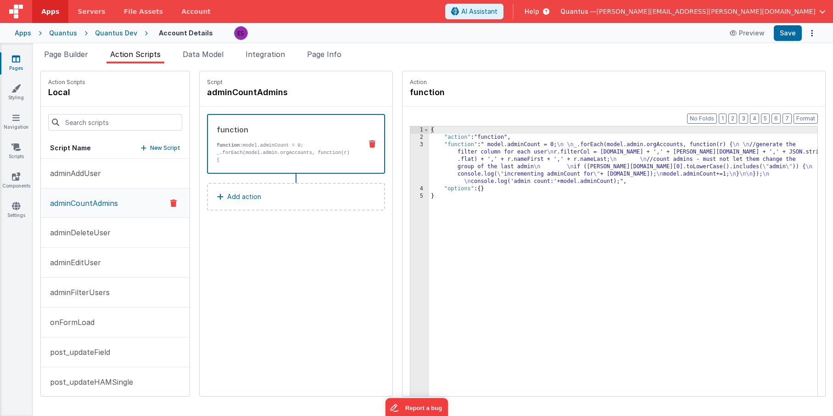
click at [438, 154] on div "{ "action" : "function" , "function" : " model.adminCount = 0; \n \n _.forEach(…" at bounding box center [635, 282] width 412 height 313
click at [411, 152] on div "3" at bounding box center [420, 163] width 19 height 44
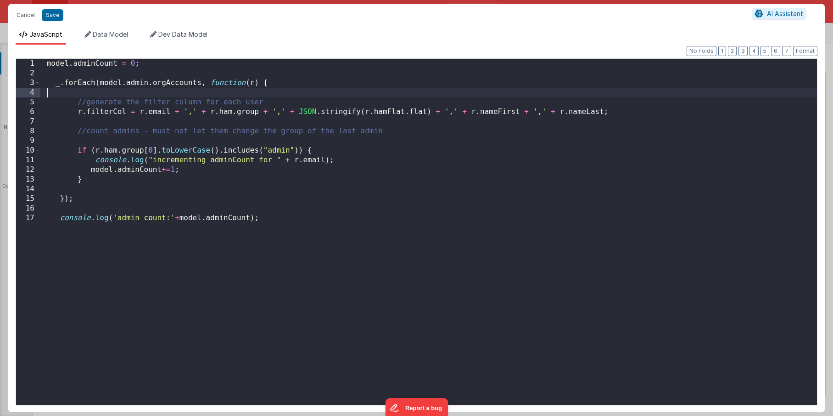
click at [257, 95] on div "model . adminCount = 0 ; _ . forEach ( model . admin . orgAccounts , function (…" at bounding box center [428, 241] width 777 height 365
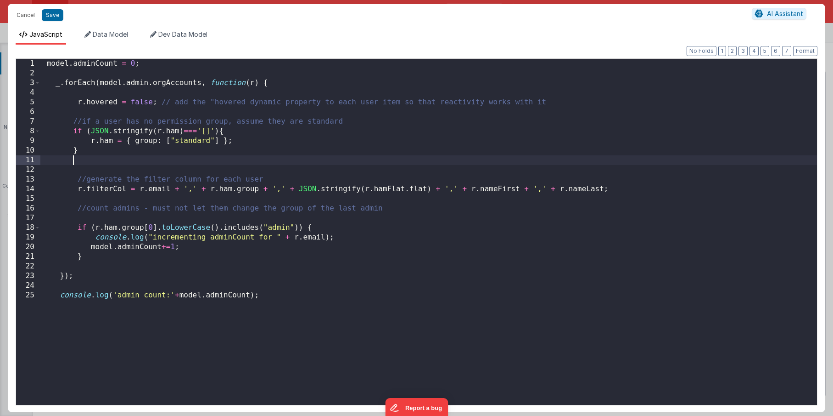
click at [77, 104] on div "model . adminCount = 0 ; _ . forEach ( model . admin . orgAccounts , function (…" at bounding box center [428, 241] width 777 height 365
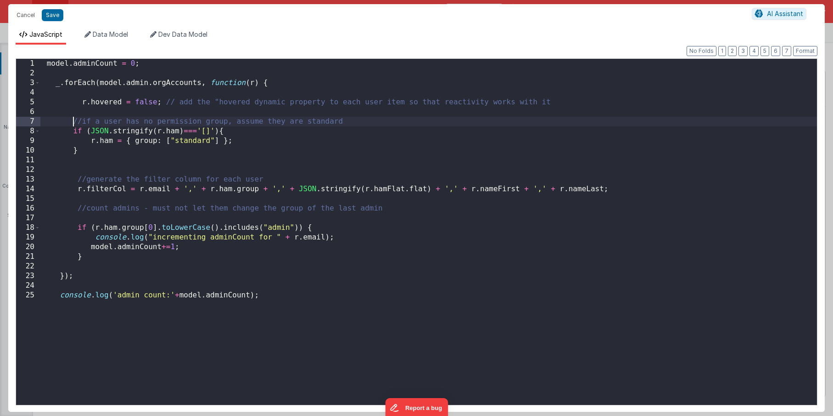
click at [72, 120] on div "model . adminCount = 0 ; _ . forEach ( model . admin . orgAccounts , function (…" at bounding box center [428, 241] width 777 height 365
click at [73, 129] on div "model . adminCount = 0 ; _ . forEach ( model . admin . orgAccounts , function (…" at bounding box center [428, 241] width 777 height 365
click at [75, 136] on div "model . adminCount = 0 ; _ . forEach ( model . admin . orgAccounts , function (…" at bounding box center [428, 241] width 777 height 365
drag, startPoint x: 72, startPoint y: 150, endPoint x: 62, endPoint y: 154, distance: 10.3
click at [72, 151] on div "model . adminCount = 0 ; _ . forEach ( model . admin . orgAccounts , function (…" at bounding box center [428, 241] width 777 height 365
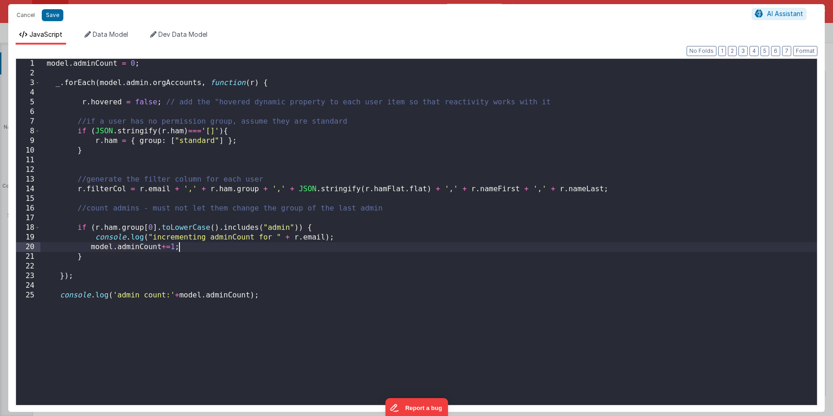
click at [223, 242] on div "model . adminCount = 0 ; _ . forEach ( model . admin . orgAccounts , function (…" at bounding box center [428, 241] width 777 height 365
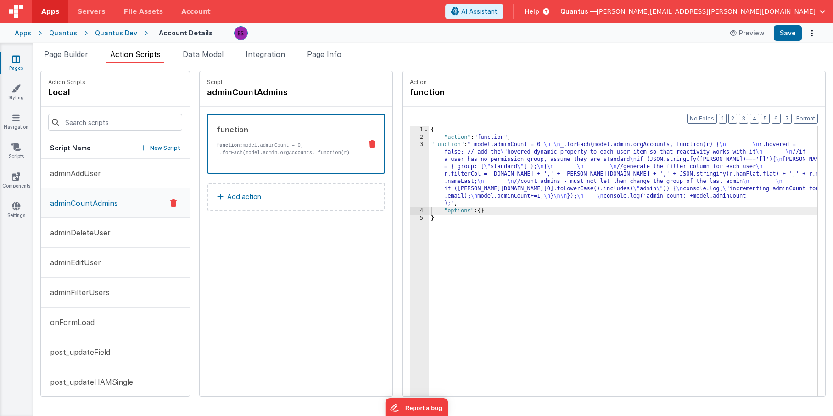
click at [63, 50] on span "Page Builder" at bounding box center [66, 54] width 44 height 9
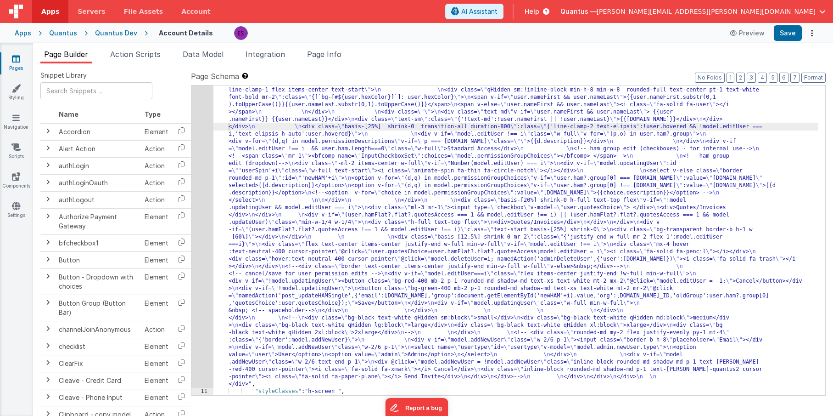
click at [304, 176] on div ""html" : "<div class= \" z-40 flex flex-wrap overflow-scroll no-scrollbar \" > …" at bounding box center [516, 182] width 605 height 1044
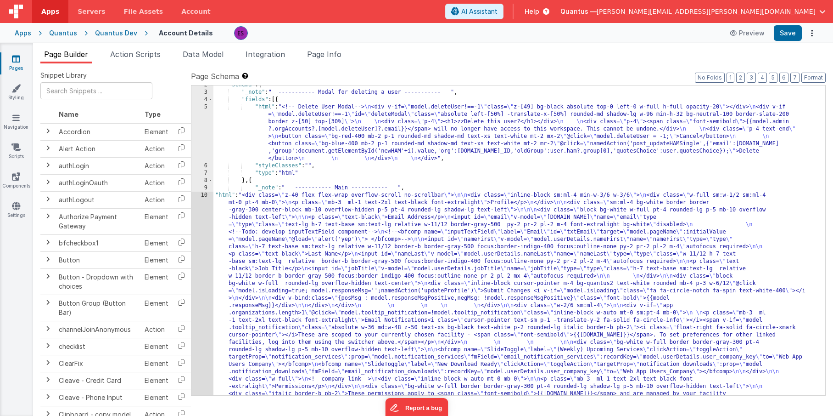
scroll to position [12, 0]
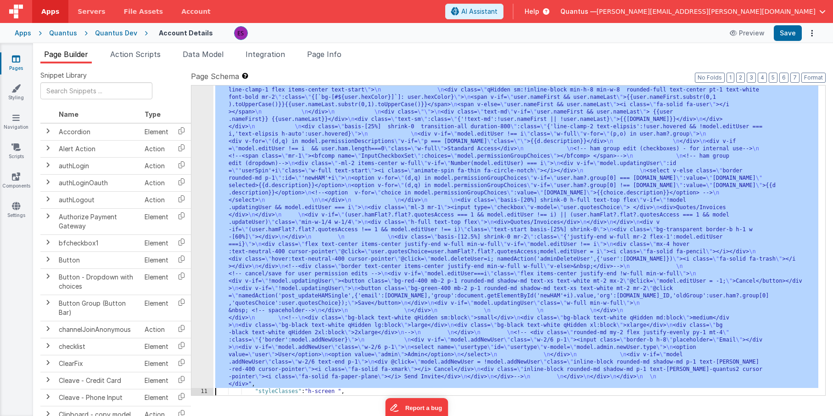
scroll to position [543, 0]
click at [200, 177] on div "10" at bounding box center [202, 23] width 22 height 727
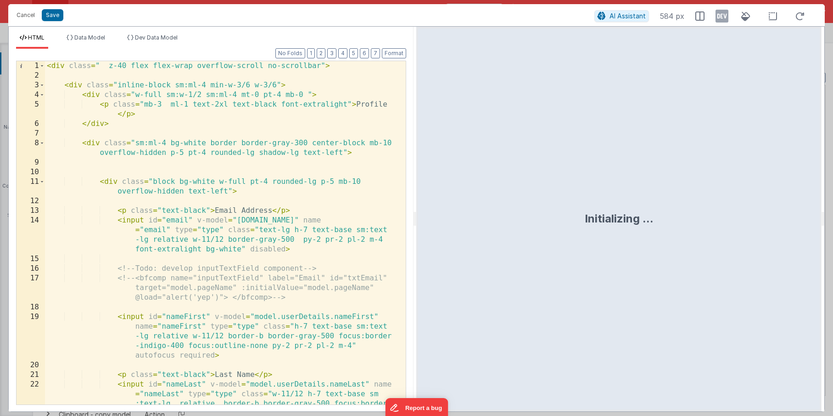
click at [264, 171] on div "< div class = " z-40 flex flex-wrap overflow-scroll no-scrollbar" > < div class…" at bounding box center [222, 261] width 354 height 401
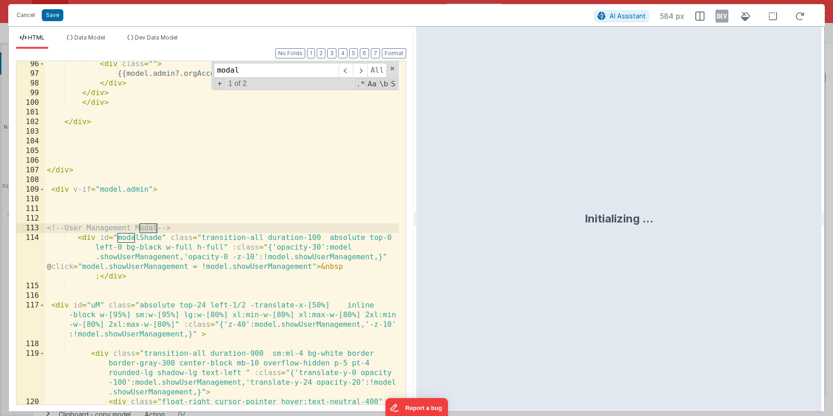
scroll to position [1468, 0]
type input "modal"
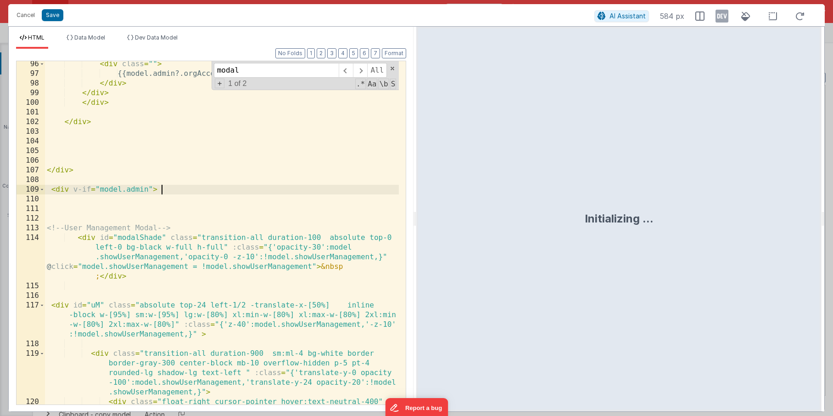
click at [210, 192] on div "< div class = "" > {{model.admin?.orgAccounts?.length}} Users </ div > </ div >…" at bounding box center [222, 250] width 354 height 382
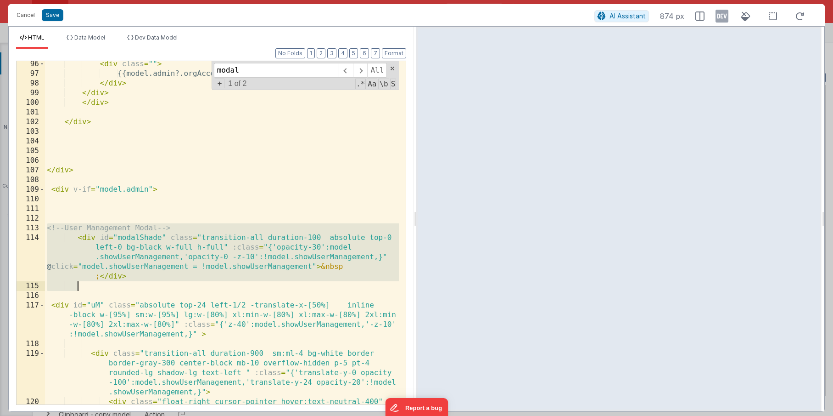
drag, startPoint x: 48, startPoint y: 229, endPoint x: 146, endPoint y: 288, distance: 114.7
click at [146, 288] on div "< div class = "" > {{model.admin?.orgAccounts?.length}} Users </ div > </ div >…" at bounding box center [222, 250] width 354 height 382
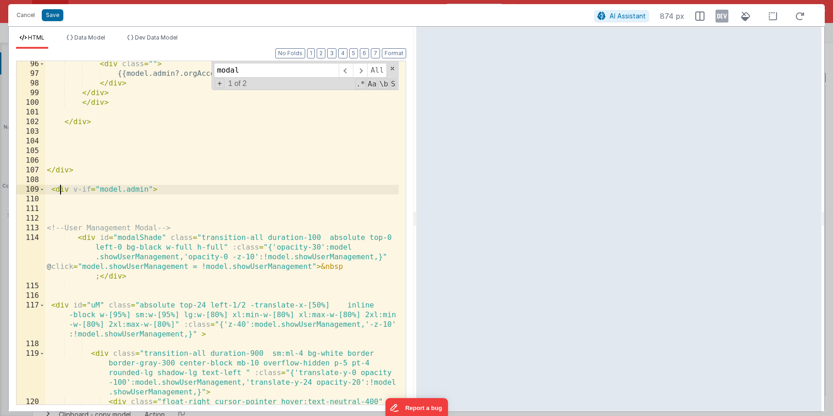
click at [60, 189] on div "< div class = "" > {{model.admin?.orgAccounts?.length}} Users </ div > </ div >…" at bounding box center [222, 250] width 354 height 382
click at [56, 189] on div "< div class = "" > {{model.admin?.orgAccounts?.length}} Users </ div > </ div >…" at bounding box center [222, 250] width 354 height 382
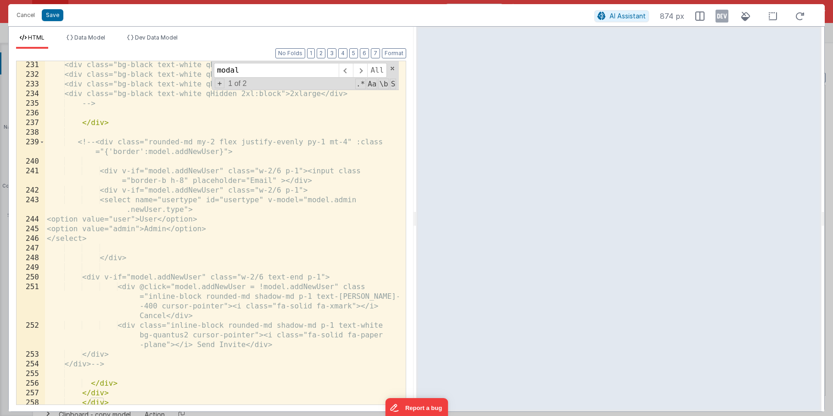
scroll to position [3572, 0]
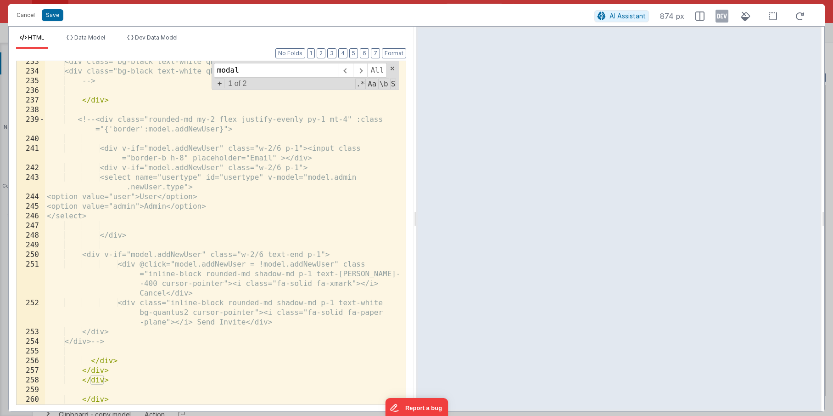
click at [117, 380] on div "<div class="bg-black text-white qHidden xl:block">xlarge</div> <div class="bg-b…" at bounding box center [222, 238] width 354 height 362
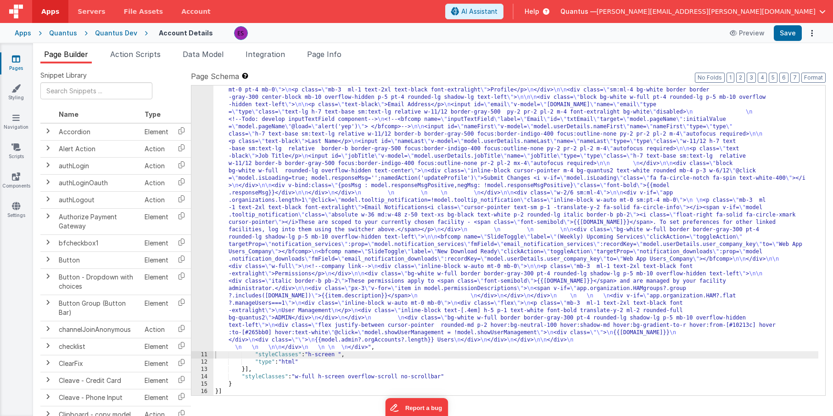
scroll to position [0, 0]
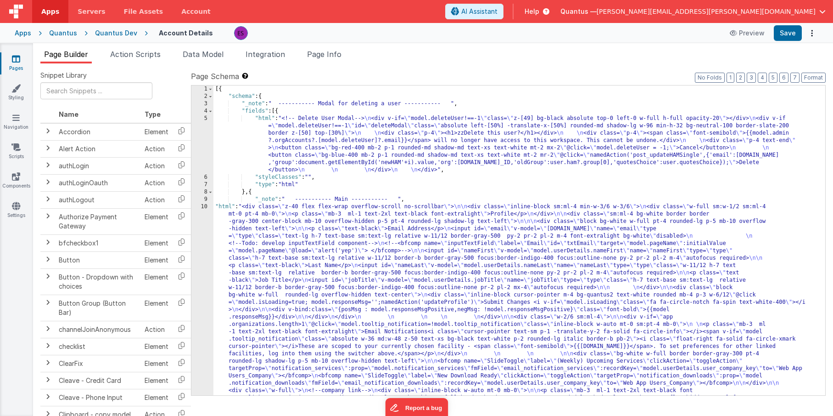
click at [252, 144] on div "[{ "schema" : { "_note" : " ----------- Modal for deleting a user ----------- "…" at bounding box center [516, 379] width 605 height 589
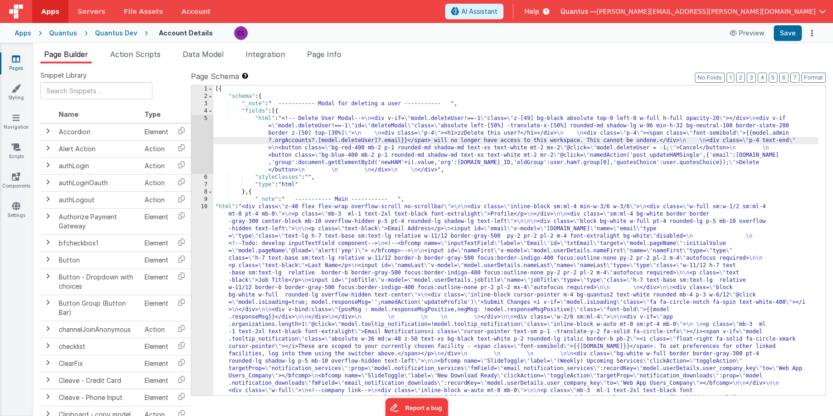
click at [281, 96] on div "[{ "schema" : { "_note" : " ----------- Modal for deleting a user ----------- "…" at bounding box center [516, 379] width 605 height 589
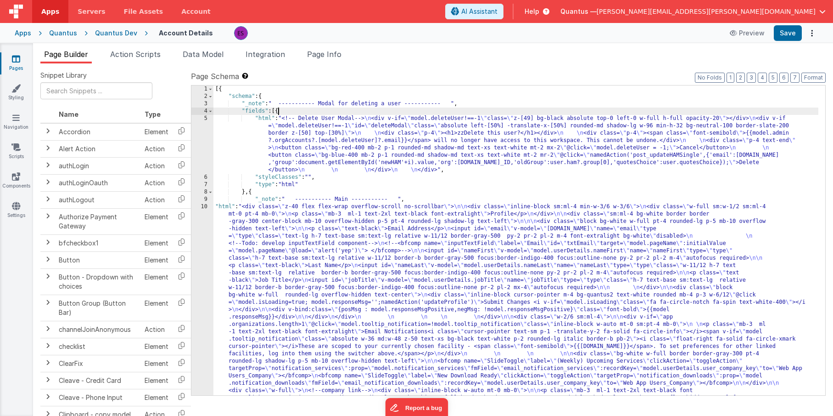
click at [278, 111] on div "[{ "schema" : { "_note" : " ----------- Modal for deleting a user ----------- "…" at bounding box center [516, 379] width 605 height 589
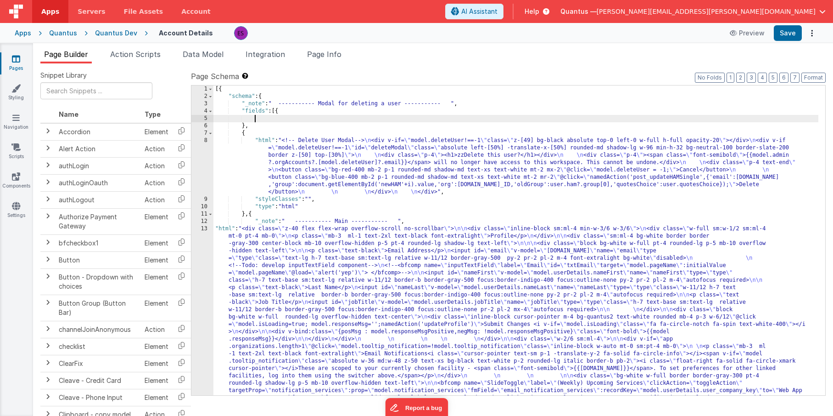
click at [285, 118] on div "[{ "schema" : { "_note" : " ----------- Modal for deleting a user ----------- "…" at bounding box center [516, 379] width 605 height 589
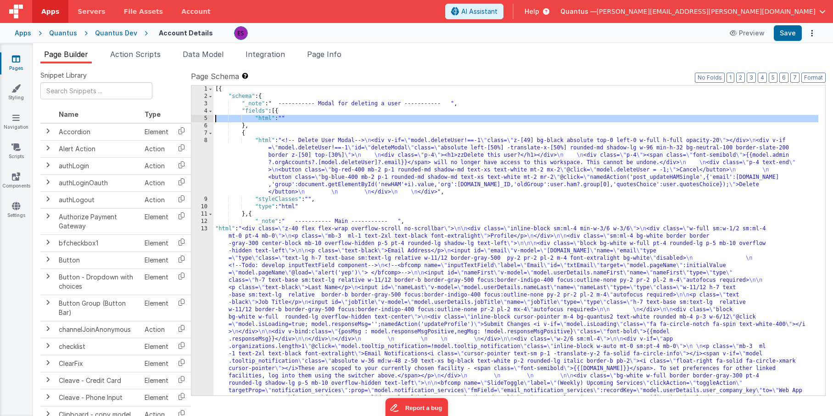
click at [203, 117] on div "5" at bounding box center [202, 118] width 22 height 7
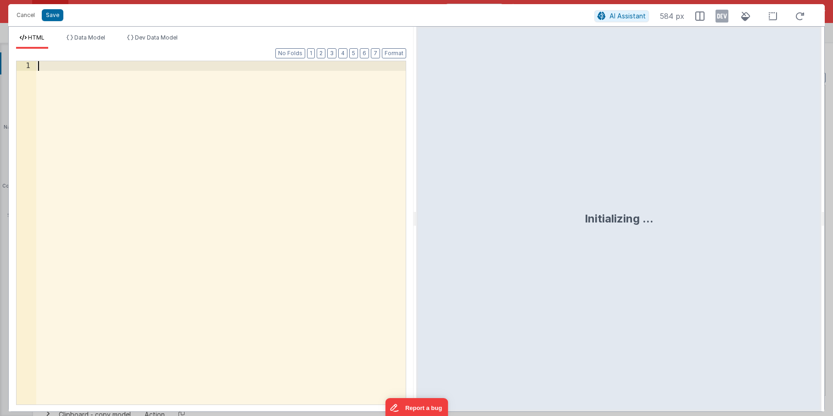
click at [205, 117] on div at bounding box center [221, 242] width 370 height 362
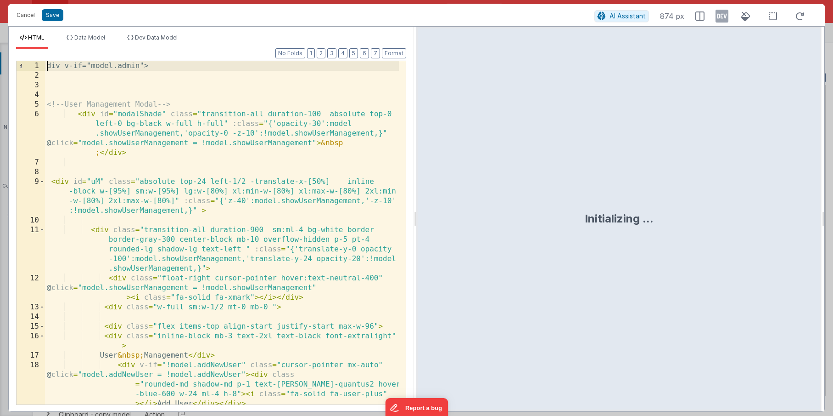
click at [47, 68] on div "div v-if="model.admin"> <!-- User Management Modal --> < div id = "modalShade" …" at bounding box center [222, 252] width 354 height 382
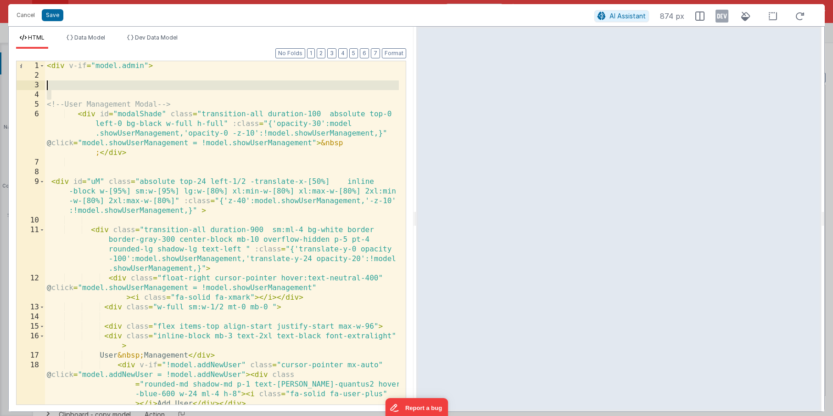
drag, startPoint x: 62, startPoint y: 97, endPoint x: 61, endPoint y: 83, distance: 14.3
click at [61, 83] on div "< div v-if = "model.admin" > <!-- User Management Modal --> < div id = "modalSh…" at bounding box center [222, 252] width 354 height 382
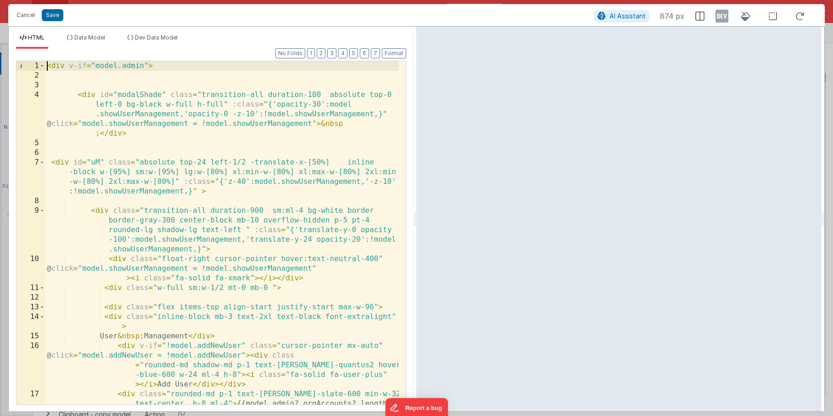
paste textarea
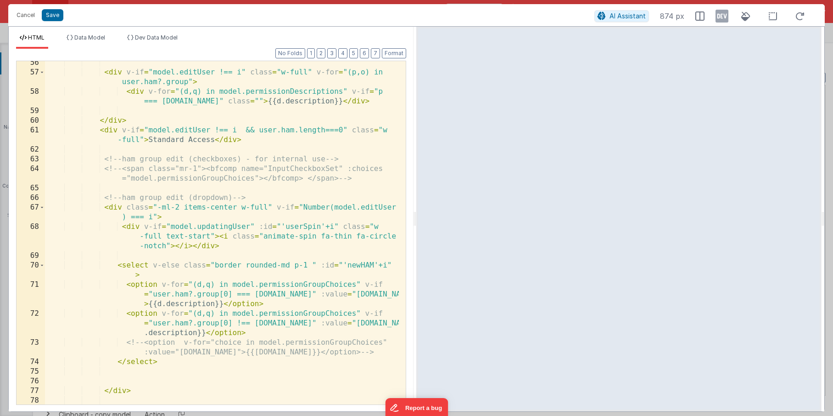
scroll to position [1952, 0]
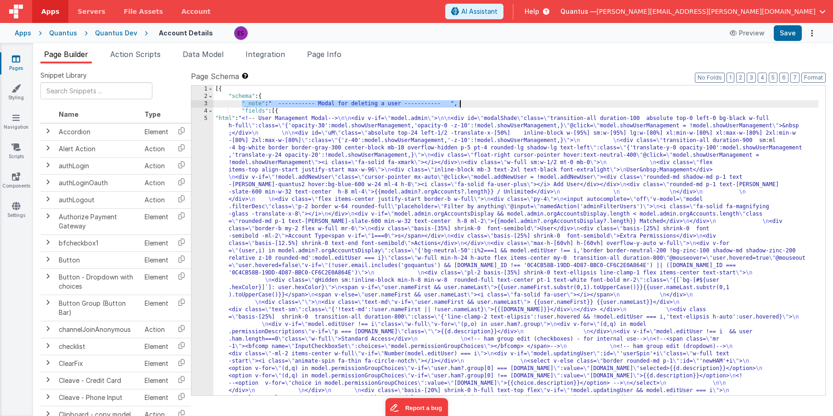
drag, startPoint x: 242, startPoint y: 103, endPoint x: 476, endPoint y: 105, distance: 234.2
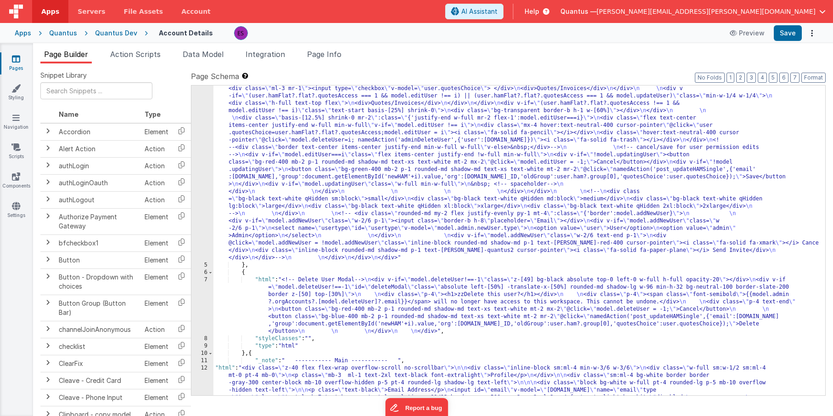
scroll to position [319, 0]
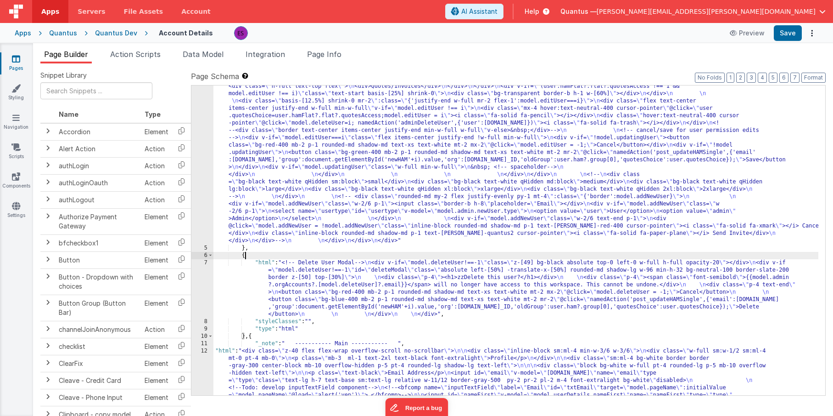
click at [276, 254] on div ""html" : "<!-- User Management Modal--> \n\n <div v-if= \" model.admin \" > \n\…" at bounding box center [516, 307] width 605 height 1037
paste textarea
click at [246, 253] on div ""html" : "<!-- User Management Modal--> \n\n <div v-if= \" model.admin \" > \n\…" at bounding box center [516, 307] width 605 height 1037
drag, startPoint x: 456, startPoint y: 255, endPoint x: 249, endPoint y: 254, distance: 207.1
click at [249, 254] on div ""html" : "<!-- User Management Modal--> \n\n <div v-if= \" model.admin \" > \n\…" at bounding box center [516, 307] width 605 height 1037
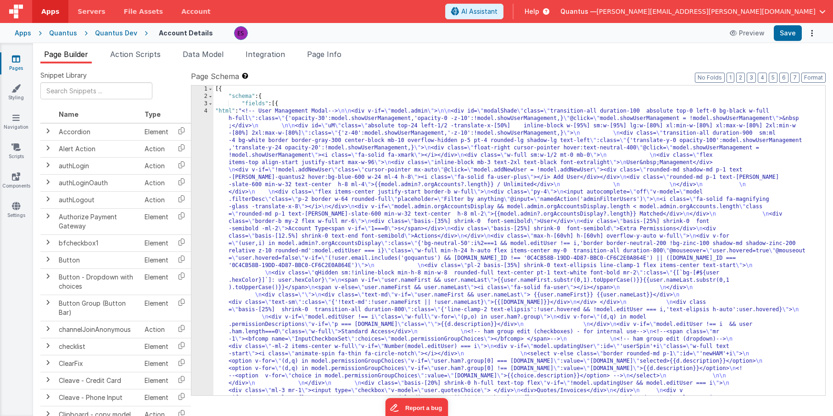
scroll to position [0, 0]
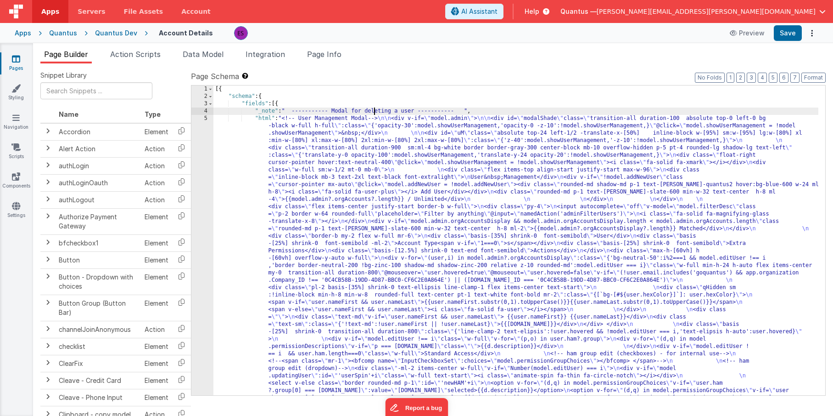
drag, startPoint x: 369, startPoint y: 110, endPoint x: 416, endPoint y: 111, distance: 47.8
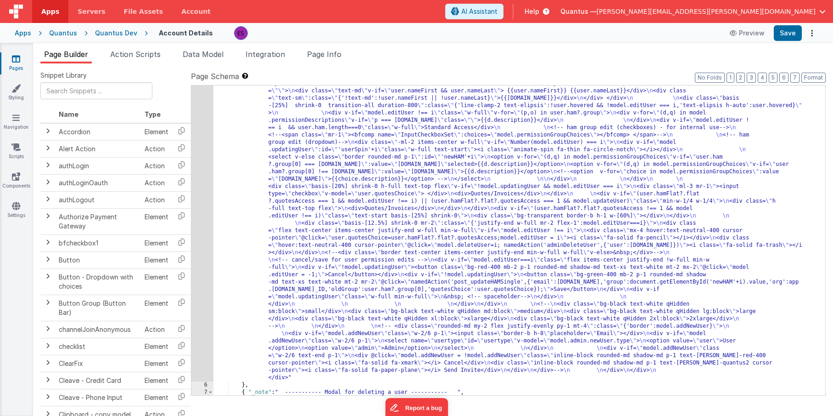
scroll to position [368, 0]
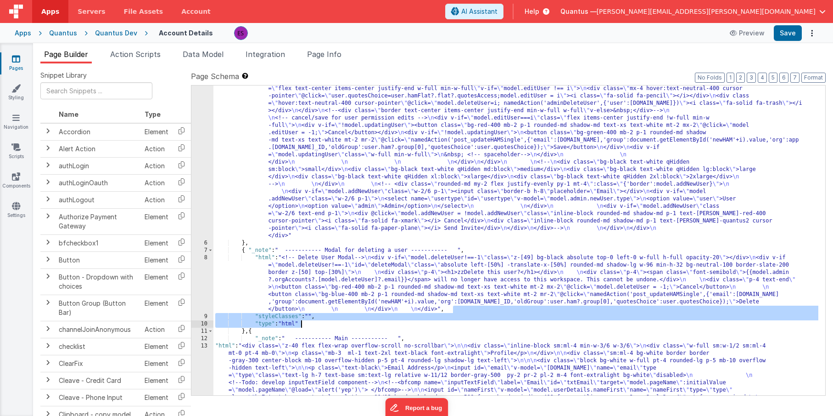
drag, startPoint x: 452, startPoint y: 309, endPoint x: 327, endPoint y: 326, distance: 125.5
click at [327, 326] on div ""html" : "<!-- User Management Modal--> \n\n <div v-if= \" model.admin \" > \n\…" at bounding box center [516, 284] width 605 height 1074
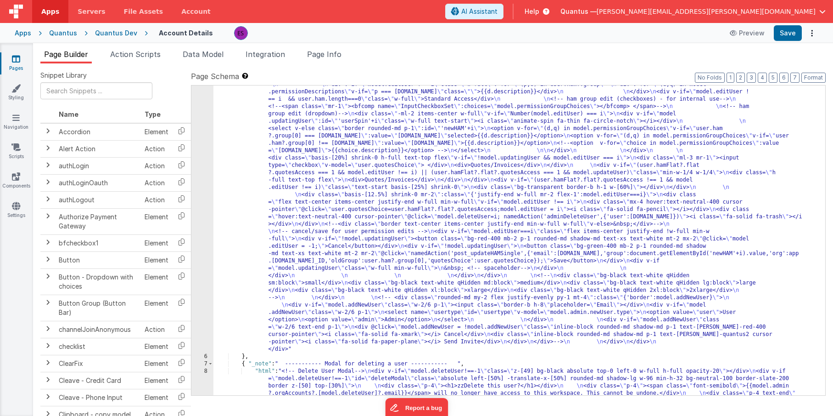
scroll to position [266, 0]
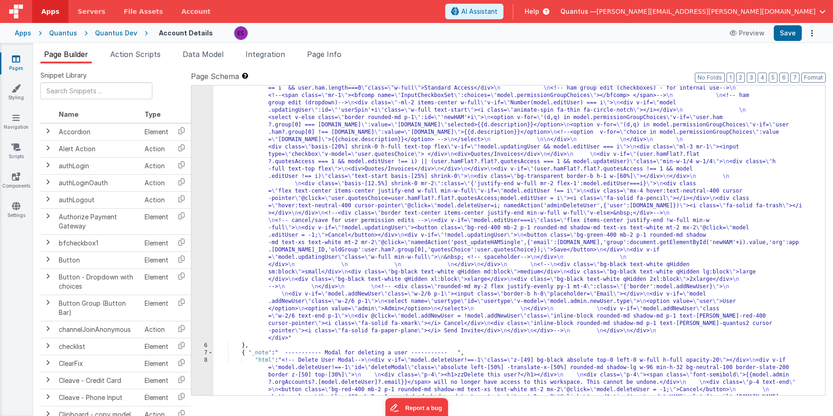
click at [326, 202] on div ""html" : "<!-- User Management Modal--> \n\n <div v-if= \" model.admin \" > \n\…" at bounding box center [516, 279] width 605 height 861
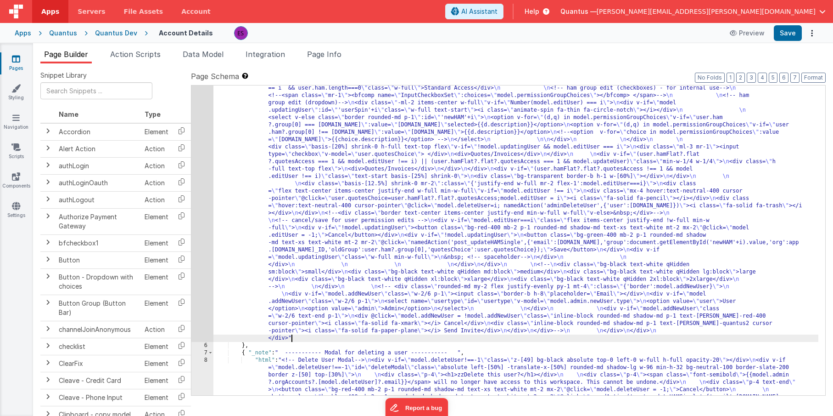
click at [300, 338] on div ""html" : "<!-- User Management Modal--> \n\n <div v-if= \" model.admin \" > \n\…" at bounding box center [516, 279] width 605 height 861
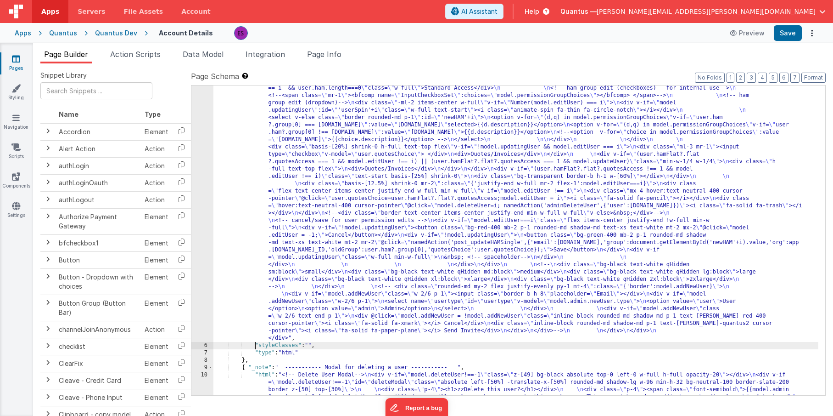
click at [254, 343] on div ""html" : "<!-- User Management Modal--> \n\n <div v-if= \" model.admin \" > \n\…" at bounding box center [516, 279] width 605 height 861
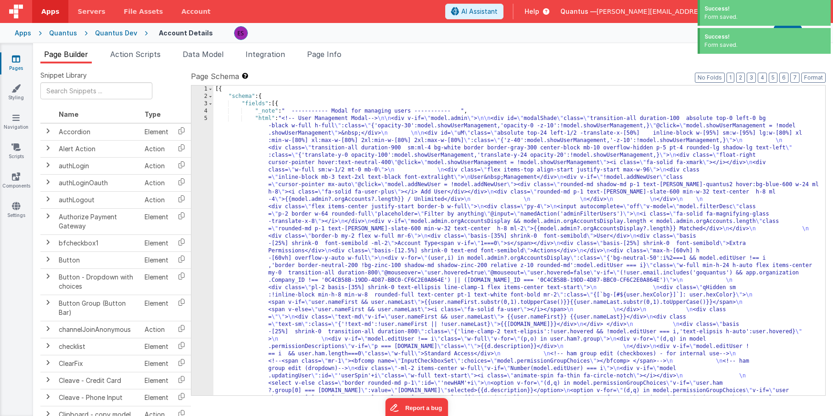
scroll to position [0, 0]
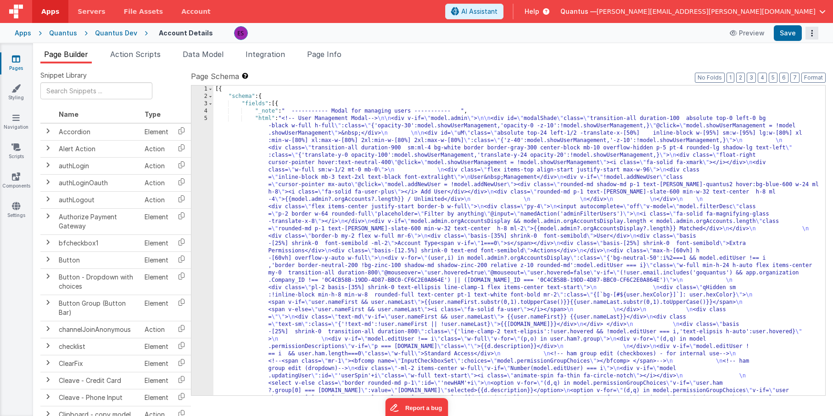
click at [812, 33] on icon "Options" at bounding box center [812, 33] width 13 height 0
click at [787, 64] on link "Rollback" at bounding box center [778, 69] width 81 height 17
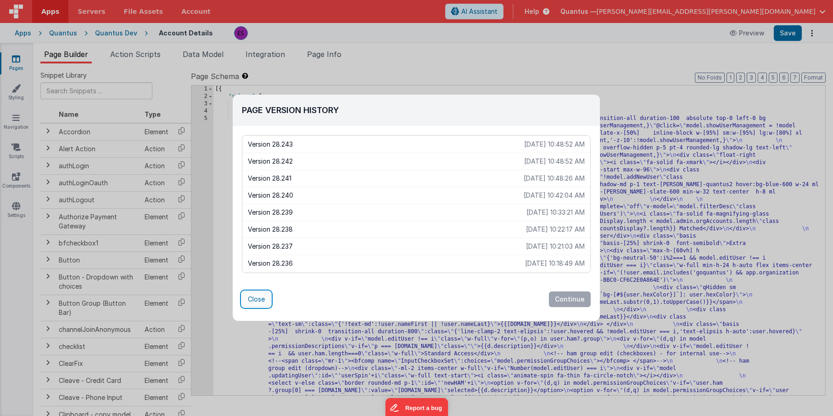
click at [256, 298] on button "Close" at bounding box center [256, 299] width 29 height 16
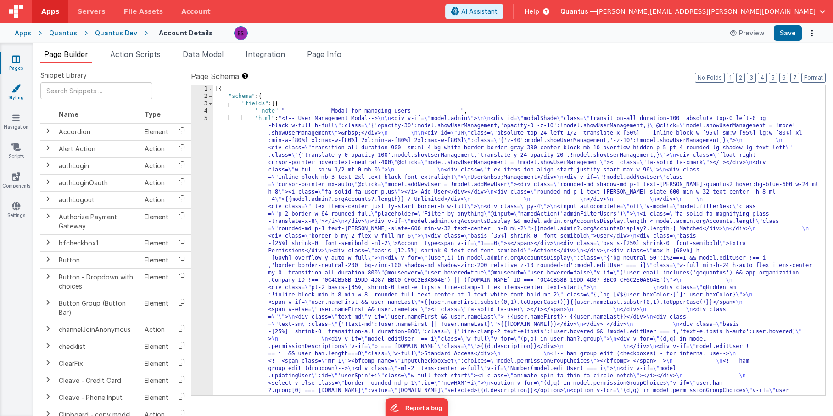
click at [23, 94] on link "Styling" at bounding box center [16, 93] width 33 height 18
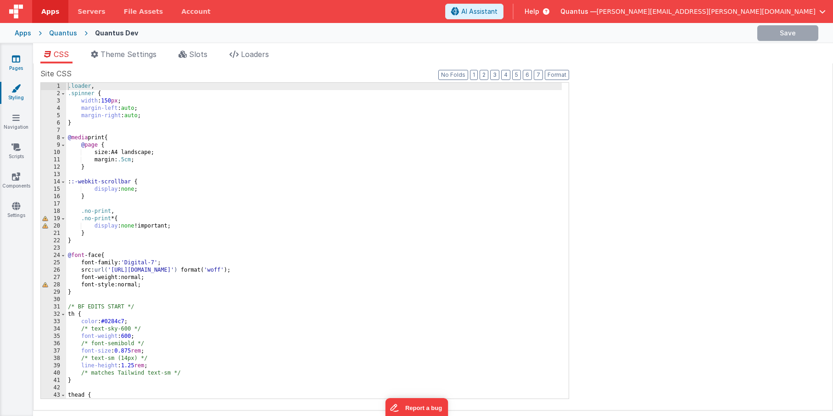
click at [14, 63] on link "Pages" at bounding box center [16, 63] width 33 height 18
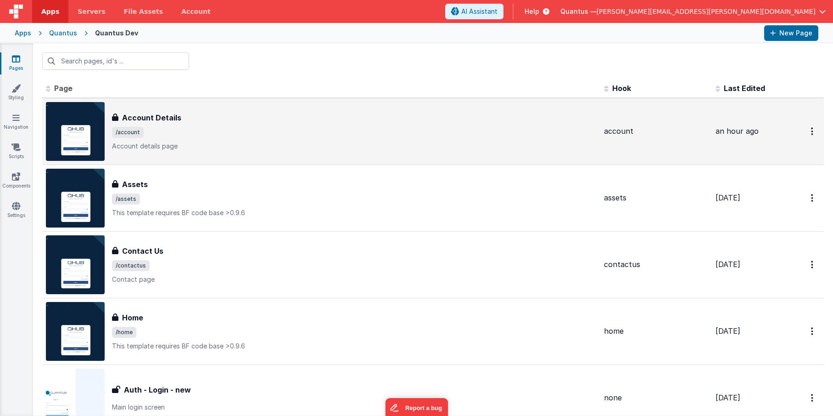
click at [316, 118] on div "Account Details" at bounding box center [354, 117] width 485 height 11
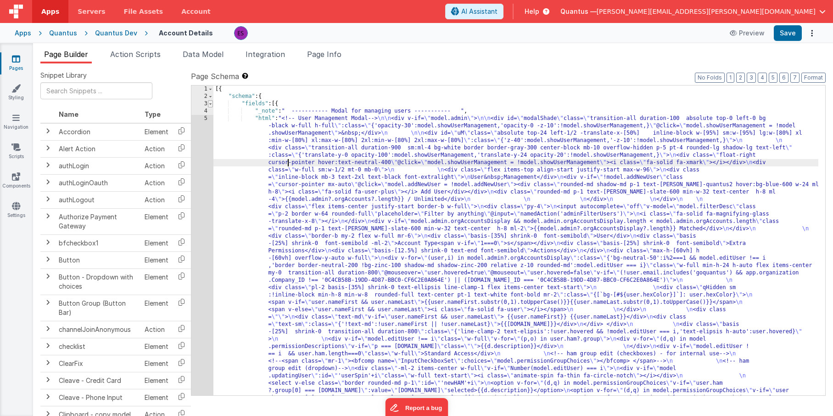
click at [210, 104] on span at bounding box center [210, 103] width 5 height 7
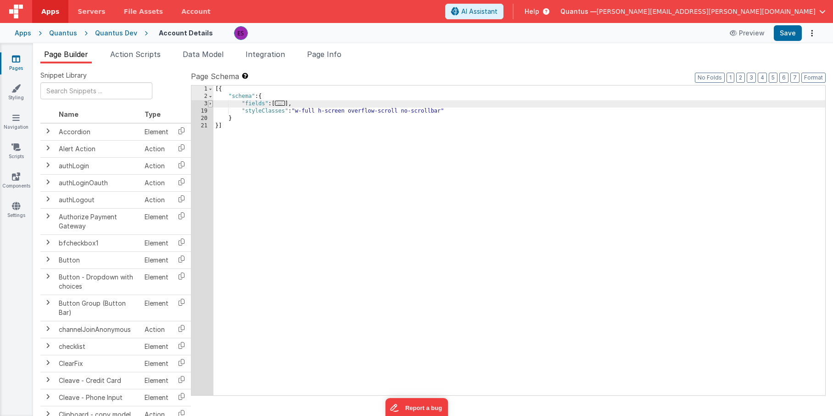
click at [210, 104] on span at bounding box center [210, 103] width 5 height 7
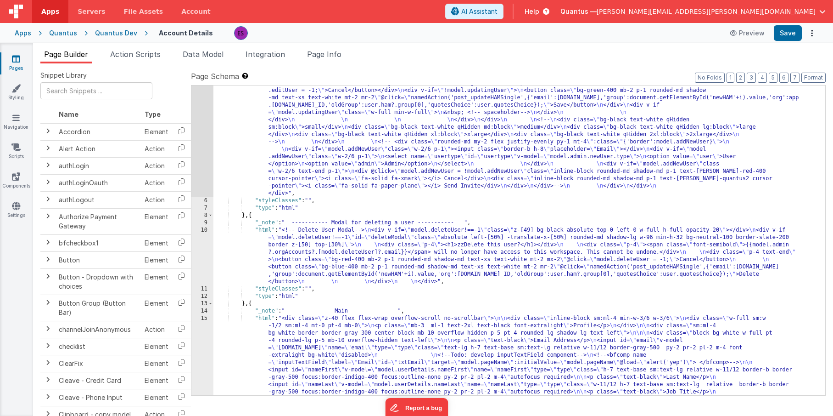
scroll to position [412, 0]
click at [447, 258] on div ""html" : "<!-- User Management Modal--> \n\n <div v-if= \" model.admin \" > \n\…" at bounding box center [516, 250] width 605 height 1096
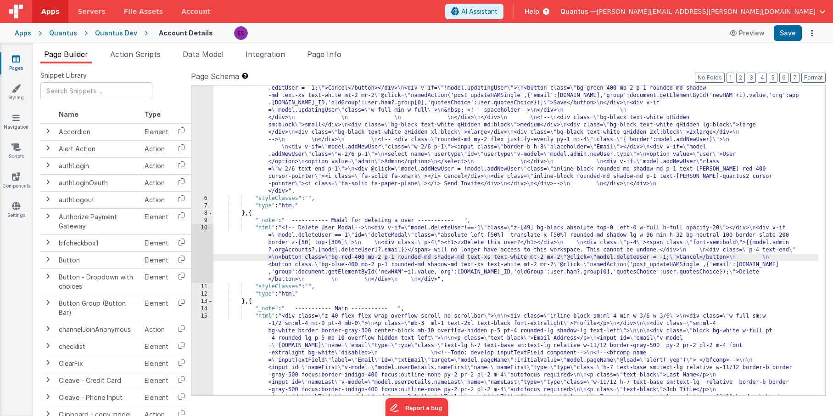
click at [476, 211] on div ""html" : "<!-- User Management Modal--> \n\n <div v-if= \" model.admin \" > \n\…" at bounding box center [516, 250] width 605 height 1096
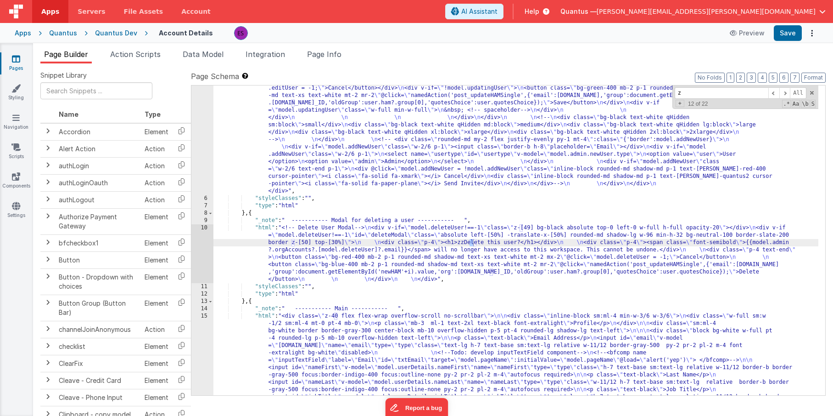
type input "z"
drag, startPoint x: 477, startPoint y: 243, endPoint x: 517, endPoint y: 220, distance: 45.9
click at [479, 242] on div ""html" : "<!-- User Management Modal--> \n\n <div v-if= \" model.admin \" > \n\…" at bounding box center [516, 250] width 605 height 1096
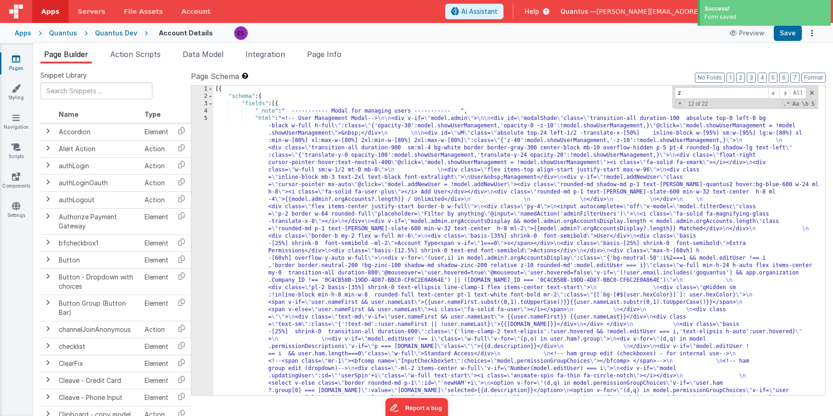
scroll to position [0, 0]
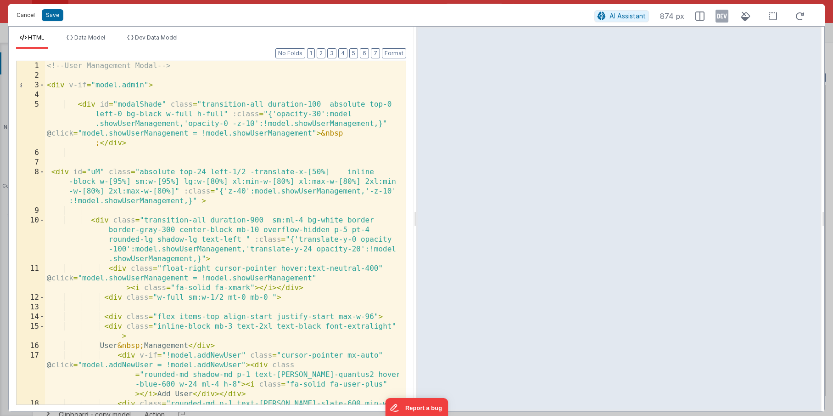
click at [30, 15] on button "Cancel" at bounding box center [26, 15] width 28 height 13
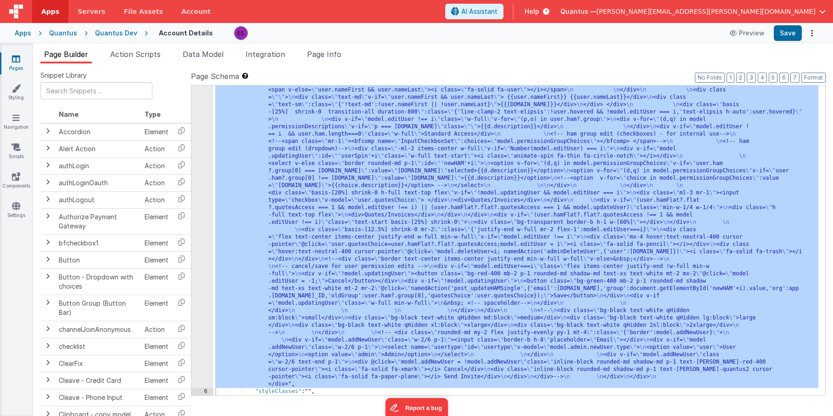
click at [374, 154] on div ""html" : "<!-- User Management Modal--> \n\n <div v-if= \" model.admin \" > \n\…" at bounding box center [516, 299] width 605 height 809
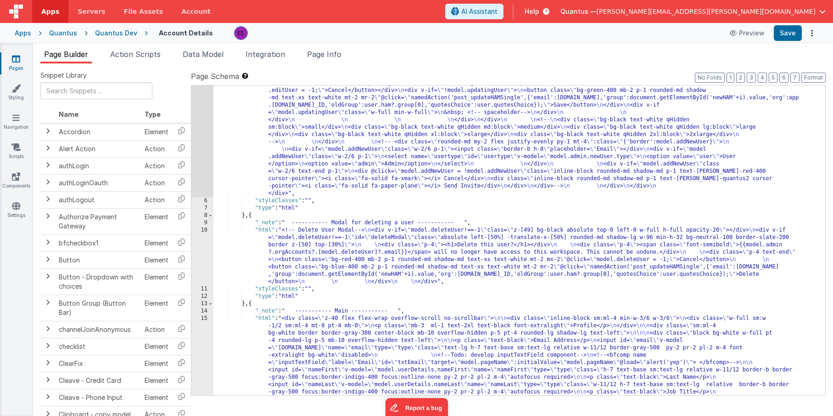
scroll to position [400, 0]
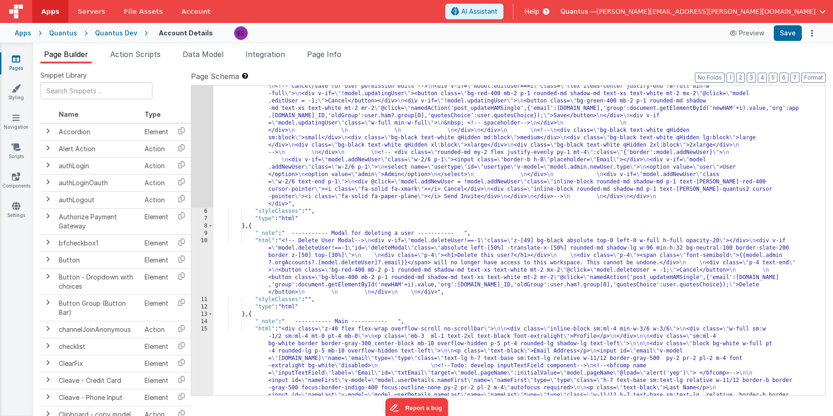
click at [329, 262] on div ""html" : "<!-- User Management Modal--> \n\n <div v-if= \" model.admin \" > \n\…" at bounding box center [516, 263] width 605 height 1096
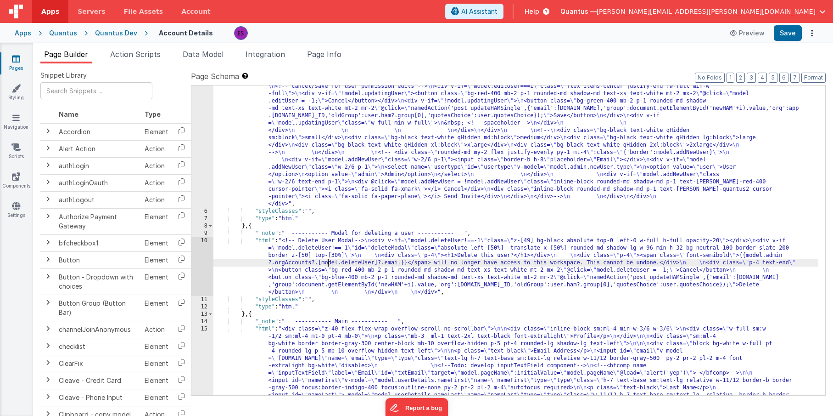
click at [269, 272] on div ""html" : "<!-- User Management Modal--> \n\n <div v-if= \" model.admin \" > \n\…" at bounding box center [516, 263] width 605 height 1096
click at [195, 263] on div "10" at bounding box center [202, 266] width 22 height 59
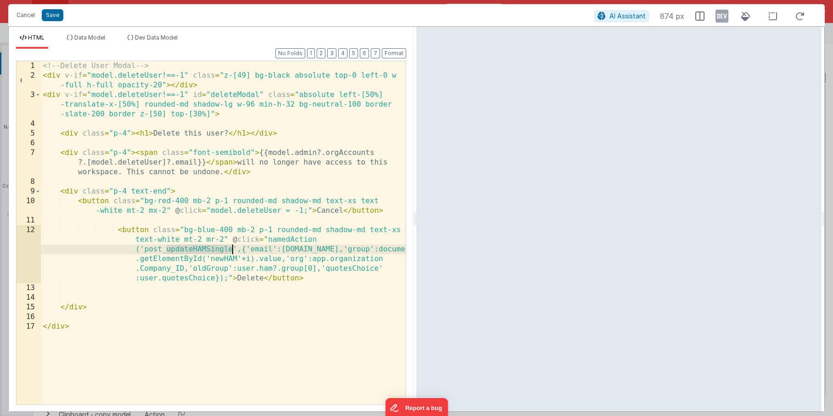
drag, startPoint x: 166, startPoint y: 249, endPoint x: 232, endPoint y: 248, distance: 66.1
click at [232, 248] on div "<!-- Delete User Modal --> < div v-if = "model.deleteUser!==-1" class = "z-[49]…" at bounding box center [223, 242] width 365 height 362
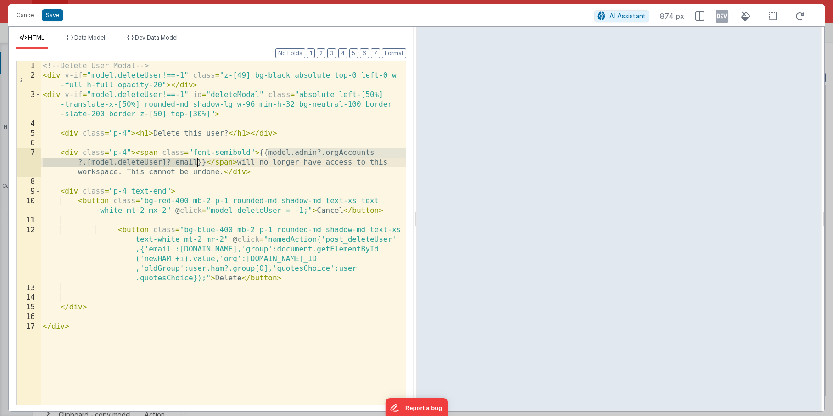
drag, startPoint x: 267, startPoint y: 152, endPoint x: 195, endPoint y: 163, distance: 73.1
click at [195, 163] on div "<!-- Delete User Modal --> < div v-if = "model.deleteUser!==-1" class = "z-[49]…" at bounding box center [223, 242] width 365 height 362
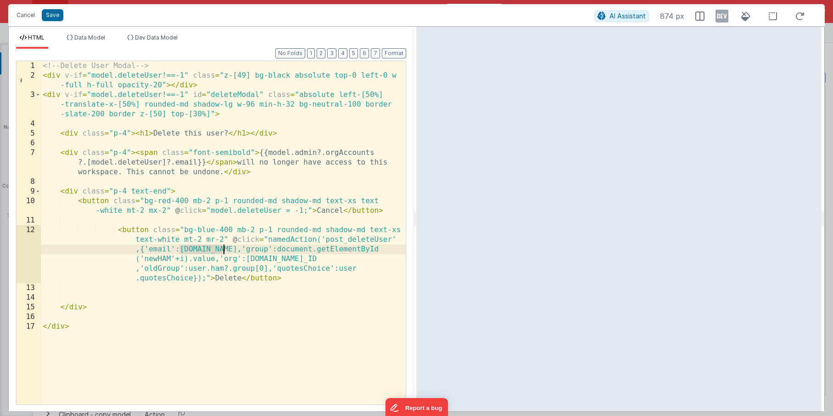
drag, startPoint x: 180, startPoint y: 249, endPoint x: 223, endPoint y: 249, distance: 43.2
click at [223, 249] on div "<!-- Delete User Modal --> < div v-if = "model.deleteUser!==-1" class = "z-[49]…" at bounding box center [223, 242] width 365 height 362
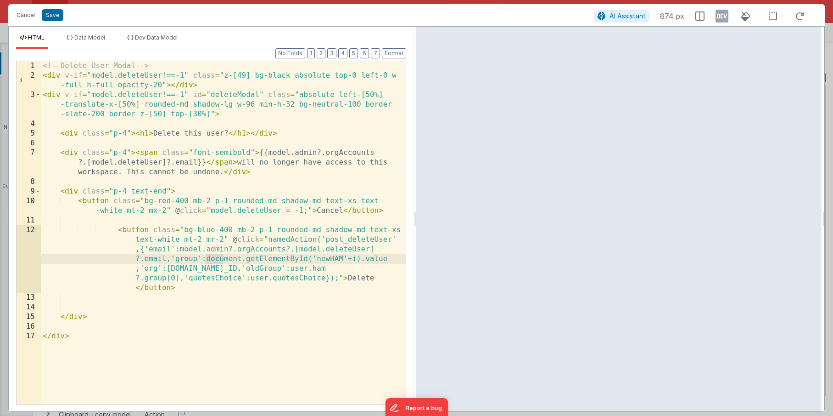
drag, startPoint x: 208, startPoint y: 257, endPoint x: 223, endPoint y: 259, distance: 15.7
click at [223, 259] on div "<!-- Delete User Modal --> < div v-if = "model.deleteUser!==-1" class = "z-[49]…" at bounding box center [223, 242] width 365 height 362
click at [171, 259] on div "<!-- Delete User Modal --> < div v-if = "model.deleteUser!==-1" class = "z-[49]…" at bounding box center [223, 242] width 365 height 362
drag, startPoint x: 207, startPoint y: 259, endPoint x: 137, endPoint y: 267, distance: 70.7
click at [137, 267] on div "<!-- Delete User Modal --> < div v-if = "model.deleteUser!==-1" class = "z-[49]…" at bounding box center [223, 242] width 365 height 362
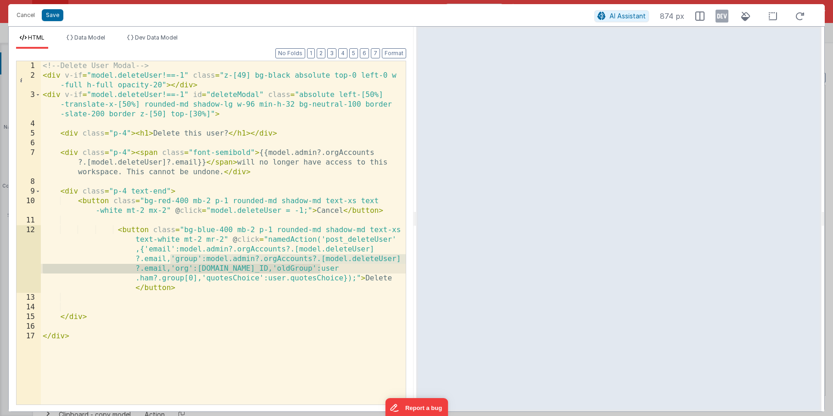
drag, startPoint x: 171, startPoint y: 258, endPoint x: 319, endPoint y: 265, distance: 148.1
click at [319, 265] on div "<!-- Delete User Modal --> < div v-if = "model.deleteUser!==-1" class = "z-[49]…" at bounding box center [223, 242] width 365 height 362
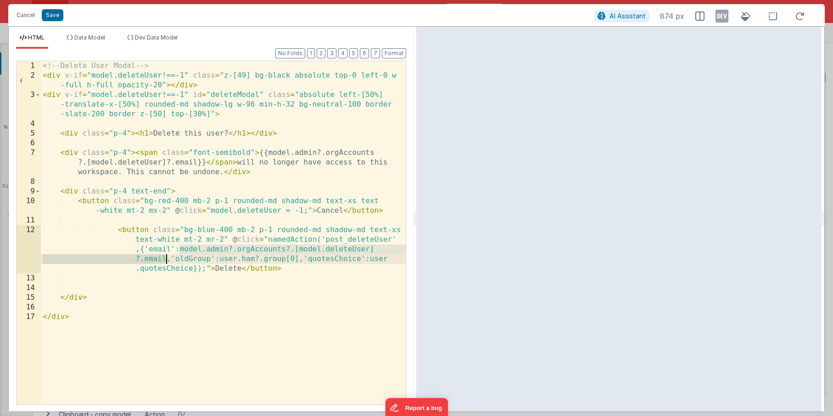
drag, startPoint x: 180, startPoint y: 250, endPoint x: 168, endPoint y: 258, distance: 14.3
click at [168, 258] on div "<!-- Delete User Modal --> < div v-if = "model.deleteUser!==-1" class = "z-[49]…" at bounding box center [223, 242] width 365 height 362
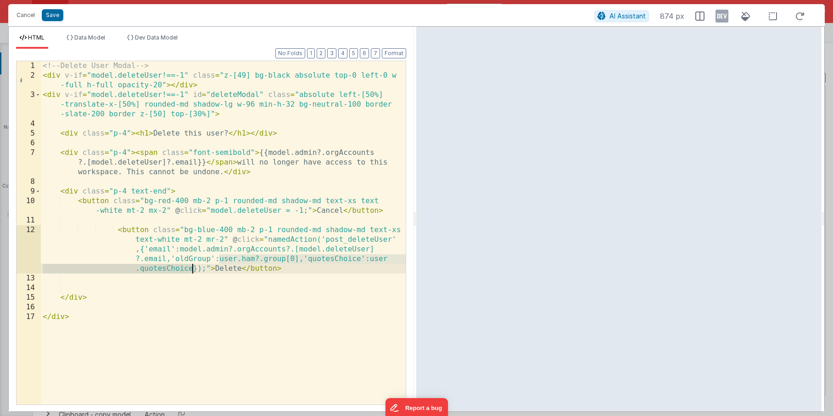
drag, startPoint x: 220, startPoint y: 259, endPoint x: 195, endPoint y: 269, distance: 27.6
click at [194, 269] on div "<!-- Delete User Modal --> < div v-if = "model.deleteUser!==-1" class = "z-[49]…" at bounding box center [223, 242] width 365 height 362
click at [334, 260] on div "<!-- Delete User Modal --> < div v-if = "model.deleteUser!==-1" class = "z-[49]…" at bounding box center [223, 242] width 365 height 362
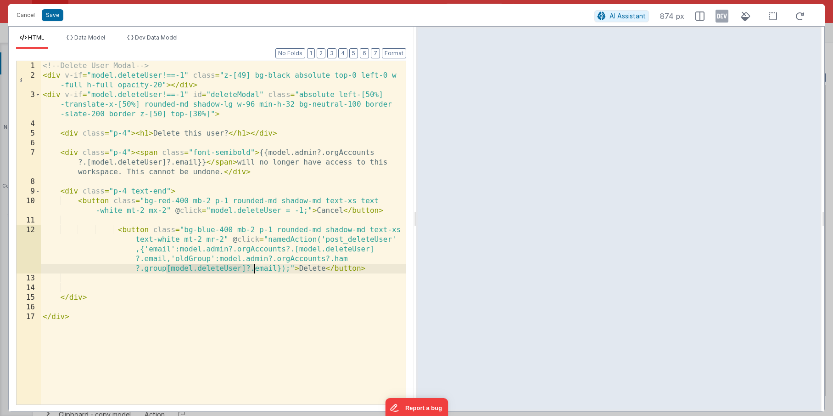
drag, startPoint x: 166, startPoint y: 268, endPoint x: 253, endPoint y: 269, distance: 86.8
click at [253, 269] on div "<!-- Delete User Modal --> < div v-if = "model.deleteUser!==-1" class = "z-[49]…" at bounding box center [223, 242] width 365 height 362
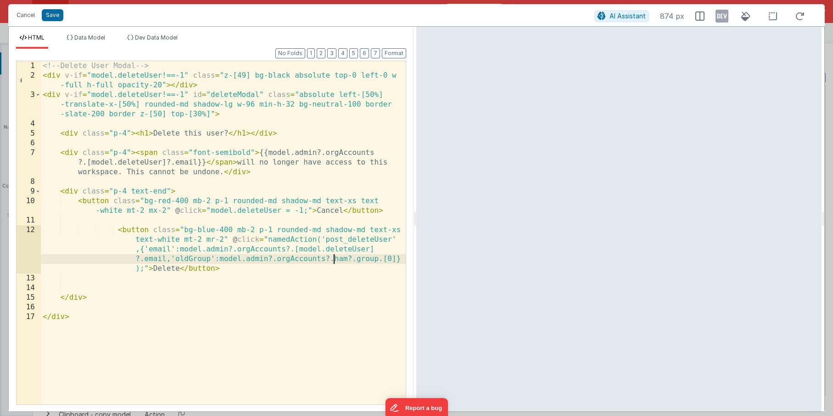
click at [334, 260] on div "<!-- Delete User Modal --> < div v-if = "model.deleteUser!==-1" class = "z-[49]…" at bounding box center [223, 242] width 365 height 362
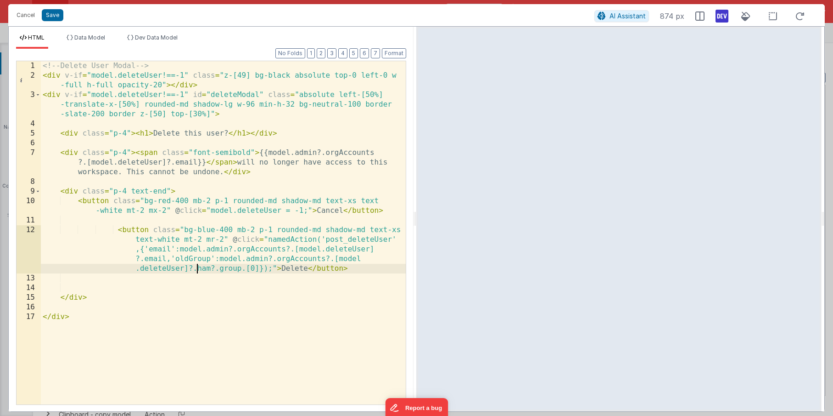
click at [727, 20] on icon at bounding box center [722, 16] width 13 height 15
click at [722, 17] on icon at bounding box center [722, 16] width 13 height 15
click at [235, 228] on div "<!-- Delete User Modal --> < div v-if = "model.deleteUser!==-1" class = "z-[49]…" at bounding box center [223, 242] width 365 height 362
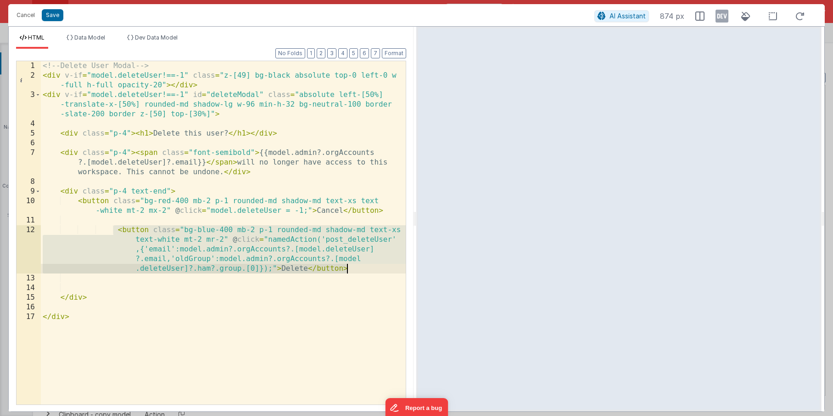
drag, startPoint x: 114, startPoint y: 231, endPoint x: 395, endPoint y: 268, distance: 283.0
click at [395, 268] on div "<!-- Delete User Modal --> < div v-if = "model.deleteUser!==-1" class = "z-[49]…" at bounding box center [223, 242] width 365 height 362
